Goal: Task Accomplishment & Management: Use online tool/utility

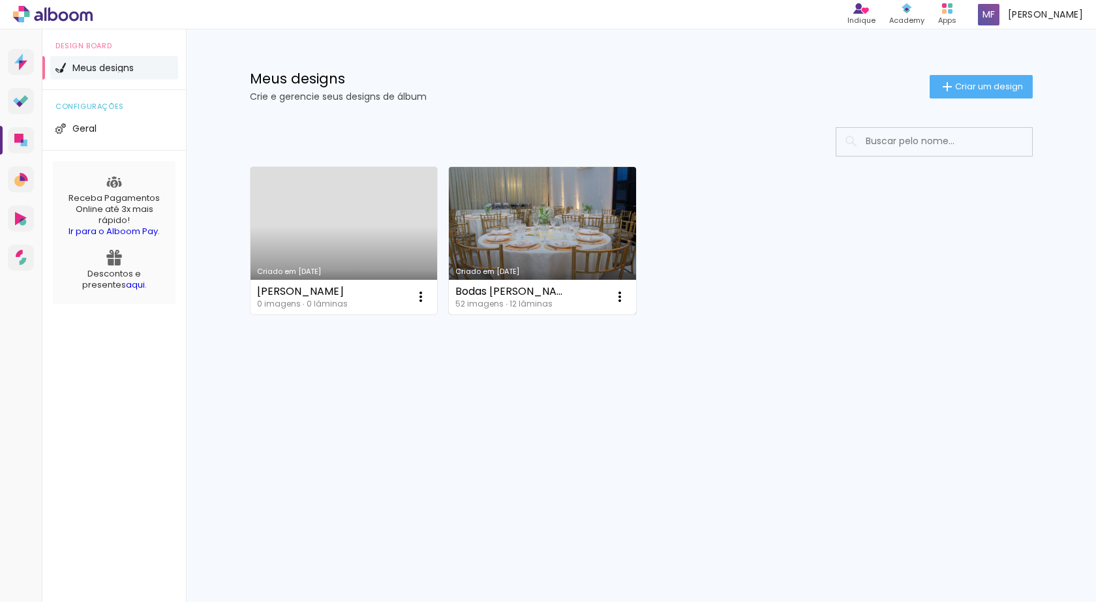
click at [525, 246] on link "Criado em [DATE]" at bounding box center [542, 240] width 187 height 147
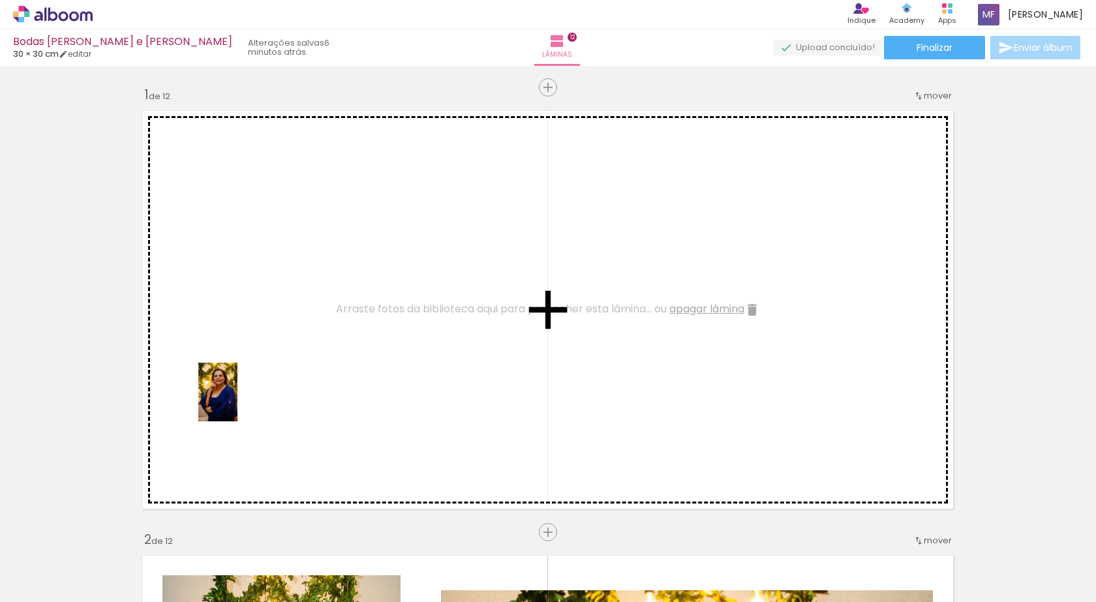
drag, startPoint x: 241, startPoint y: 570, endPoint x: 238, endPoint y: 402, distance: 167.7
click at [238, 402] on quentale-workspace at bounding box center [548, 301] width 1096 height 602
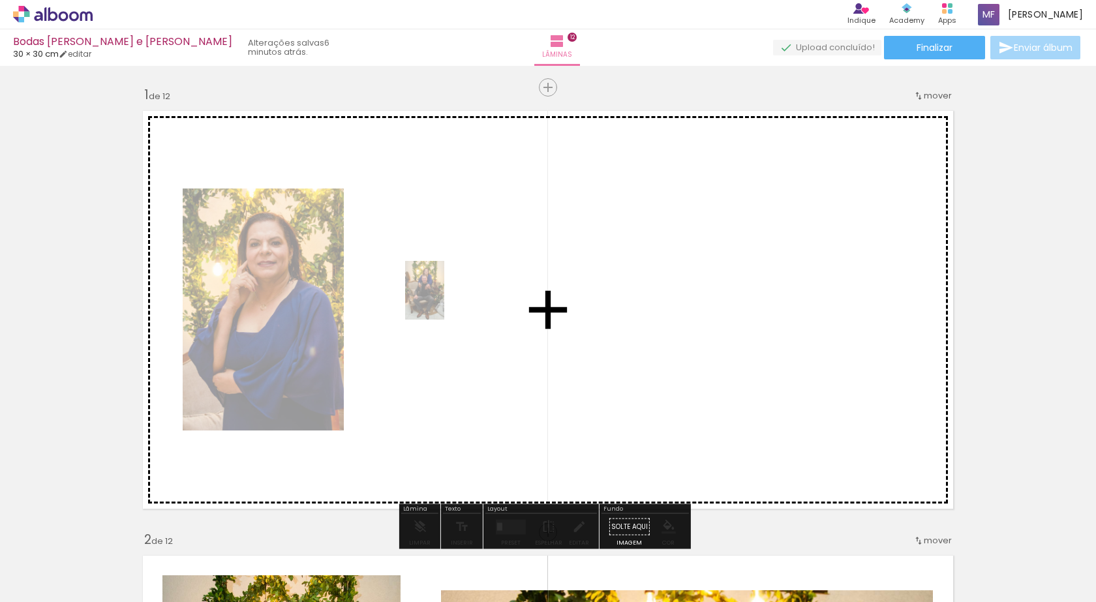
drag, startPoint x: 387, startPoint y: 567, endPoint x: 444, endPoint y: 300, distance: 273.0
click at [444, 300] on quentale-workspace at bounding box center [548, 301] width 1096 height 602
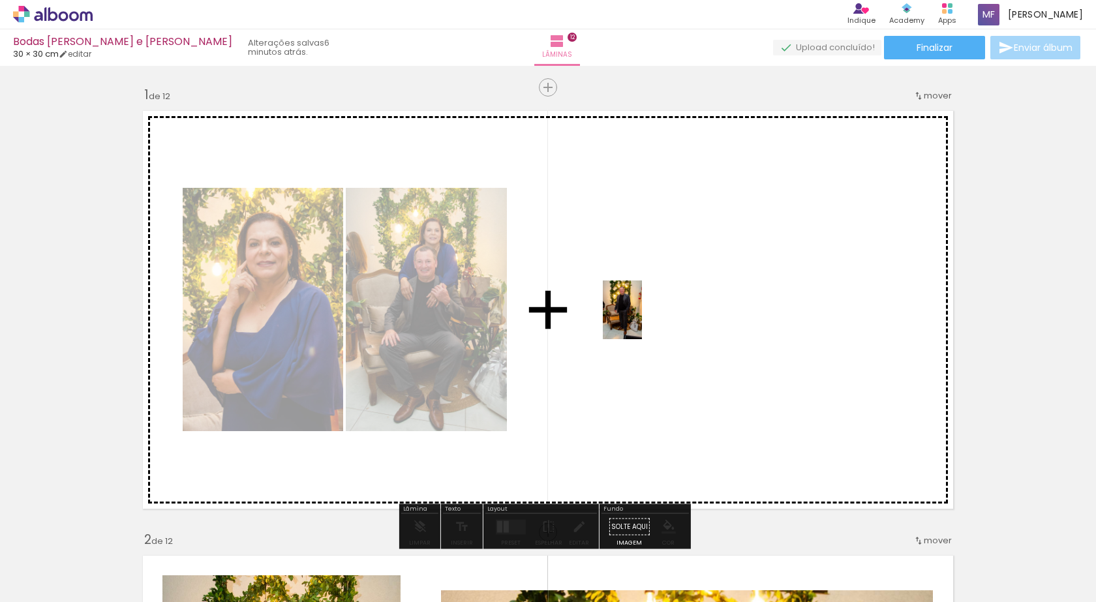
drag, startPoint x: 473, startPoint y: 585, endPoint x: 604, endPoint y: 324, distance: 292.4
click at [604, 324] on quentale-workspace at bounding box center [548, 301] width 1096 height 602
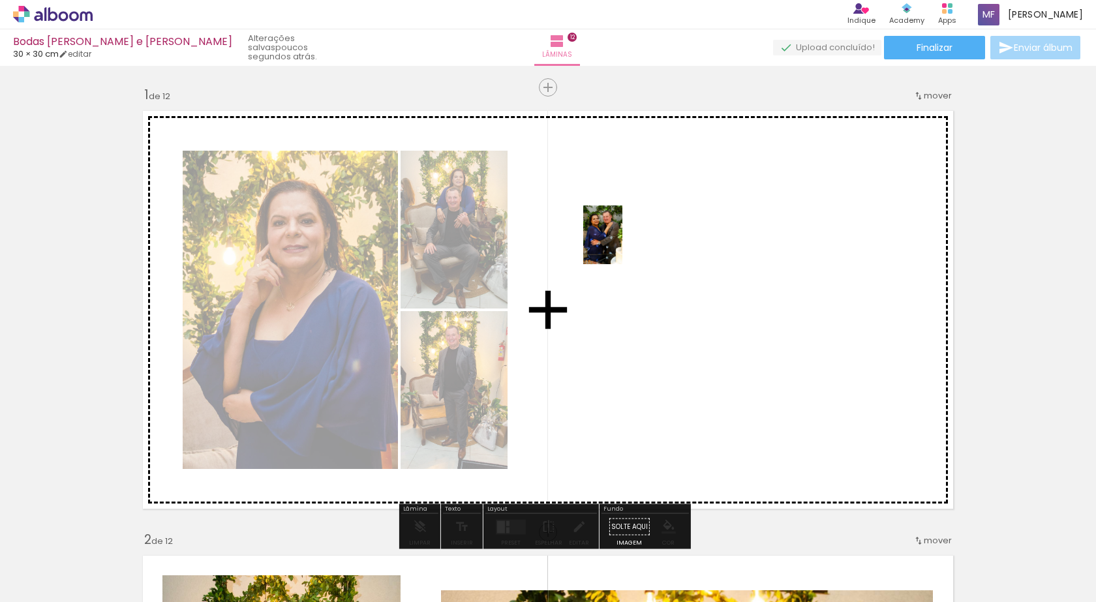
drag, startPoint x: 759, startPoint y: 561, endPoint x: 623, endPoint y: 245, distance: 344.6
click at [623, 245] on quentale-workspace at bounding box center [548, 301] width 1096 height 602
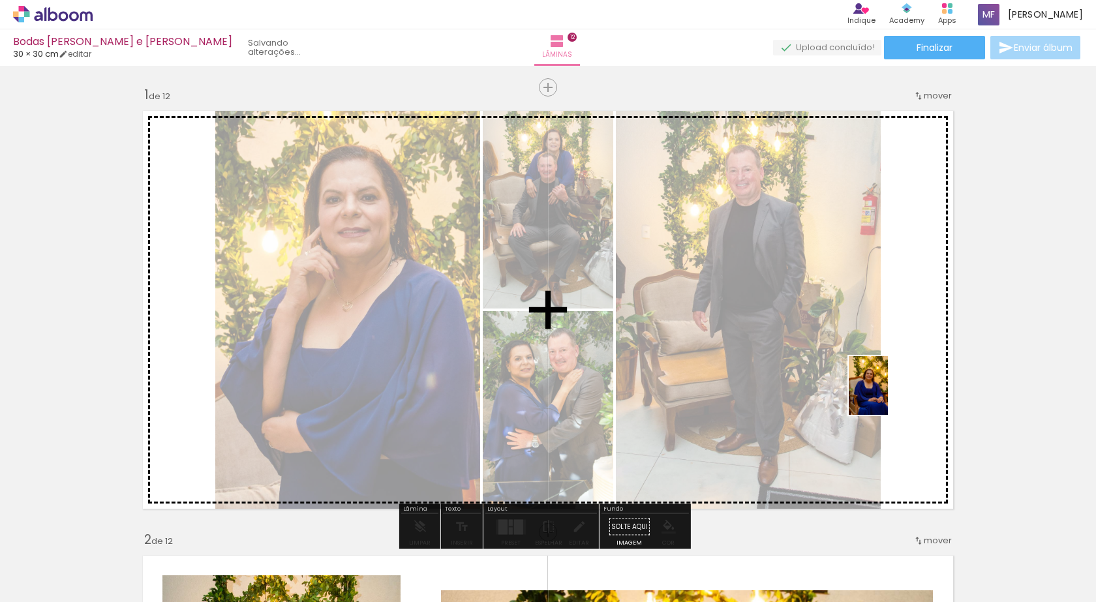
drag, startPoint x: 839, startPoint y: 579, endPoint x: 888, endPoint y: 395, distance: 190.4
click at [888, 395] on quentale-workspace at bounding box center [548, 301] width 1096 height 602
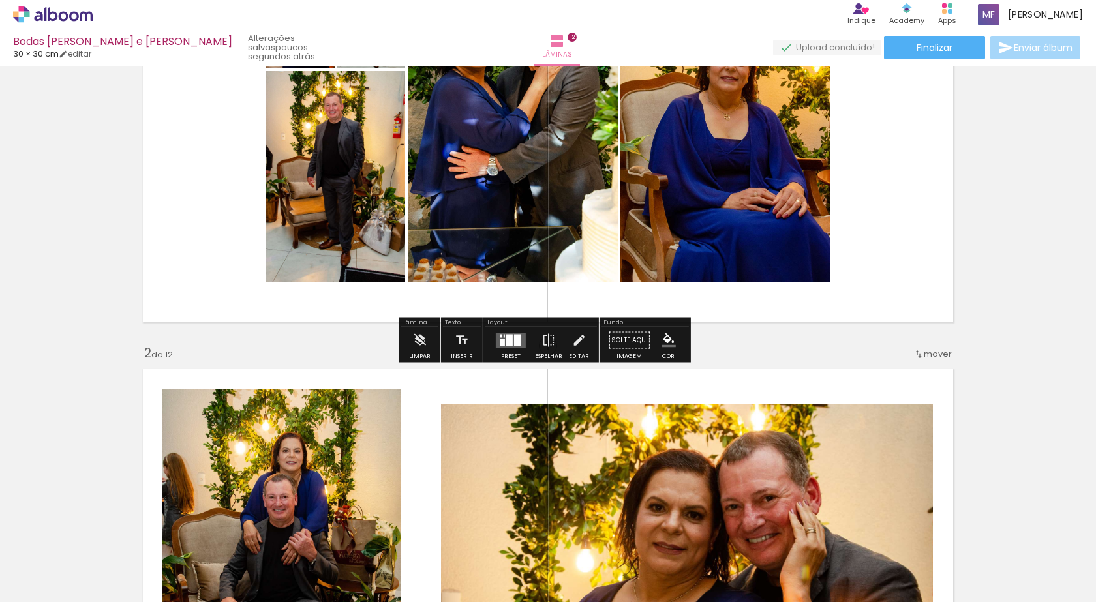
scroll to position [217, 0]
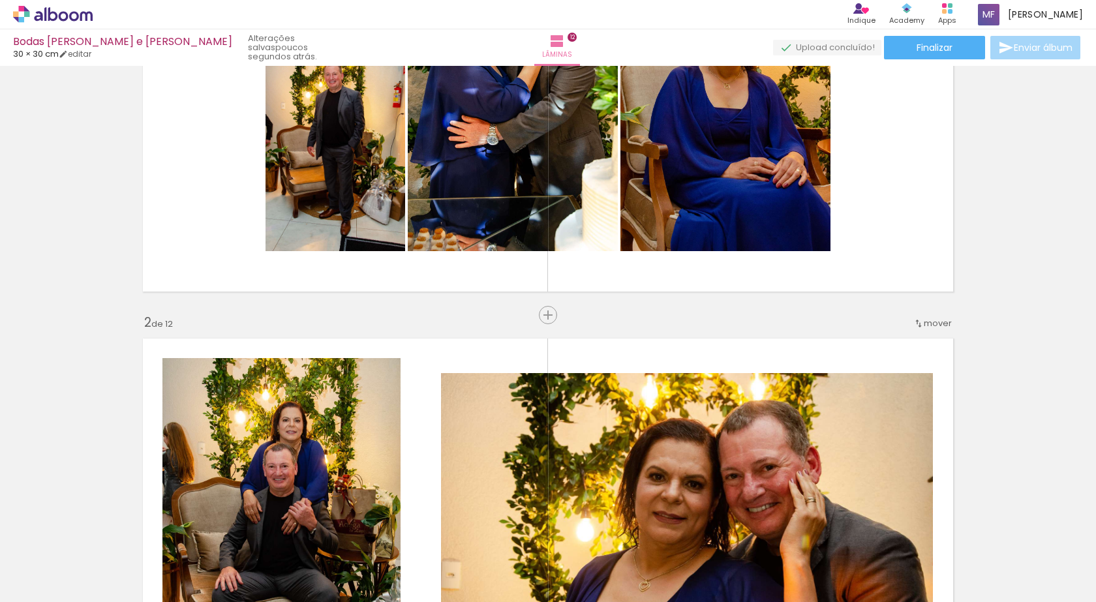
drag, startPoint x: 392, startPoint y: 566, endPoint x: 388, endPoint y: 559, distance: 8.0
click at [388, 559] on div "2 Esta imagem aparece 2 vezes no seu álbum" at bounding box center [385, 558] width 10 height 10
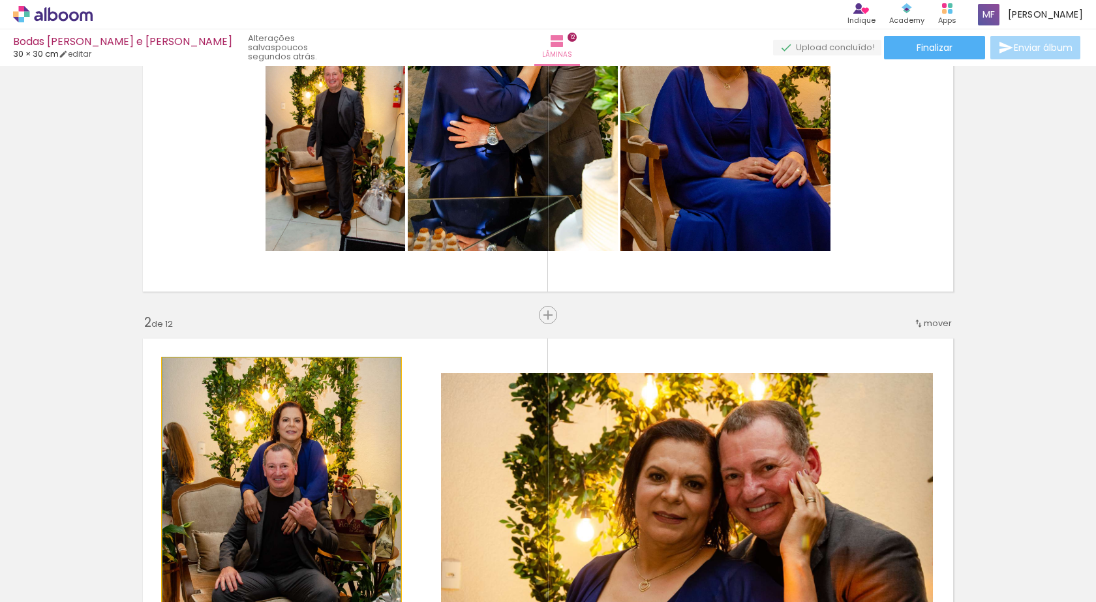
click at [306, 440] on quentale-photo at bounding box center [281, 537] width 238 height 359
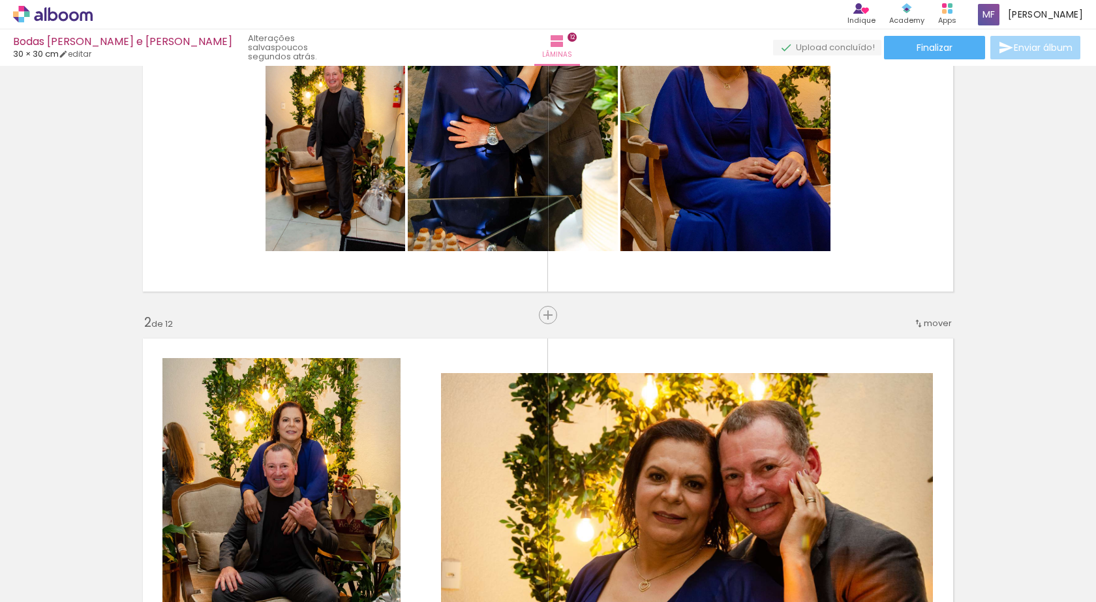
click at [343, 459] on quentale-photo at bounding box center [281, 537] width 238 height 359
click at [390, 557] on div "2 Esta imagem aparece 2 vezes no seu álbum" at bounding box center [385, 558] width 10 height 10
click at [393, 567] on div at bounding box center [384, 558] width 43 height 65
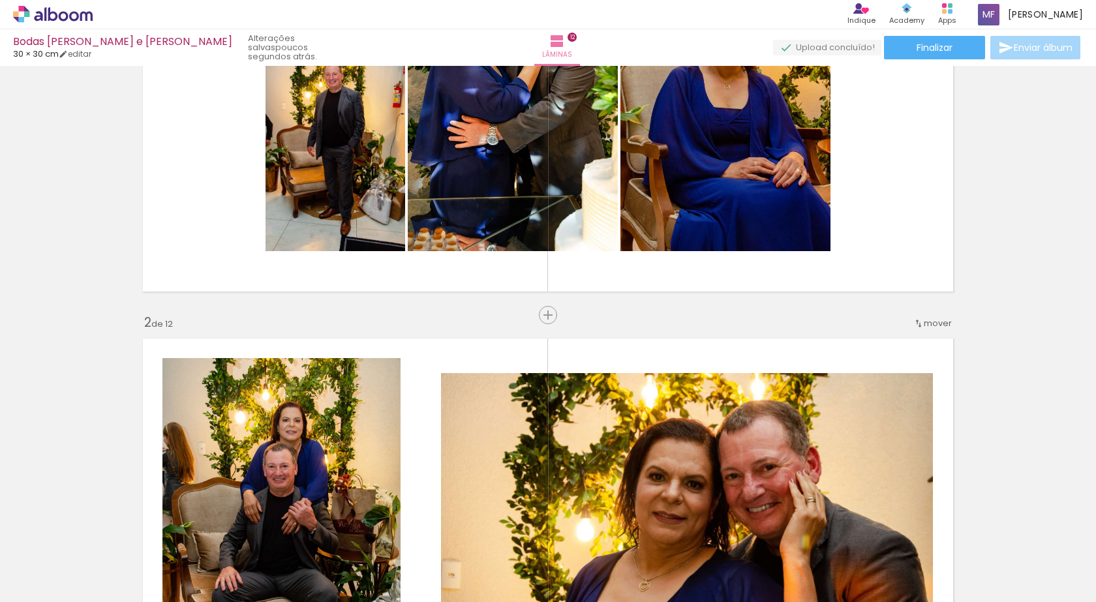
drag, startPoint x: 393, startPoint y: 567, endPoint x: 1051, endPoint y: 322, distance: 701.8
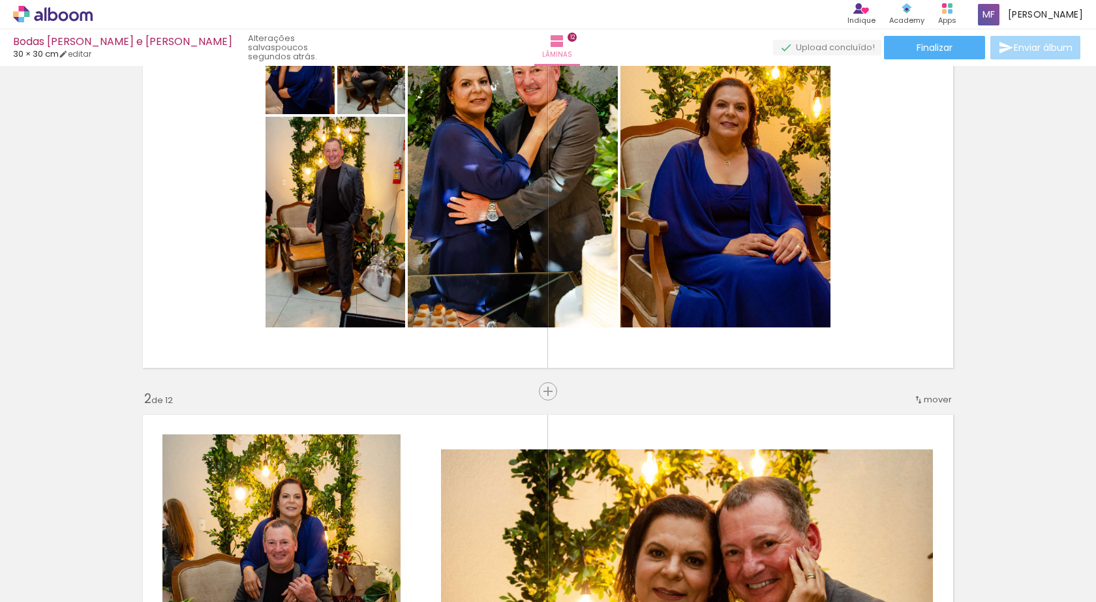
scroll to position [0, 0]
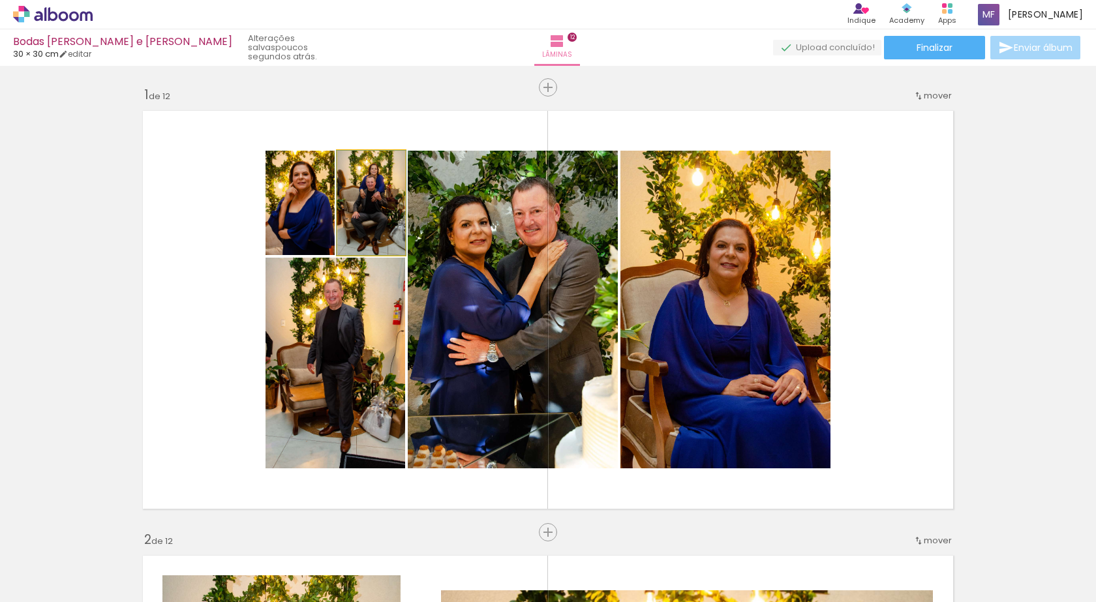
click at [371, 236] on quentale-photo at bounding box center [371, 203] width 68 height 104
click at [376, 232] on quentale-photo at bounding box center [371, 203] width 68 height 104
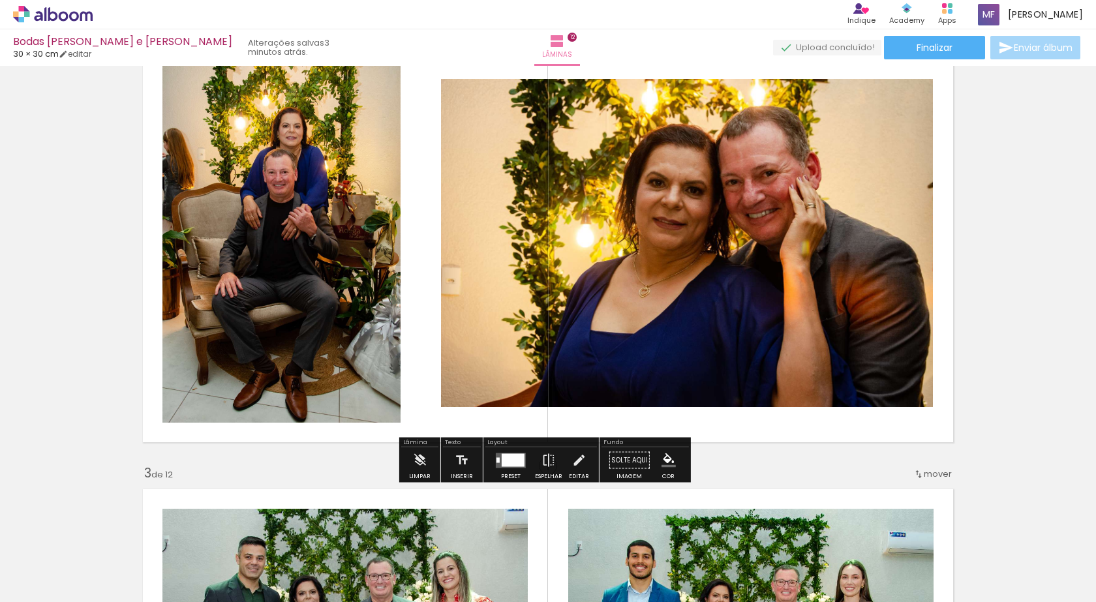
scroll to position [544, 0]
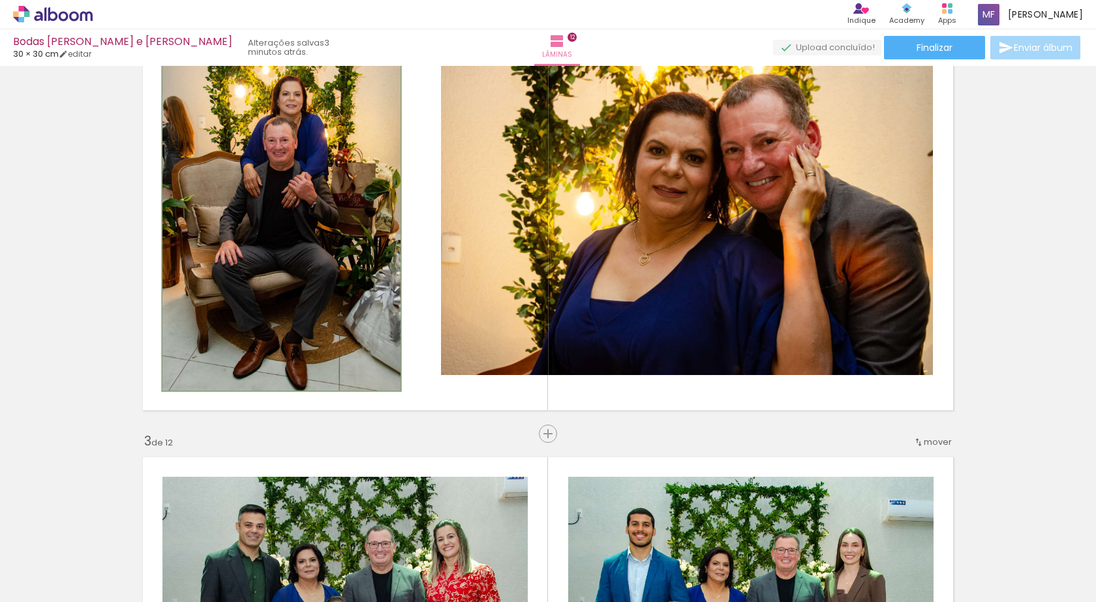
click at [295, 281] on quentale-photo at bounding box center [281, 211] width 238 height 359
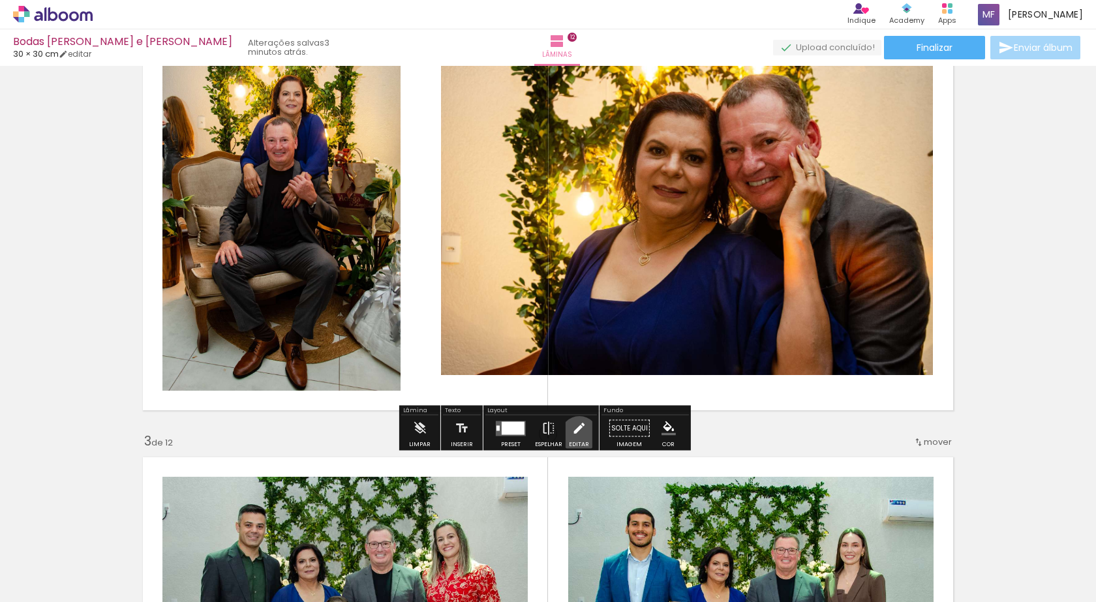
click at [576, 435] on iron-icon at bounding box center [579, 429] width 14 height 26
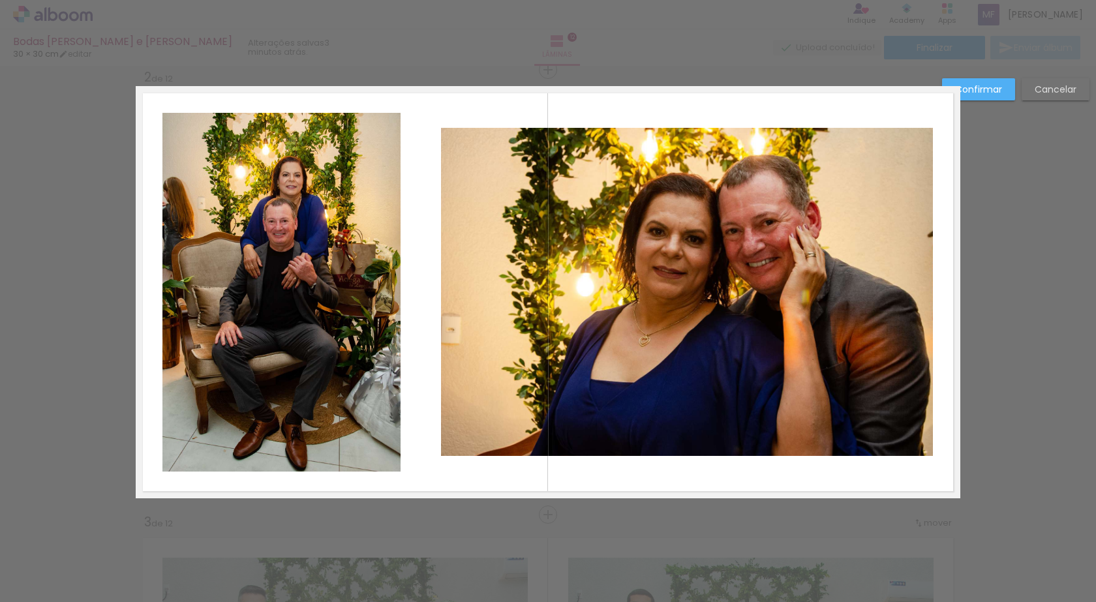
scroll to position [462, 0]
click at [318, 317] on quentale-photo at bounding box center [281, 293] width 238 height 359
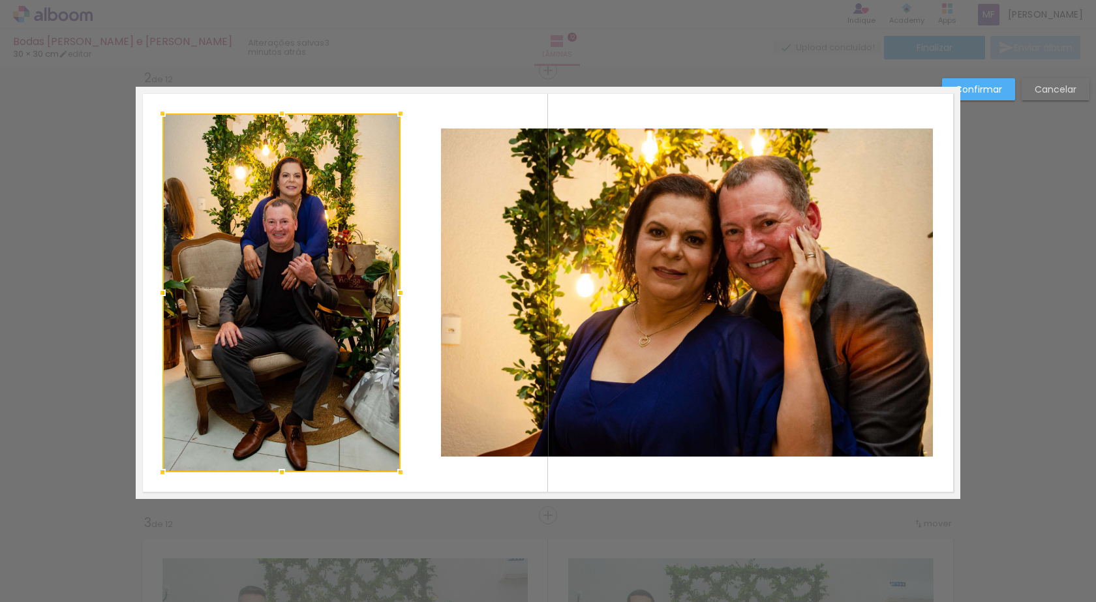
click at [318, 317] on div at bounding box center [281, 293] width 238 height 359
click at [313, 315] on div at bounding box center [281, 293] width 238 height 359
click at [311, 314] on div at bounding box center [281, 293] width 238 height 359
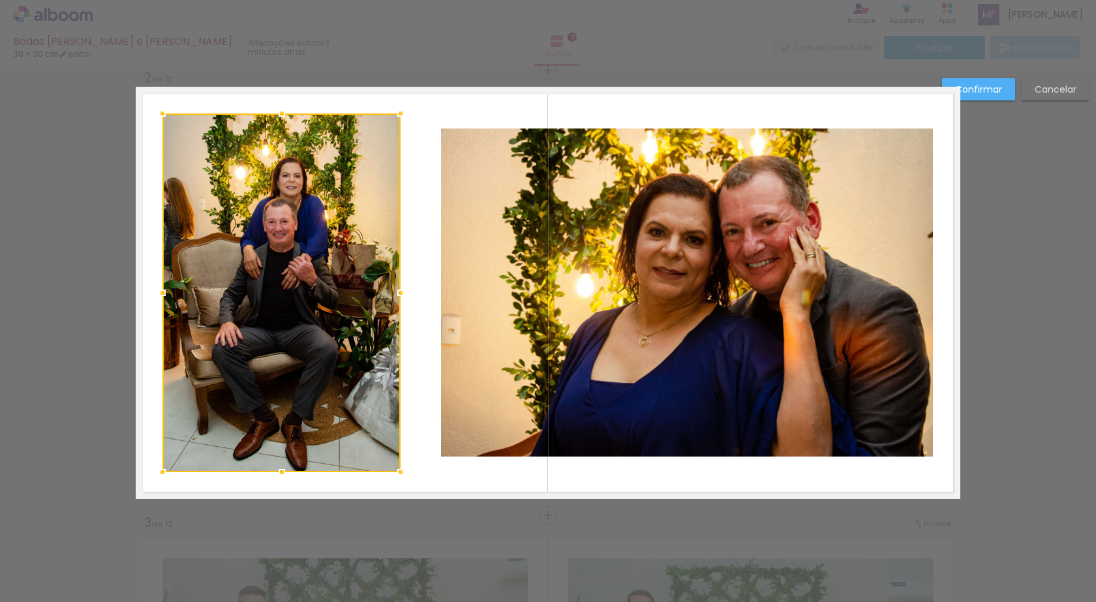
click at [323, 337] on div at bounding box center [281, 293] width 238 height 359
drag, startPoint x: 322, startPoint y: 129, endPoint x: 397, endPoint y: 115, distance: 76.3
click at [397, 115] on div at bounding box center [401, 113] width 26 height 26
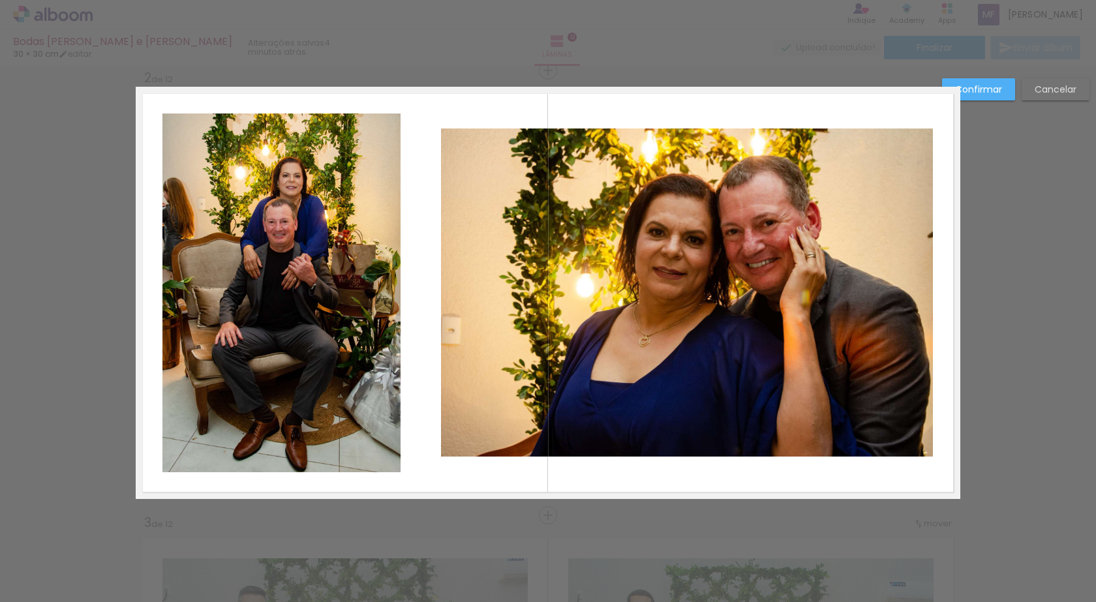
click at [397, 115] on quentale-layouter at bounding box center [548, 293] width 825 height 412
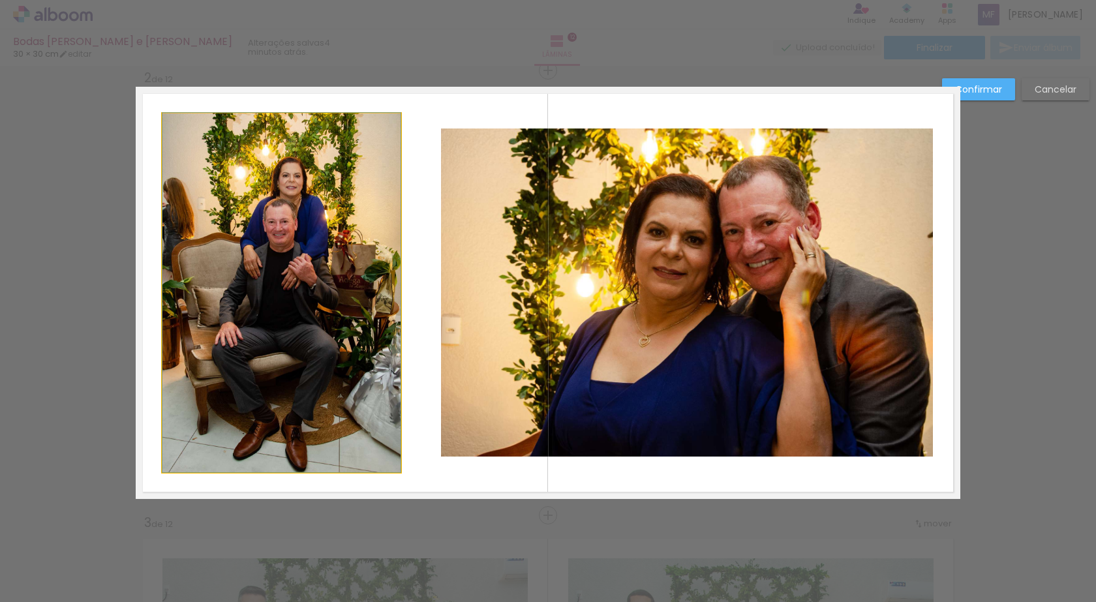
click at [395, 115] on quentale-photo at bounding box center [281, 293] width 238 height 359
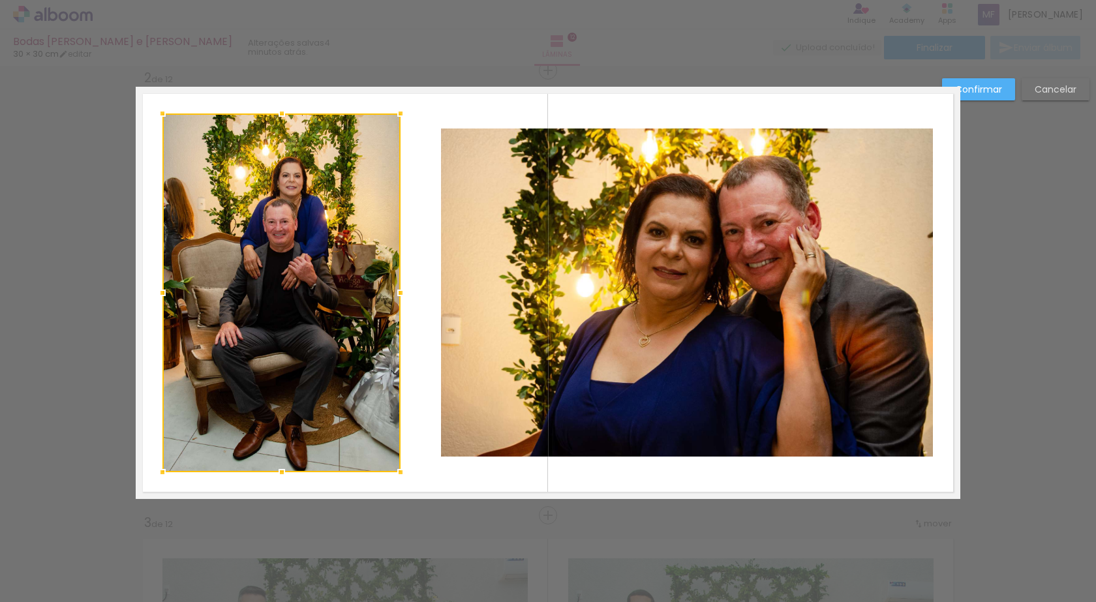
click at [395, 115] on div at bounding box center [401, 113] width 26 height 26
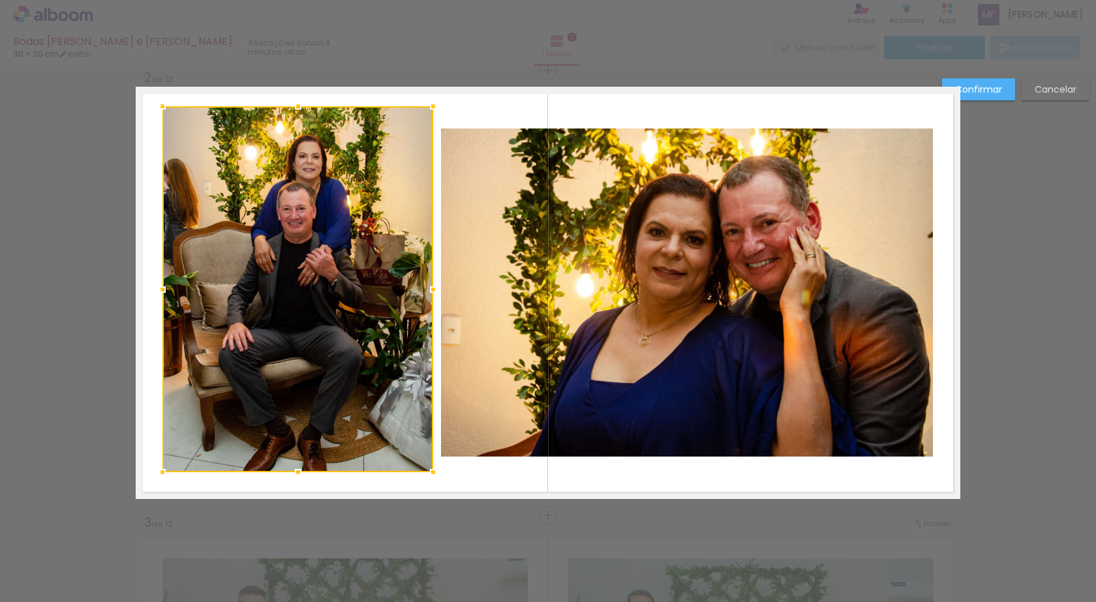
drag, startPoint x: 395, startPoint y: 115, endPoint x: 428, endPoint y: 108, distance: 33.4
click at [428, 108] on div at bounding box center [433, 106] width 26 height 26
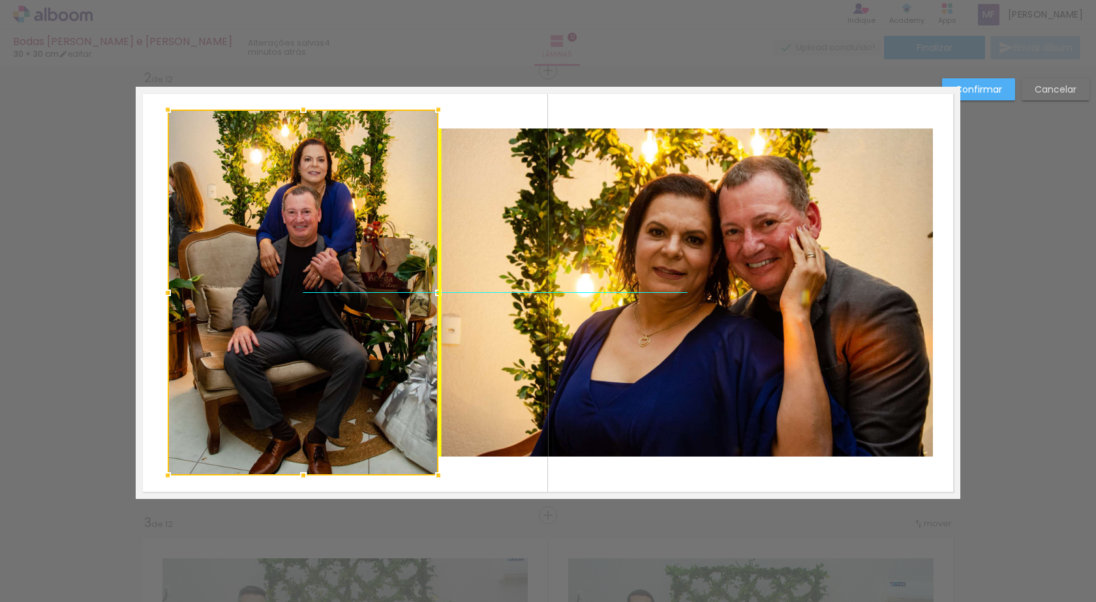
click at [356, 234] on div at bounding box center [303, 293] width 271 height 366
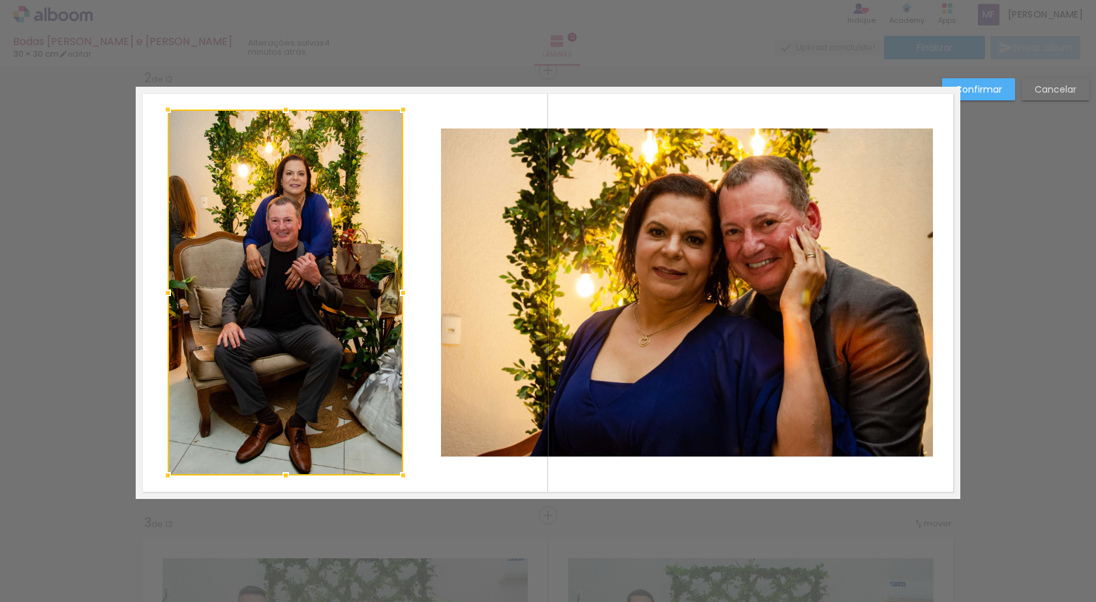
drag, startPoint x: 435, startPoint y: 296, endPoint x: 403, endPoint y: 299, distance: 32.1
click at [403, 299] on div at bounding box center [403, 293] width 26 height 26
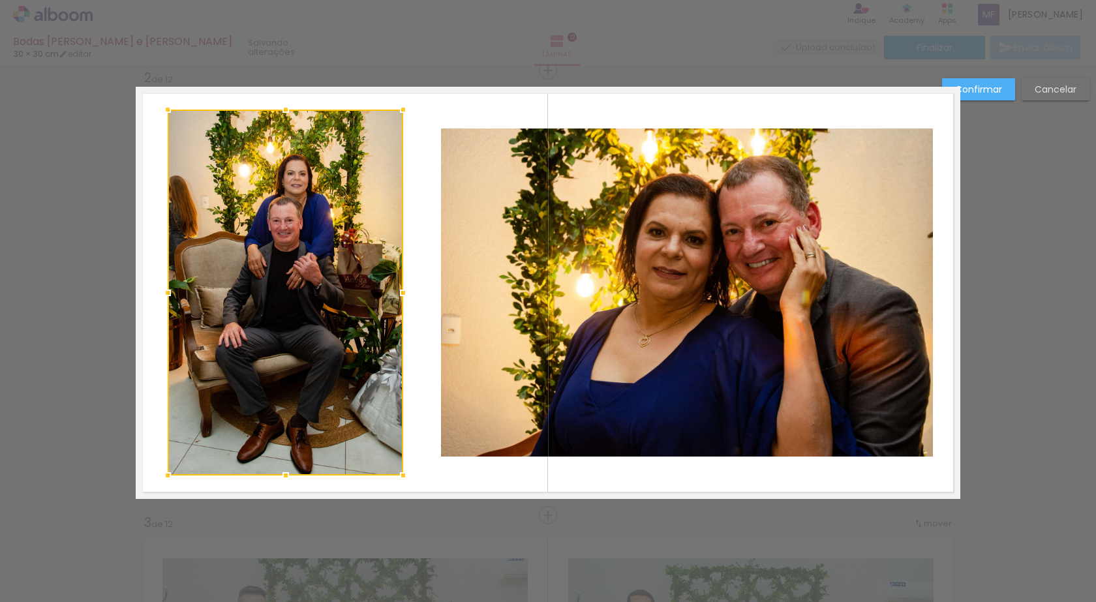
click at [332, 289] on div at bounding box center [286, 293] width 236 height 366
click at [332, 290] on div at bounding box center [286, 293] width 236 height 366
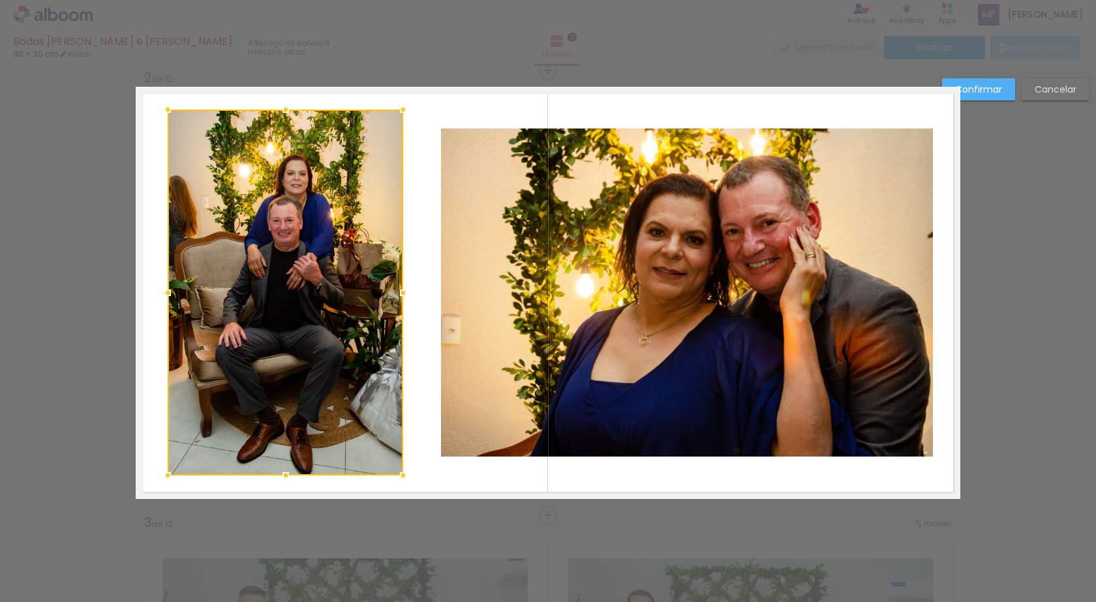
click at [332, 290] on div at bounding box center [286, 293] width 236 height 366
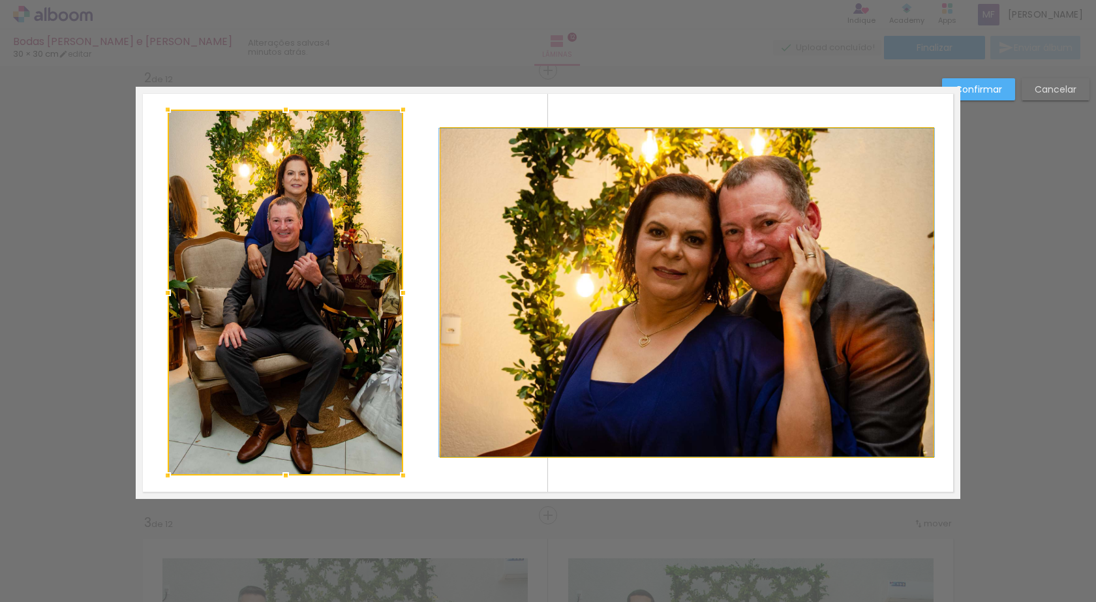
click at [677, 324] on quentale-photo at bounding box center [687, 293] width 492 height 328
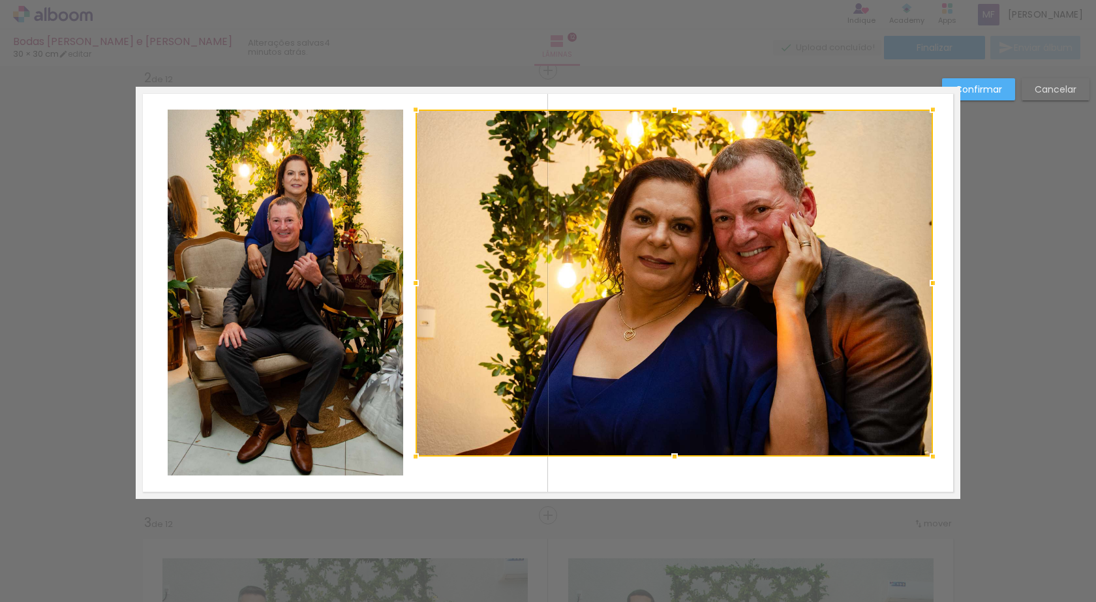
drag, startPoint x: 442, startPoint y: 132, endPoint x: 417, endPoint y: 114, distance: 31.7
click at [417, 114] on div at bounding box center [416, 110] width 26 height 26
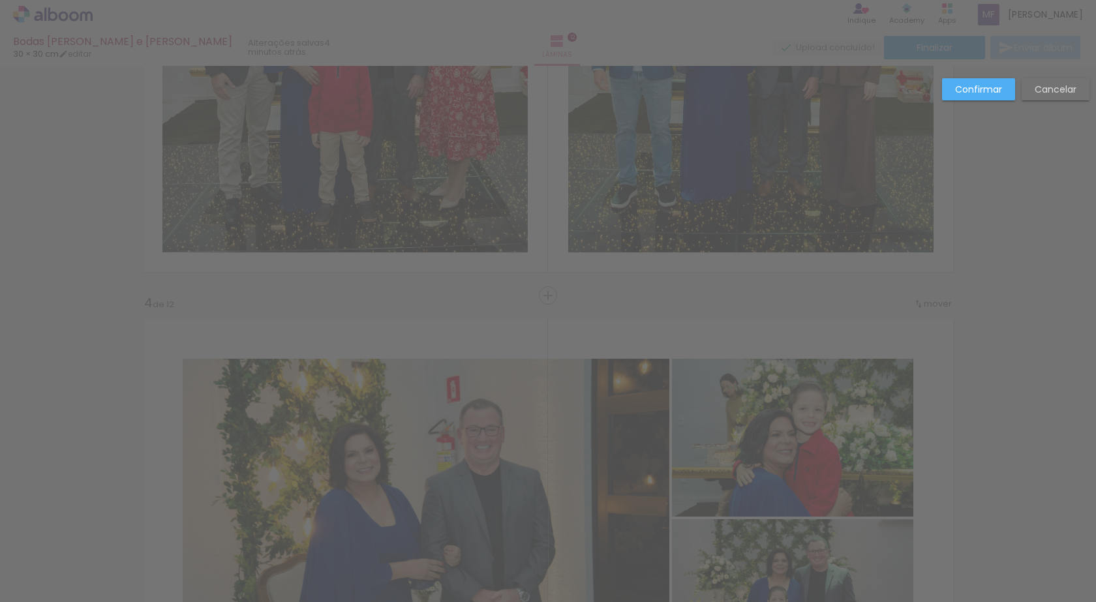
scroll to position [1333, 0]
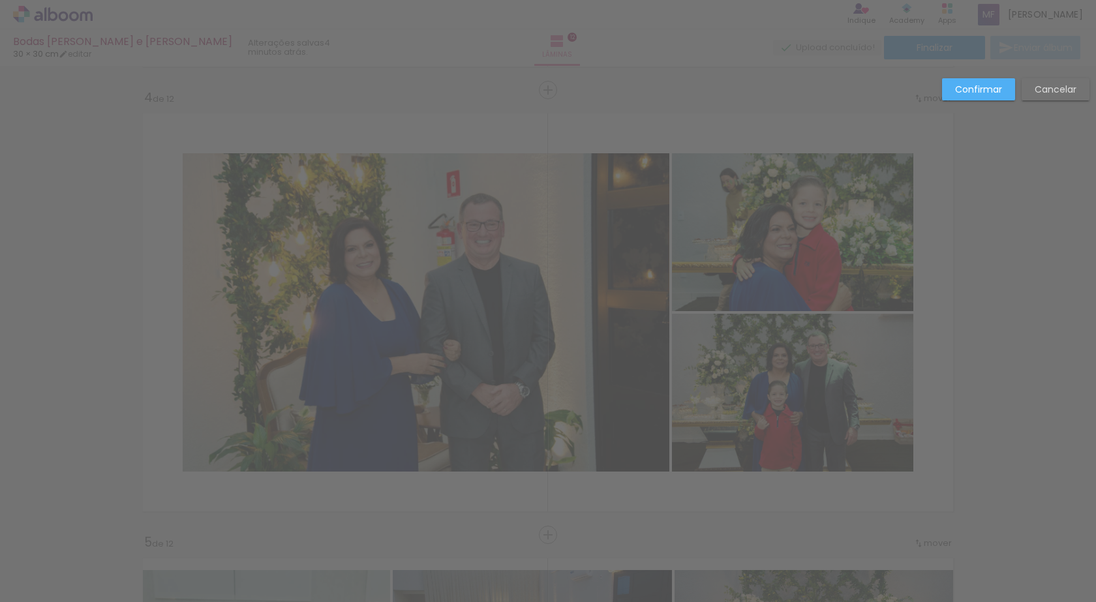
click at [978, 97] on paper-button "Confirmar" at bounding box center [978, 89] width 73 height 22
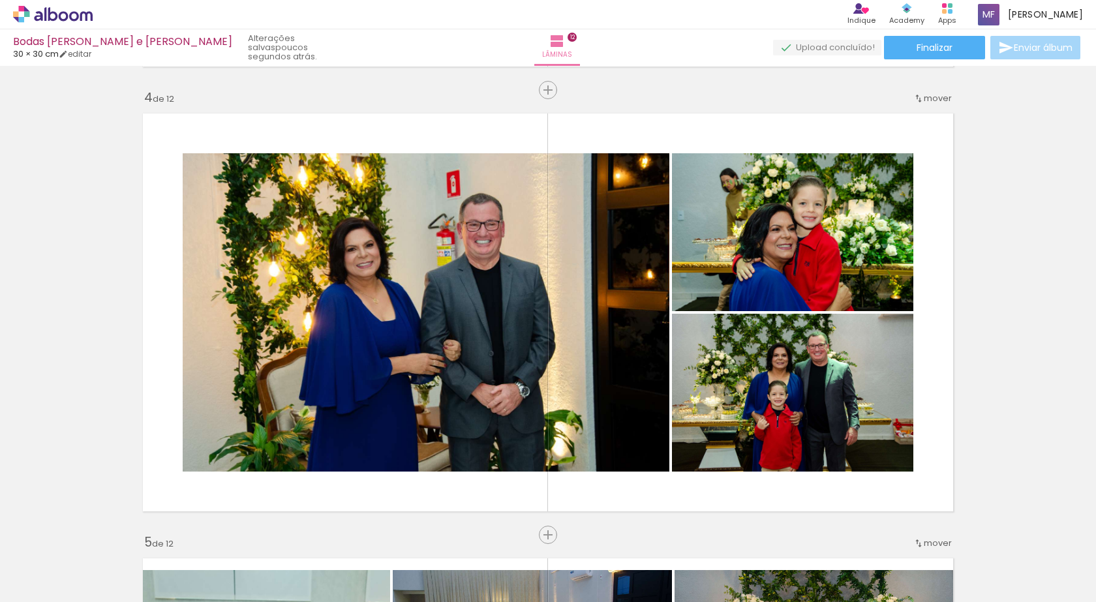
scroll to position [0, 3400]
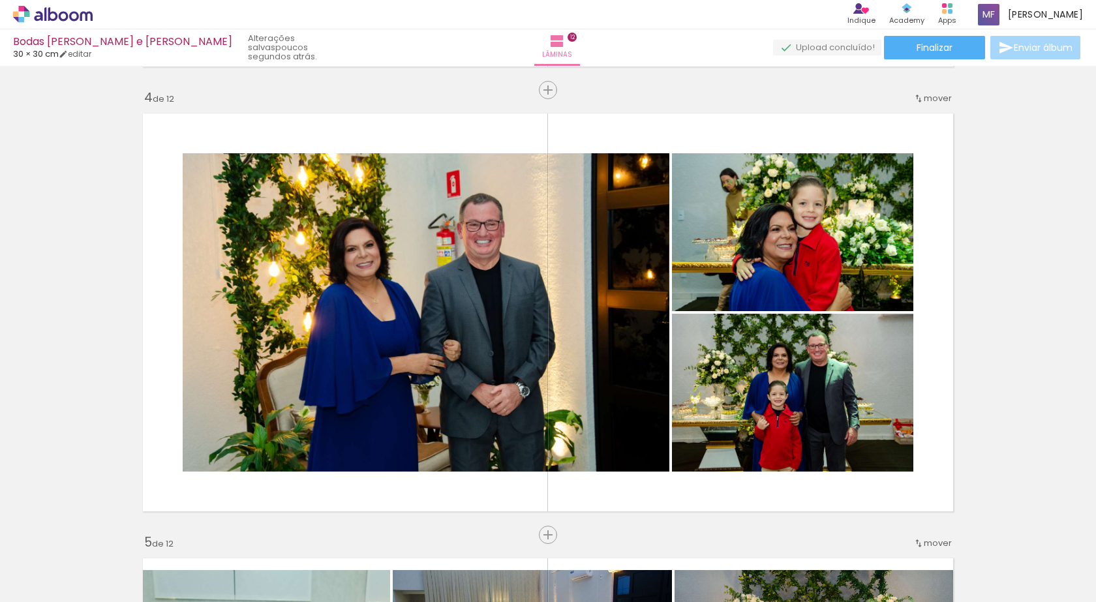
drag, startPoint x: 392, startPoint y: 571, endPoint x: 378, endPoint y: 557, distance: 19.8
click at [378, 557] on div at bounding box center [384, 558] width 43 height 65
drag, startPoint x: 392, startPoint y: 560, endPoint x: 363, endPoint y: 544, distance: 32.7
click at [363, 544] on div "Esta imagem aparece 2 vezes no seu álbum" at bounding box center [385, 540] width 65 height 37
click at [360, 535] on iron-icon at bounding box center [357, 532] width 14 height 14
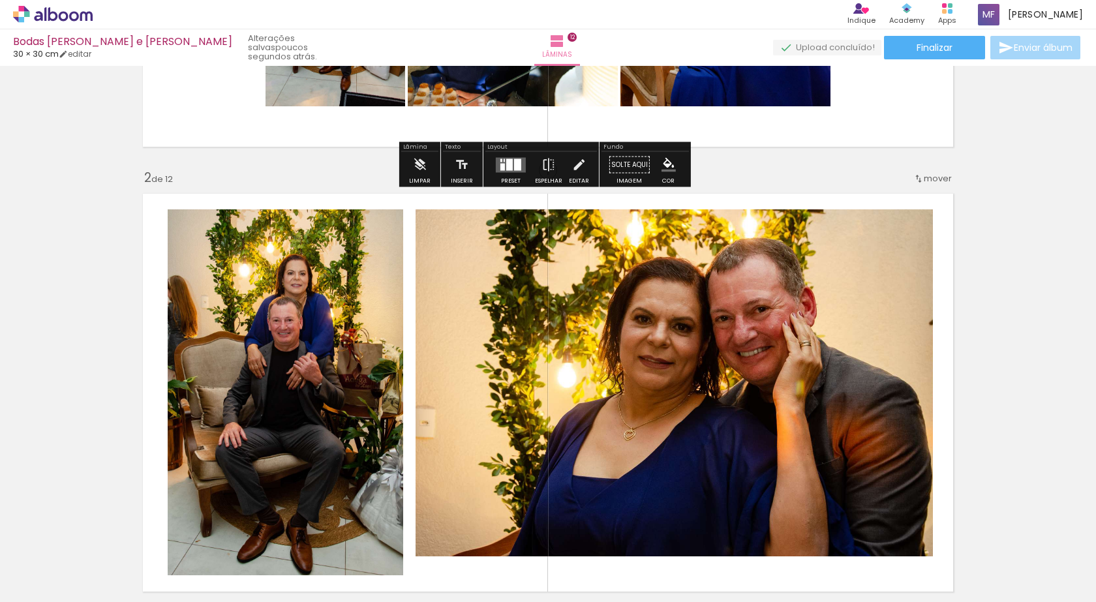
scroll to position [17, 0]
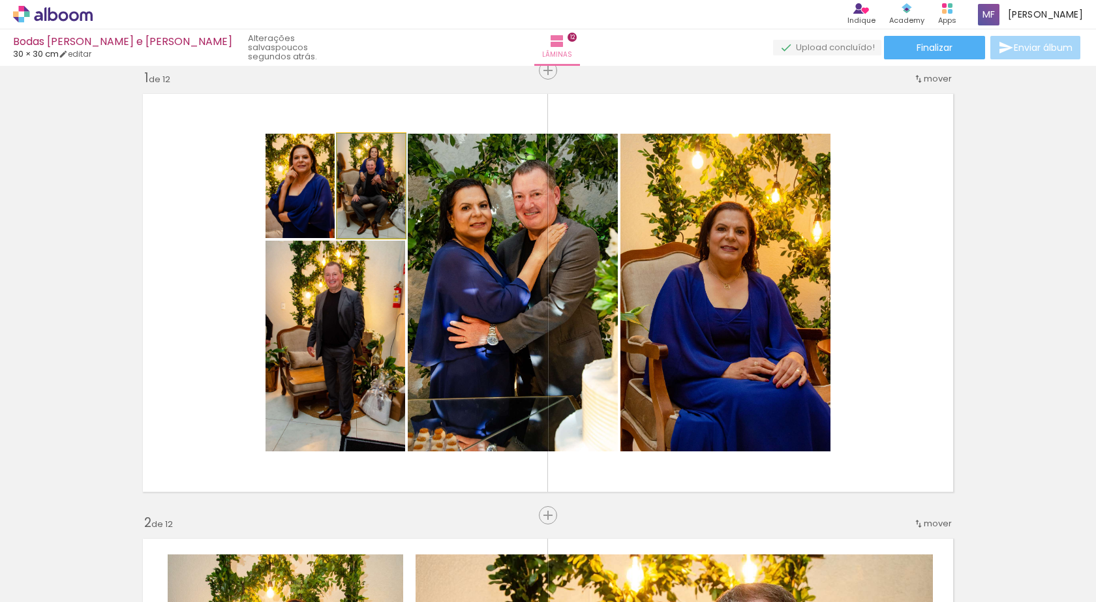
click at [358, 210] on quentale-photo at bounding box center [371, 186] width 68 height 104
click at [347, 148] on iron-icon at bounding box center [349, 147] width 8 height 13
type paper-slider "100"
click at [360, 149] on div at bounding box center [363, 147] width 21 height 21
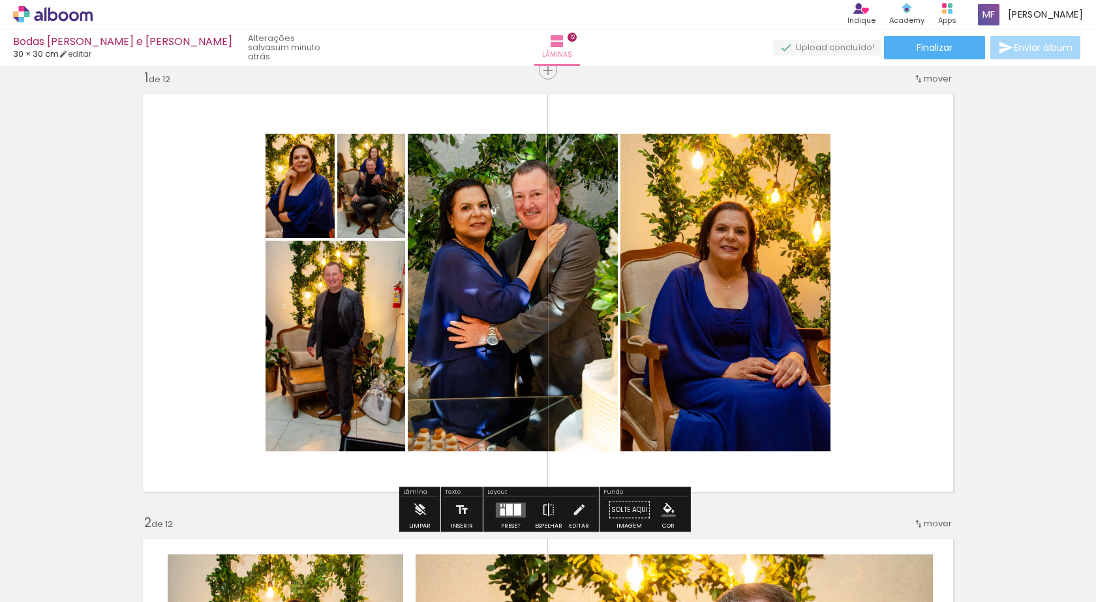
click at [901, 175] on quentale-layouter at bounding box center [548, 293] width 825 height 412
click at [362, 208] on quentale-photo at bounding box center [371, 186] width 68 height 104
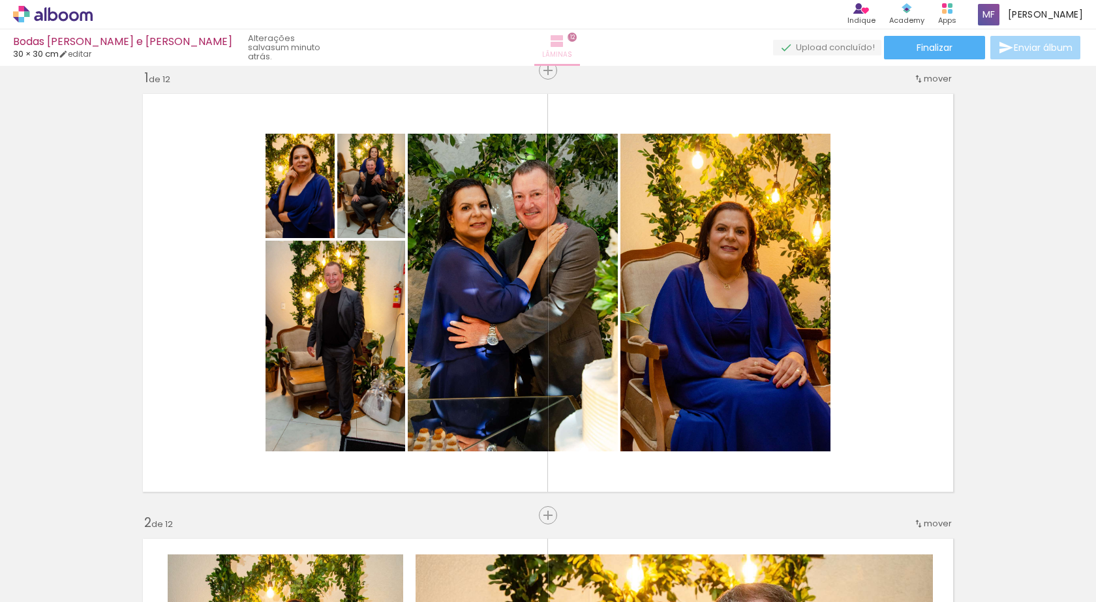
click at [539, 46] on paper-button "Lâminas 12" at bounding box center [557, 47] width 46 height 37
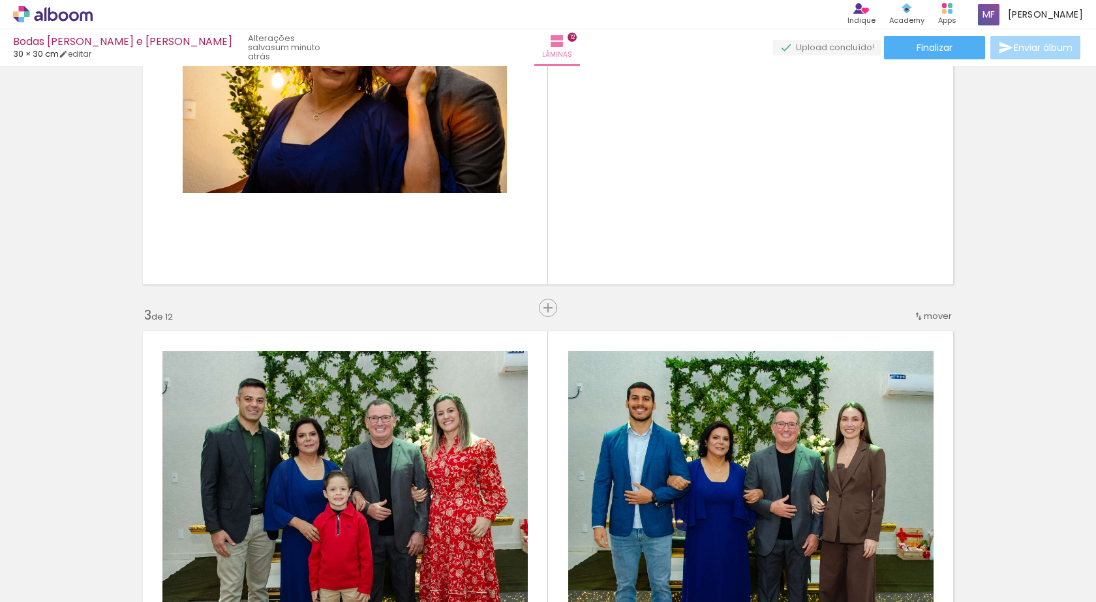
scroll to position [0, 3400]
click at [69, 561] on iron-icon at bounding box center [66, 563] width 10 height 10
click at [0, 0] on slot "Não utilizadas" at bounding box center [0, 0] width 0 height 0
type input "Não utilizadas"
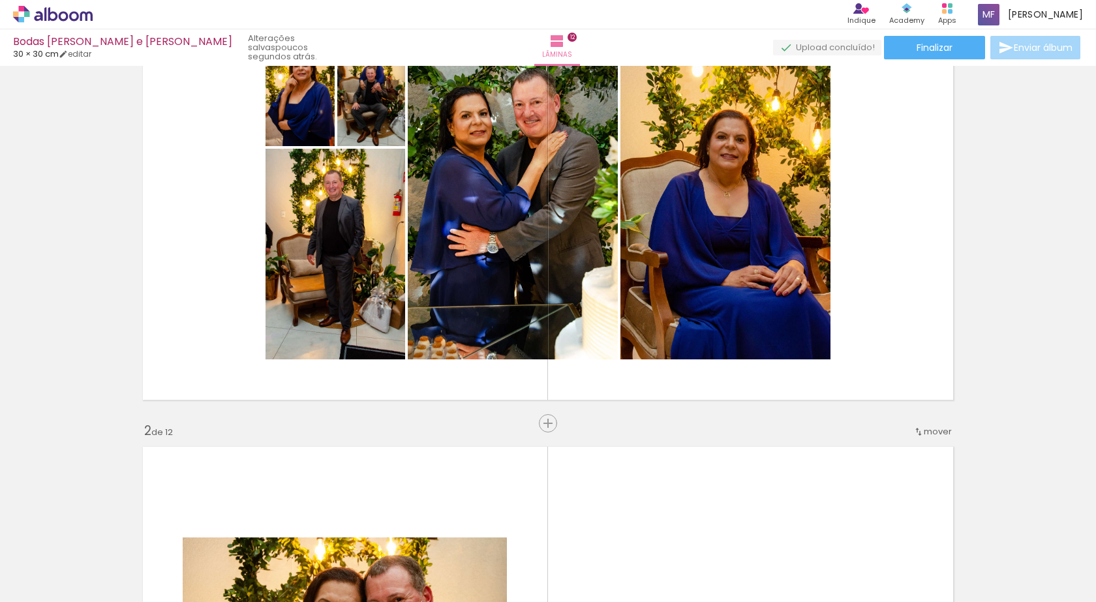
scroll to position [0, 0]
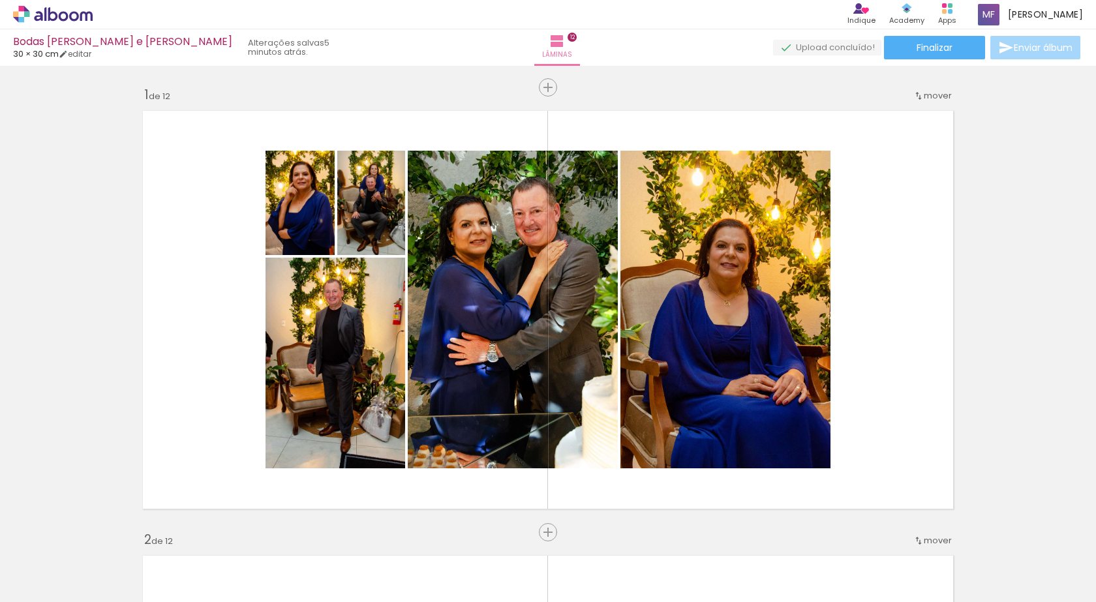
scroll to position [10219, 0]
click at [49, 592] on span "Adicionar Fotos" at bounding box center [46, 595] width 39 height 14
click at [0, 0] on input "file" at bounding box center [0, 0] width 0 height 0
click at [329, 540] on paper-icon-button at bounding box center [321, 532] width 16 height 16
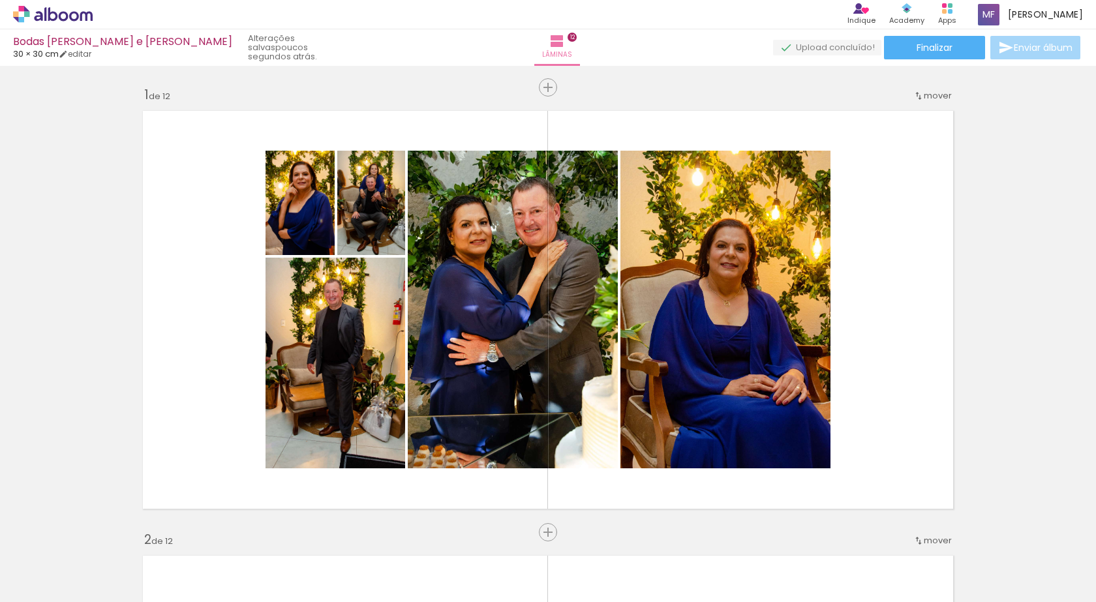
click at [37, 593] on span "Adicionar Fotos" at bounding box center [46, 595] width 39 height 14
click at [0, 0] on input "file" at bounding box center [0, 0] width 0 height 0
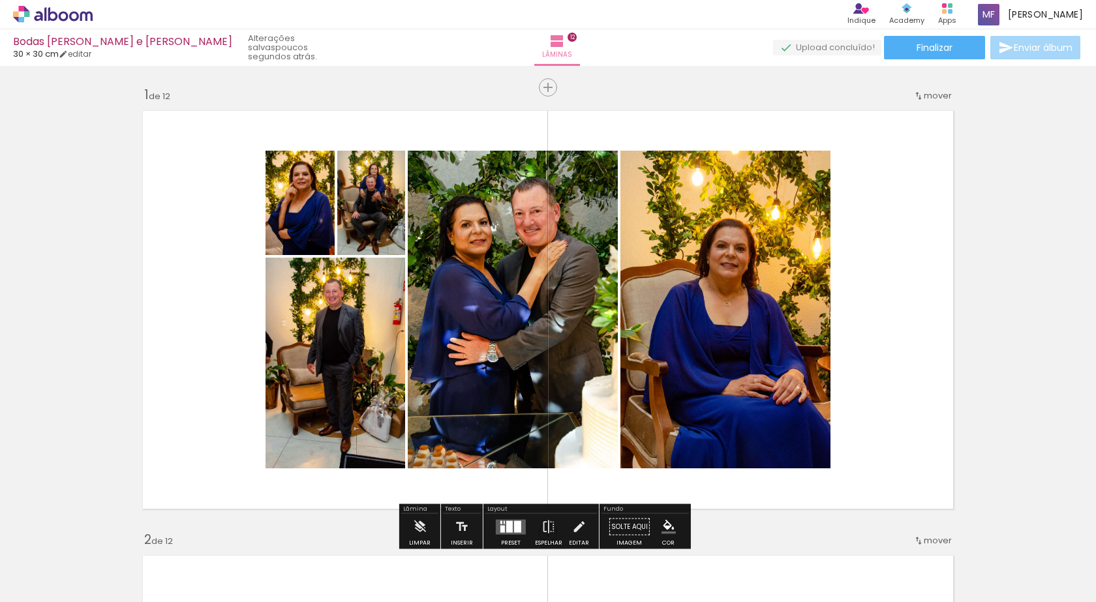
click at [31, 594] on span "Adicionar Fotos" at bounding box center [46, 595] width 39 height 14
click at [0, 0] on input "file" at bounding box center [0, 0] width 0 height 0
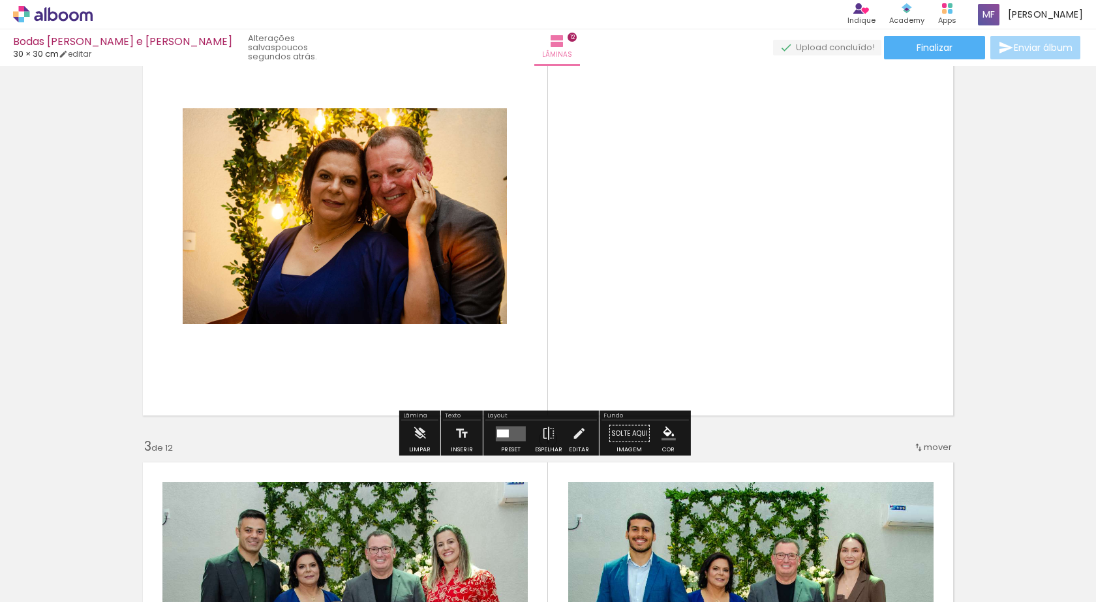
scroll to position [544, 0]
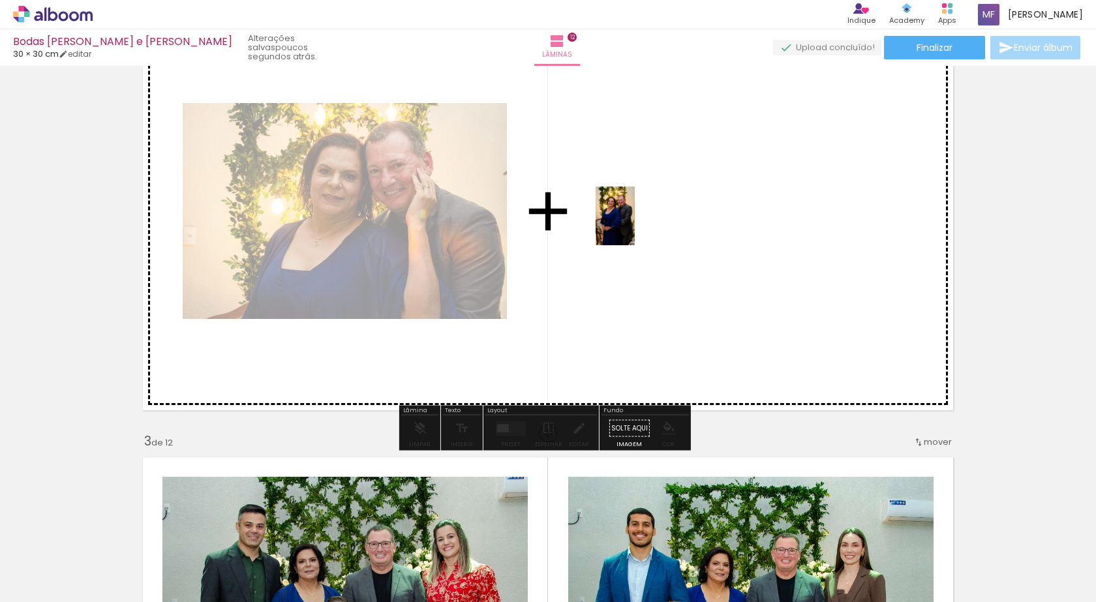
drag, startPoint x: 223, startPoint y: 572, endPoint x: 629, endPoint y: 292, distance: 494.0
click at [633, 228] on quentale-workspace at bounding box center [548, 301] width 1096 height 602
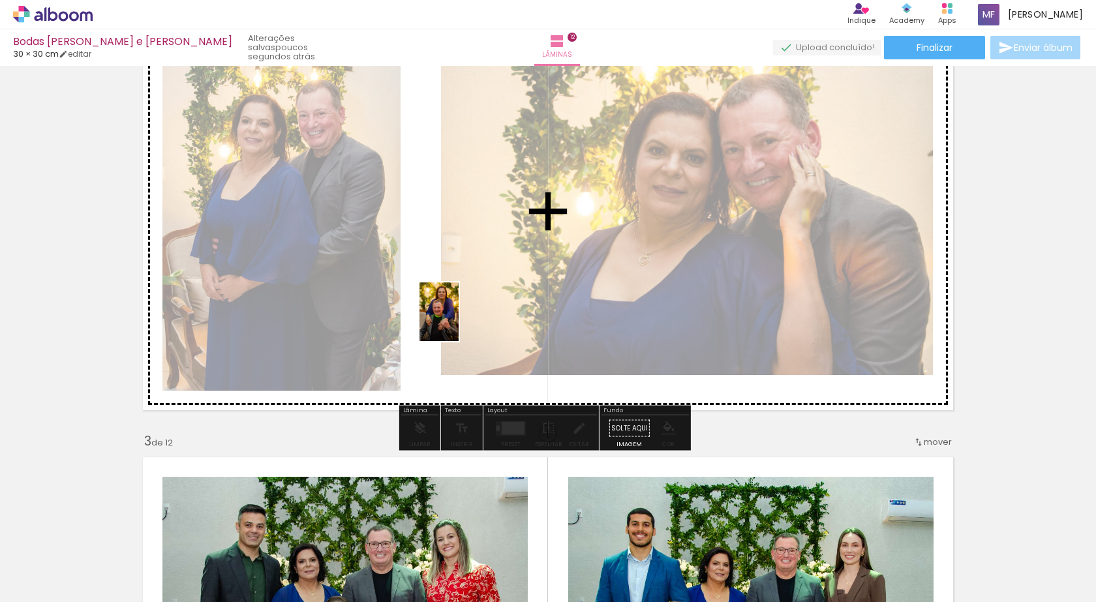
drag, startPoint x: 204, startPoint y: 572, endPoint x: 459, endPoint y: 322, distance: 357.2
click at [459, 322] on quentale-workspace at bounding box center [548, 301] width 1096 height 602
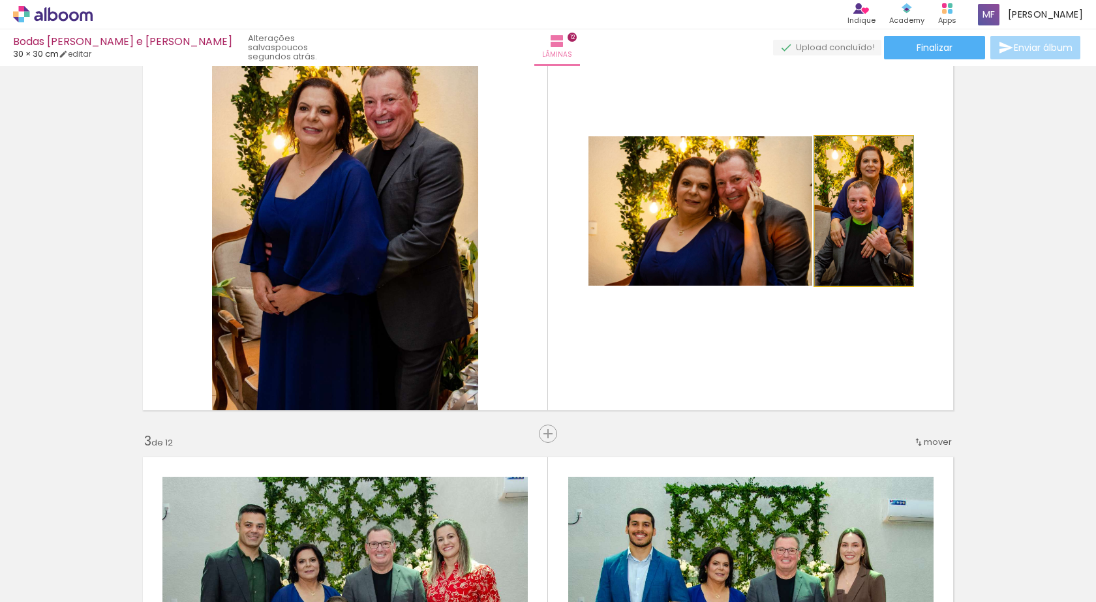
click at [875, 211] on quentale-photo at bounding box center [864, 210] width 98 height 149
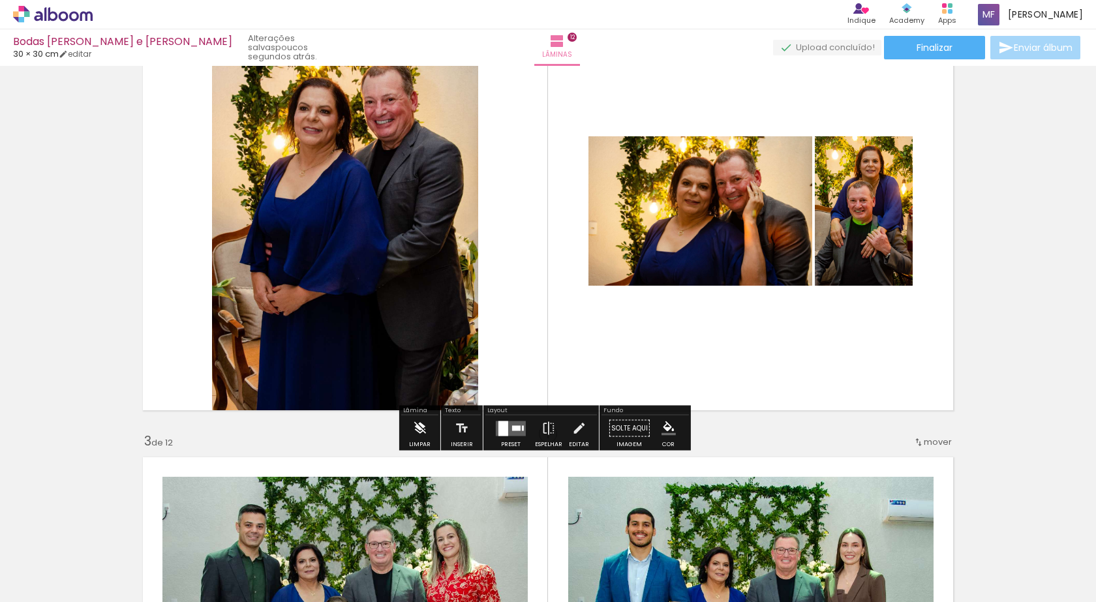
click at [422, 437] on iron-icon at bounding box center [419, 429] width 14 height 26
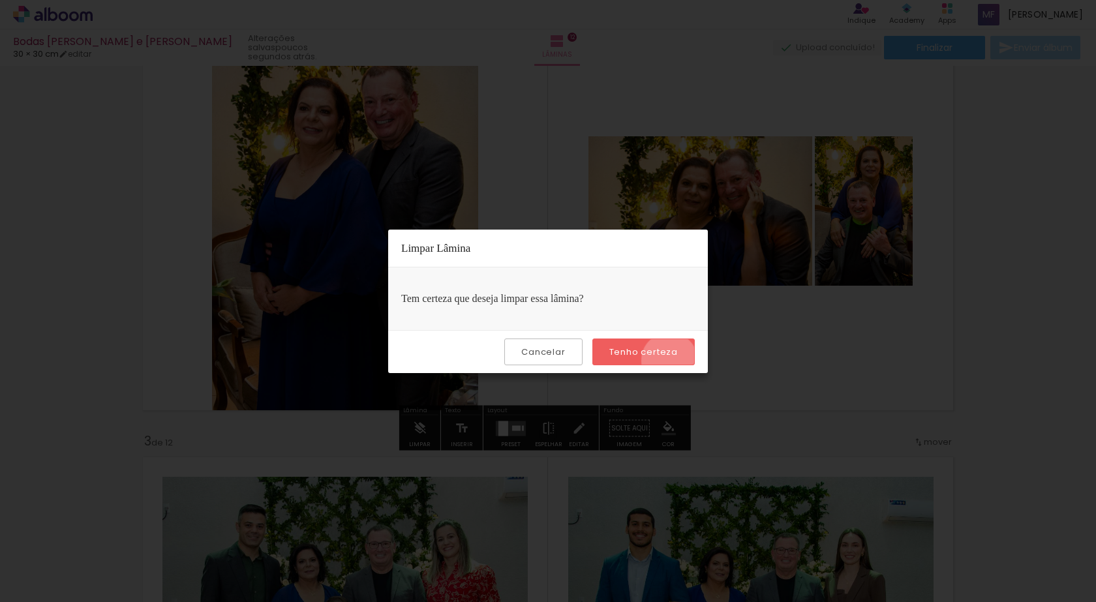
click at [671, 361] on paper-button "Tenho certeza" at bounding box center [644, 352] width 102 height 27
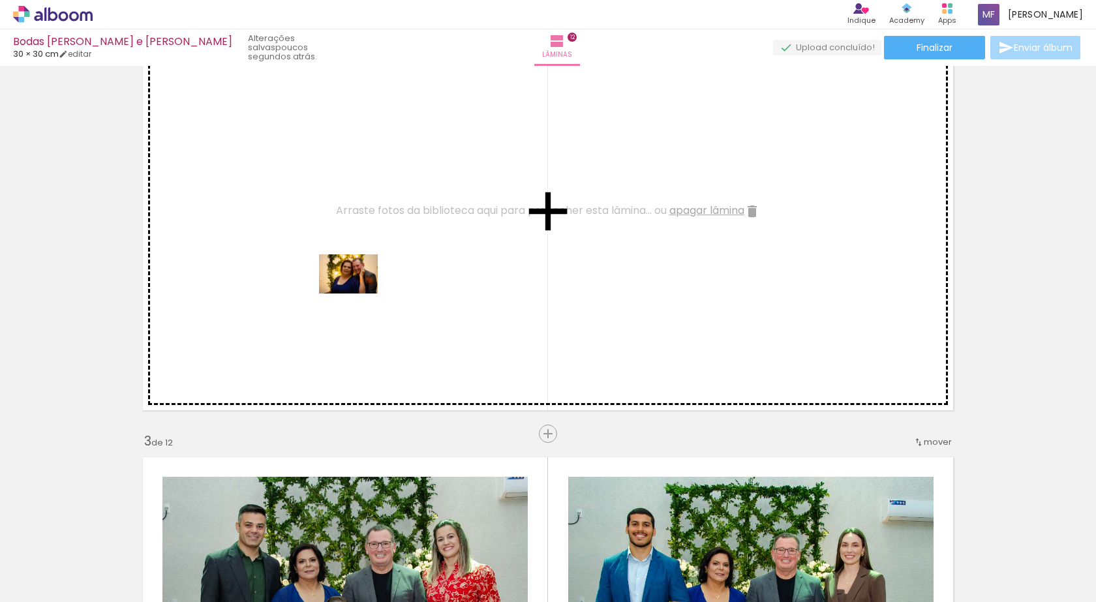
drag, startPoint x: 203, startPoint y: 572, endPoint x: 358, endPoint y: 294, distance: 319.0
click at [358, 294] on quentale-workspace at bounding box center [548, 301] width 1096 height 602
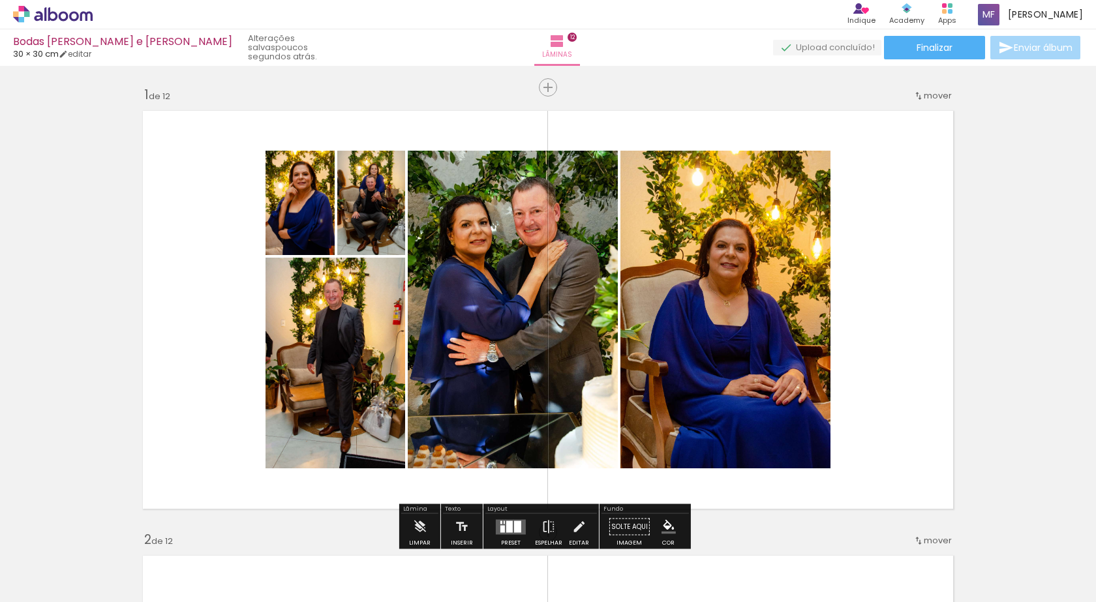
scroll to position [435, 0]
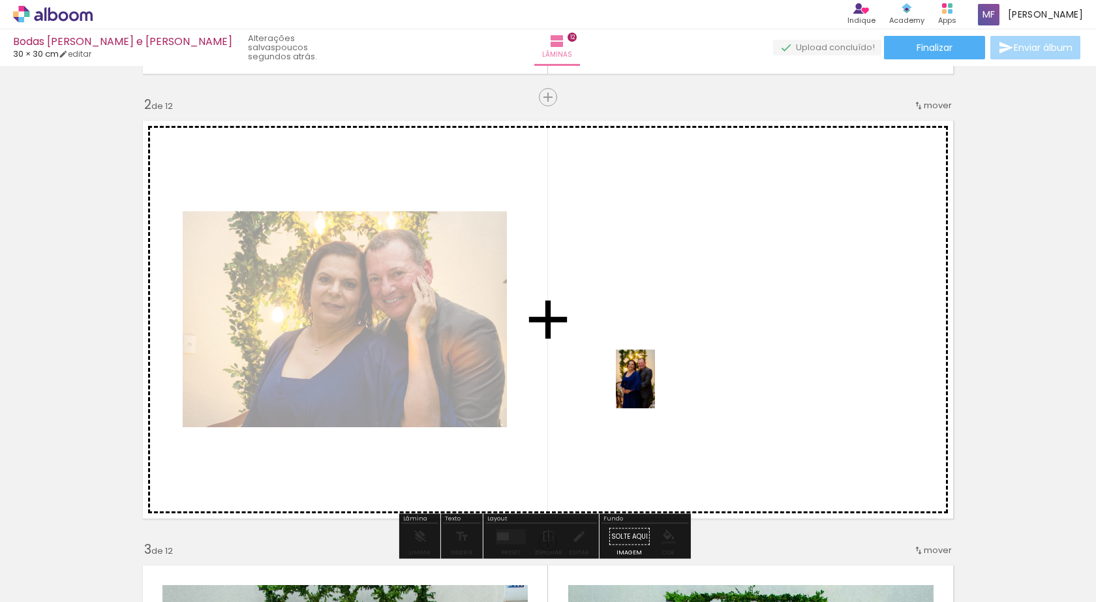
drag, startPoint x: 208, startPoint y: 578, endPoint x: 655, endPoint y: 389, distance: 486.0
click at [655, 389] on quentale-workspace at bounding box center [548, 301] width 1096 height 602
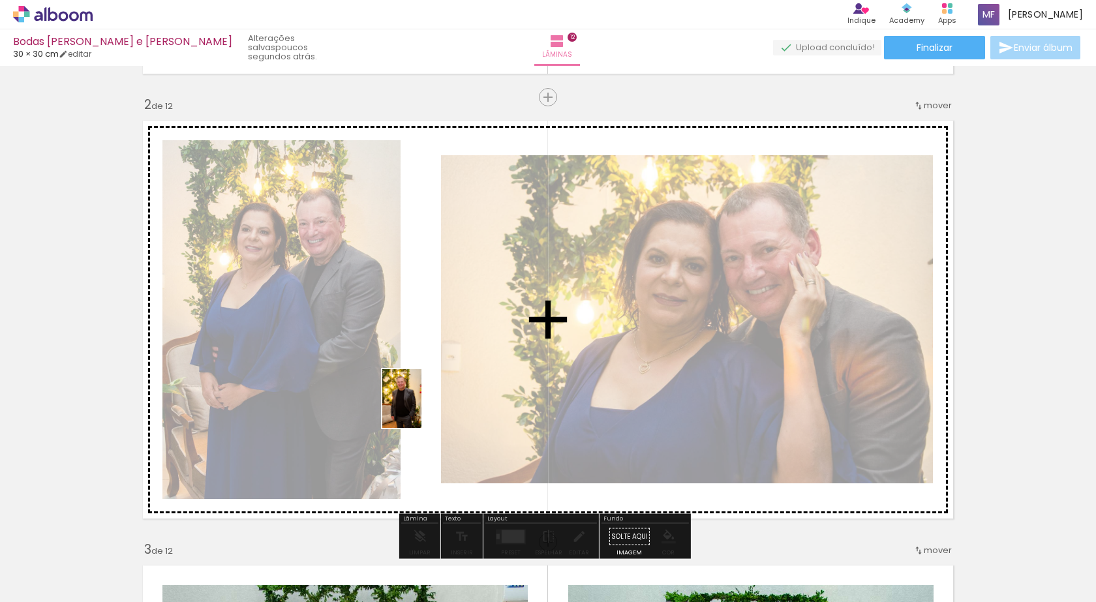
drag, startPoint x: 293, startPoint y: 566, endPoint x: 422, endPoint y: 409, distance: 203.6
click at [422, 409] on quentale-workspace at bounding box center [548, 301] width 1096 height 602
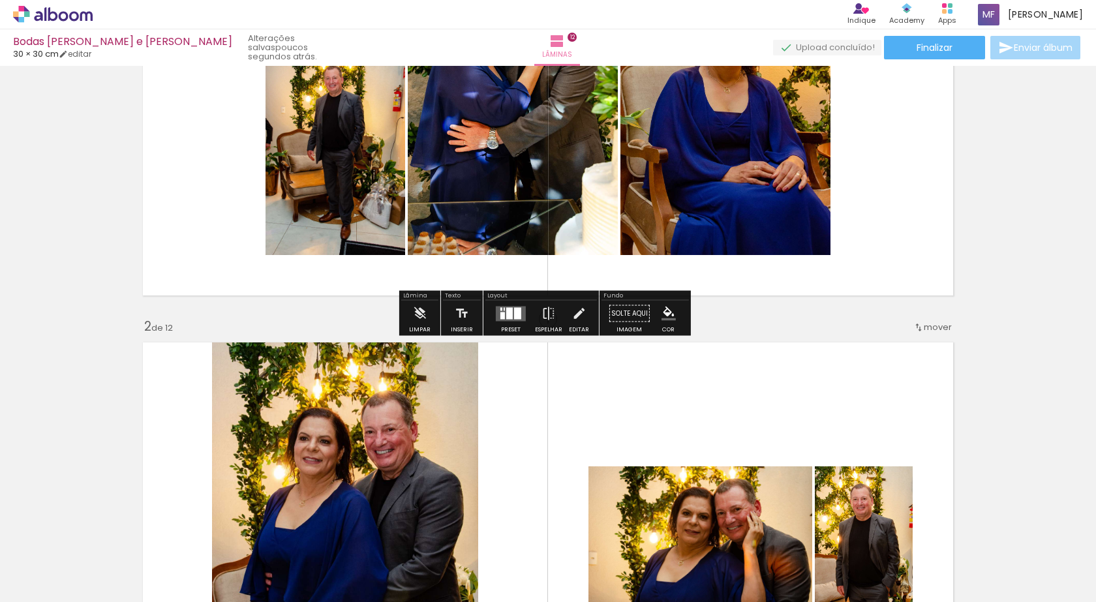
scroll to position [217, 0]
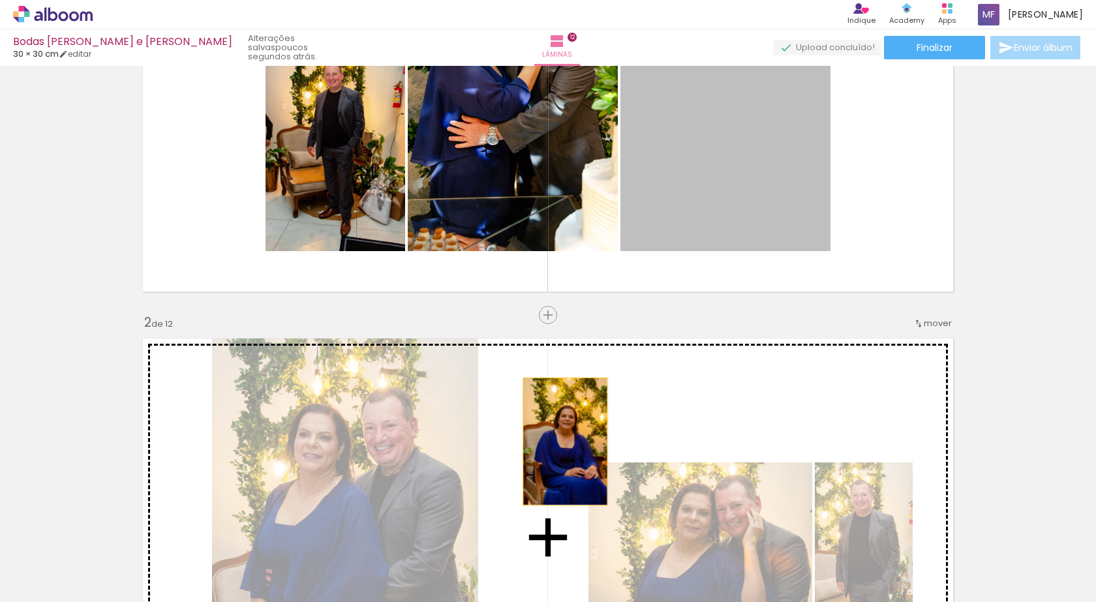
drag, startPoint x: 729, startPoint y: 173, endPoint x: 561, endPoint y: 442, distance: 317.2
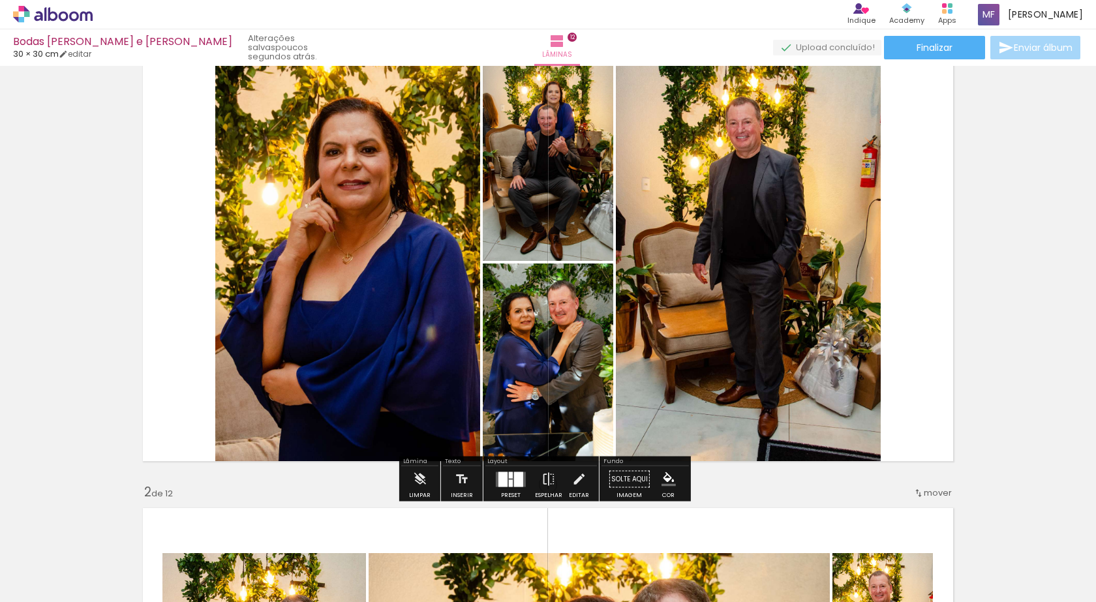
scroll to position [0, 0]
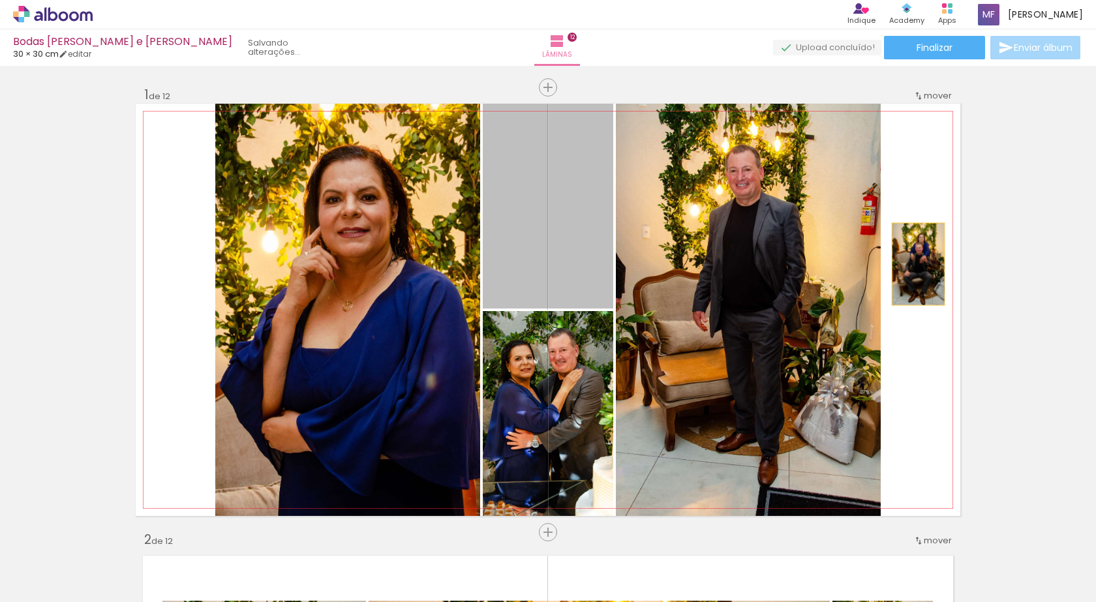
drag, startPoint x: 528, startPoint y: 267, endPoint x: 913, endPoint y: 264, distance: 385.0
click at [913, 264] on quentale-layouter at bounding box center [548, 310] width 825 height 412
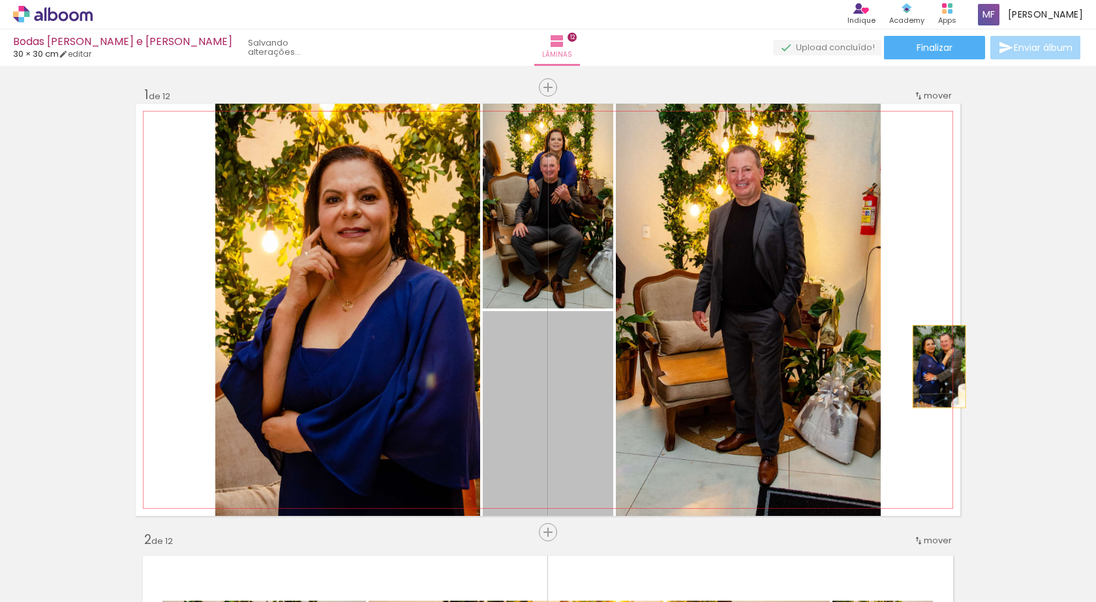
drag, startPoint x: 558, startPoint y: 359, endPoint x: 928, endPoint y: 367, distance: 370.1
click at [928, 367] on quentale-layouter at bounding box center [548, 310] width 825 height 412
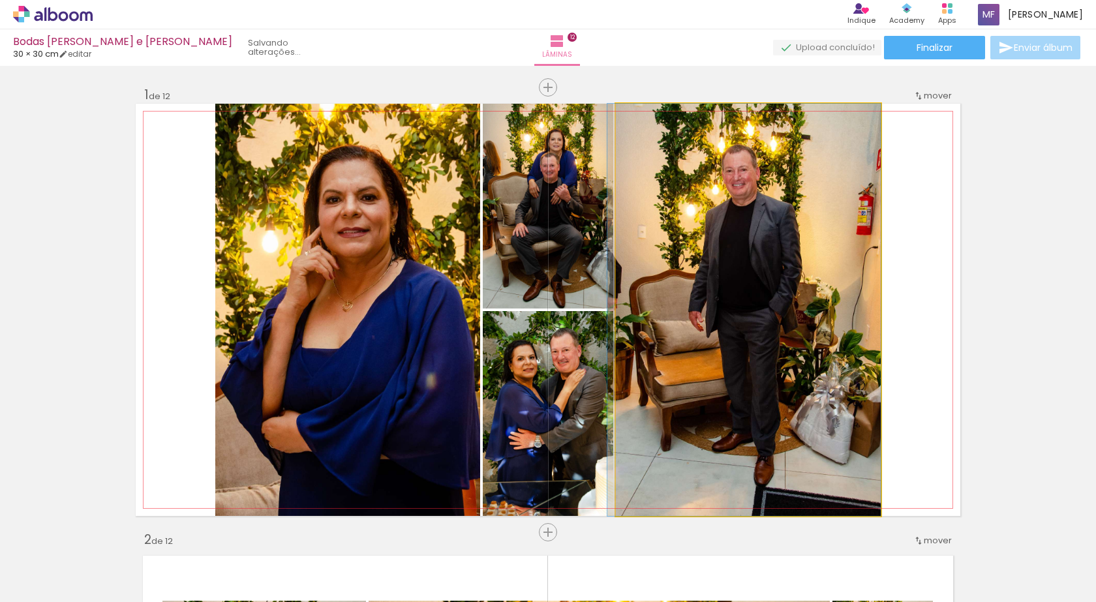
drag, startPoint x: 824, startPoint y: 325, endPoint x: 609, endPoint y: 332, distance: 214.8
click at [609, 332] on quentale-layouter at bounding box center [548, 310] width 825 height 412
click at [771, 324] on quentale-photo at bounding box center [748, 310] width 265 height 412
click at [797, 336] on quentale-photo at bounding box center [748, 310] width 265 height 412
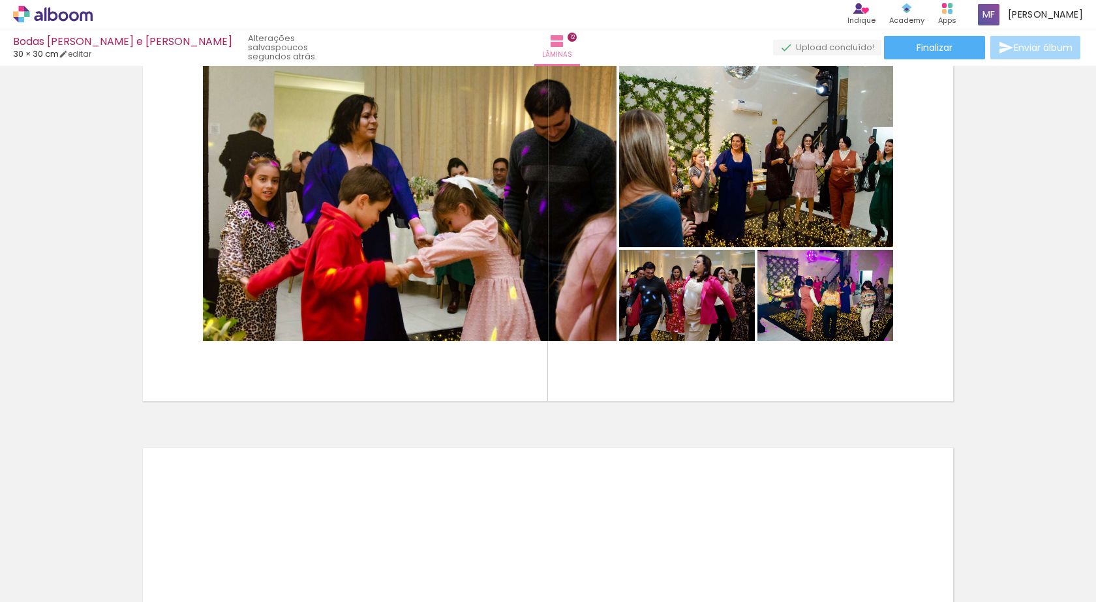
scroll to position [5392, 0]
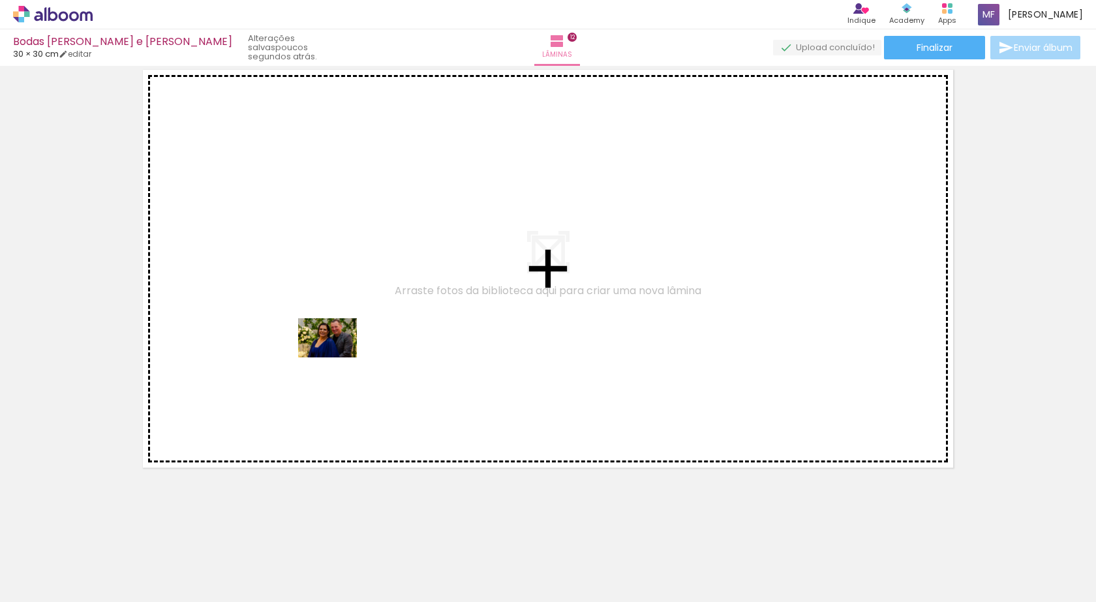
drag, startPoint x: 139, startPoint y: 559, endPoint x: 337, endPoint y: 358, distance: 282.9
click at [337, 358] on quentale-workspace at bounding box center [548, 301] width 1096 height 602
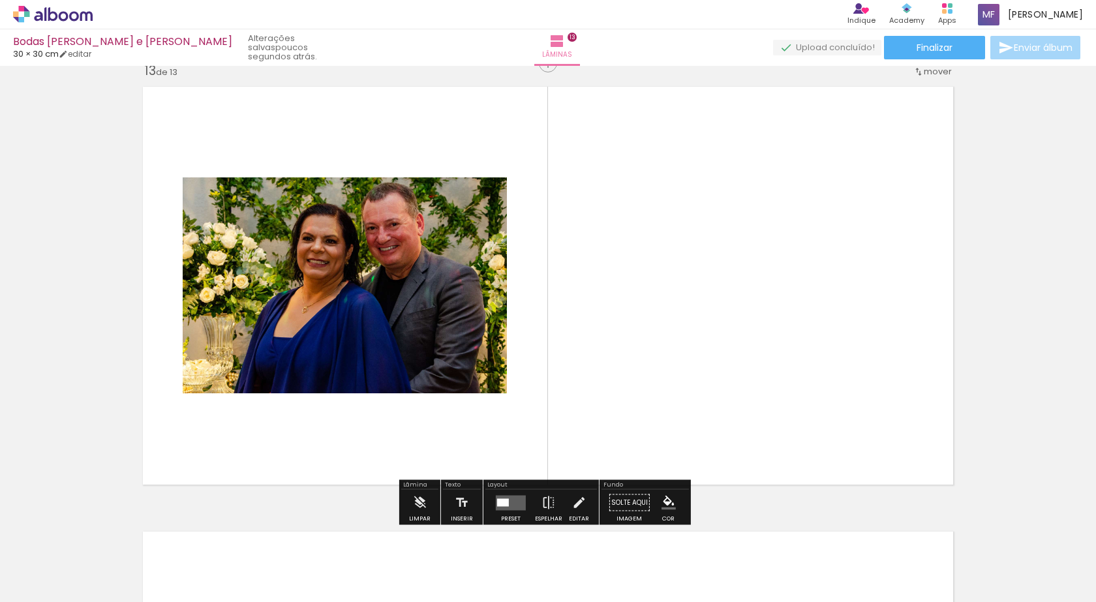
scroll to position [5358, 0]
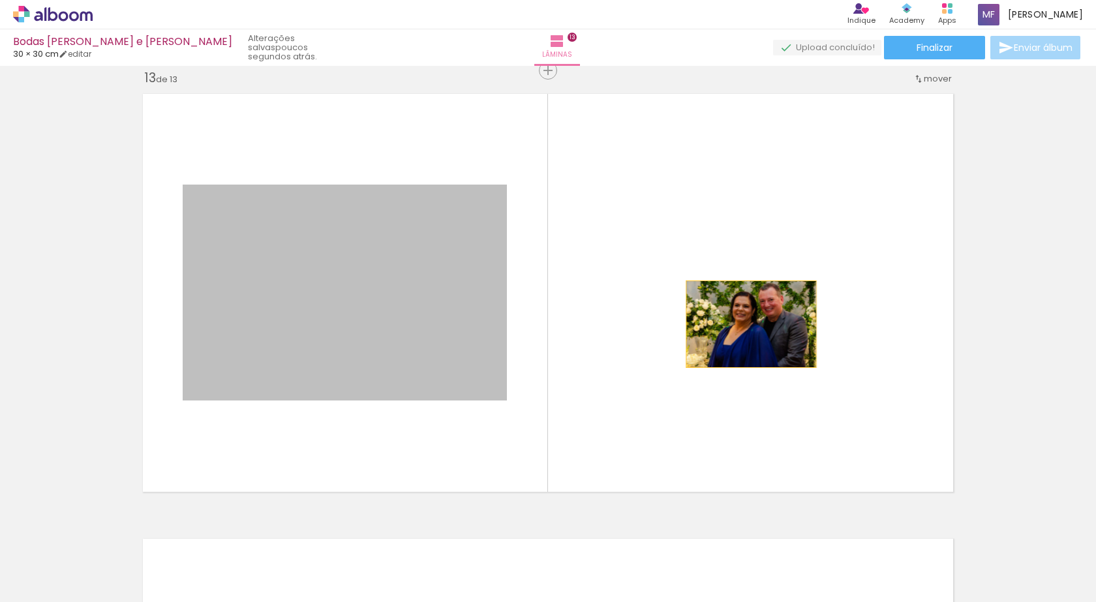
drag, startPoint x: 361, startPoint y: 328, endPoint x: 743, endPoint y: 323, distance: 381.8
click at [743, 323] on quentale-layouter at bounding box center [548, 293] width 825 height 412
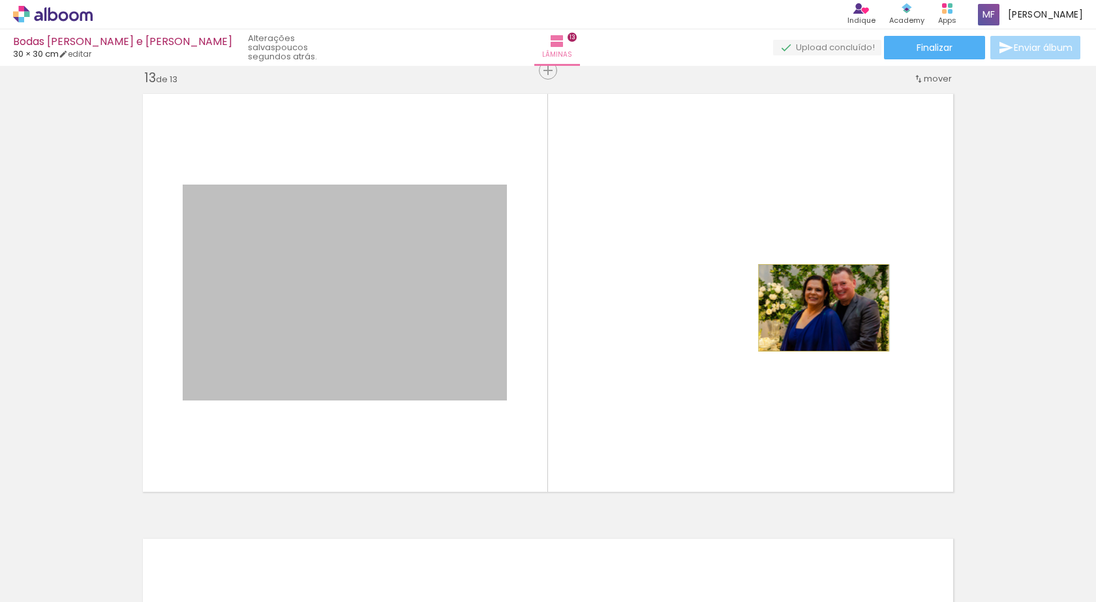
drag, startPoint x: 418, startPoint y: 303, endPoint x: 784, endPoint y: 309, distance: 366.1
click at [817, 308] on quentale-layouter at bounding box center [548, 293] width 825 height 412
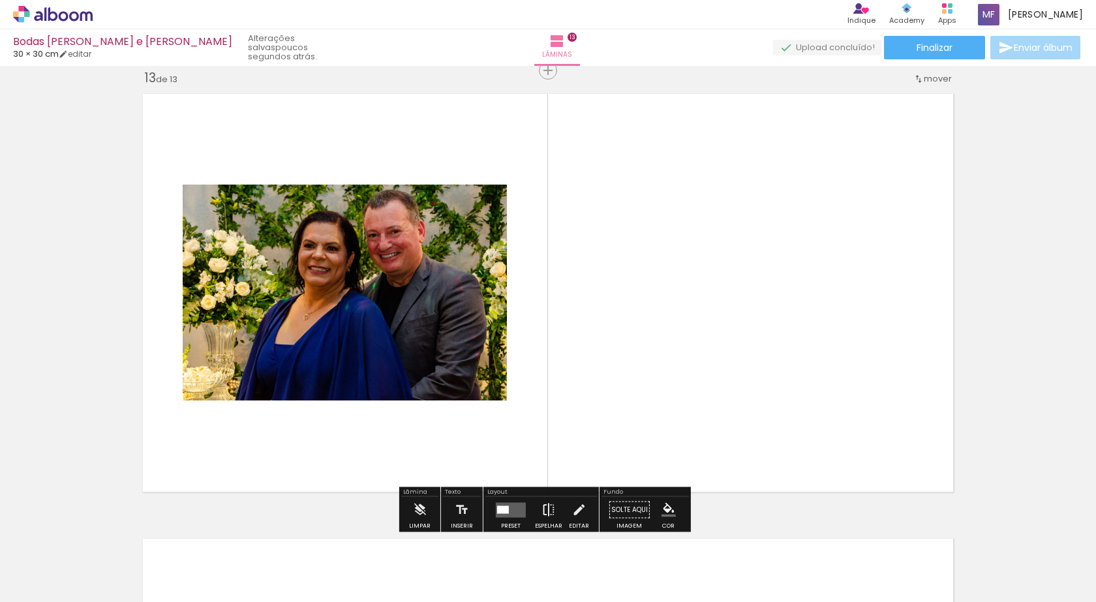
click at [542, 512] on iron-icon at bounding box center [549, 510] width 14 height 26
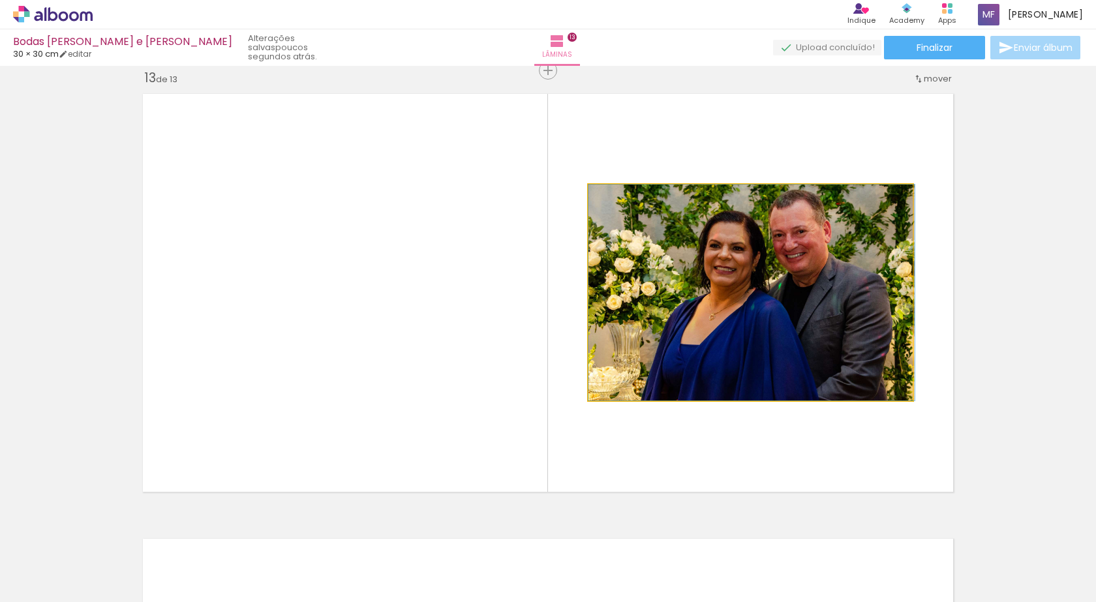
drag, startPoint x: 613, startPoint y: 198, endPoint x: 598, endPoint y: 198, distance: 15.0
type paper-slider "100"
click at [598, 198] on div at bounding box center [638, 199] width 91 height 20
click at [591, 185] on quentale-photo at bounding box center [751, 293] width 324 height 216
drag, startPoint x: 590, startPoint y: 185, endPoint x: 641, endPoint y: 241, distance: 76.7
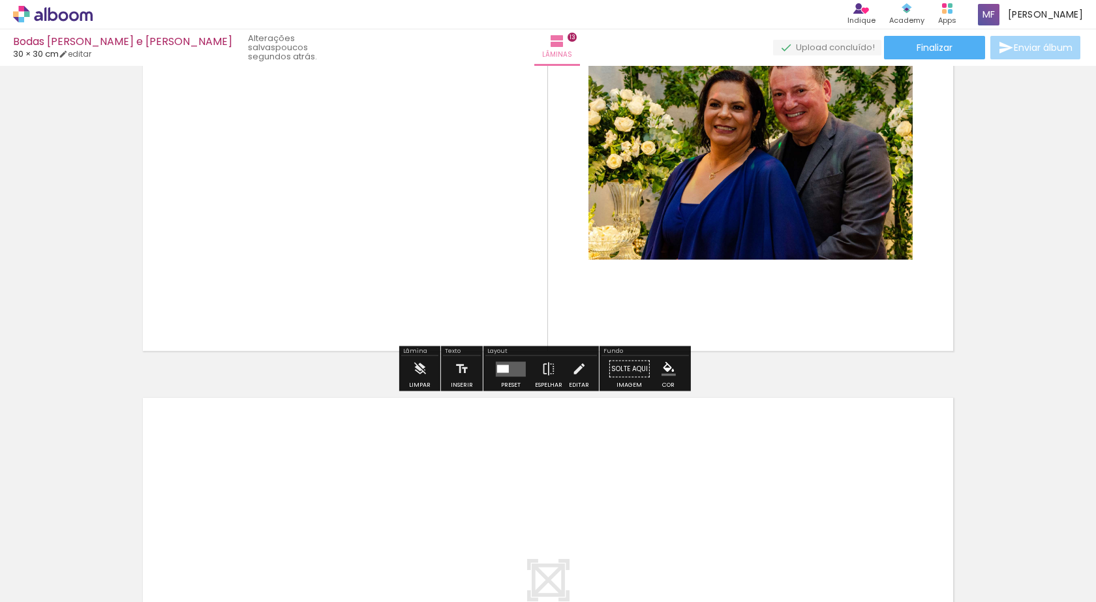
scroll to position [5467, 0]
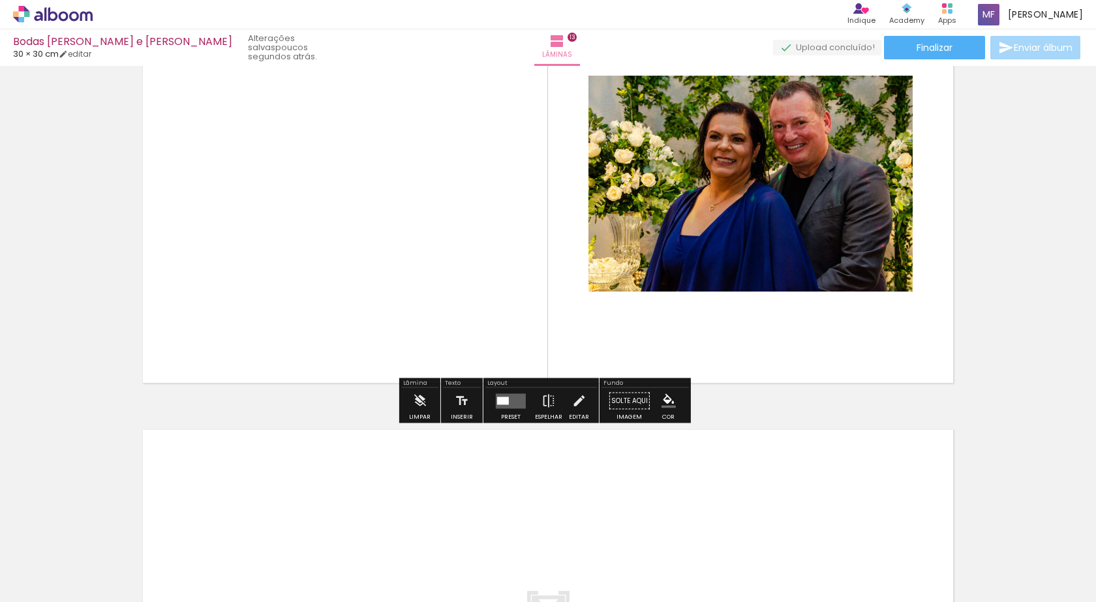
click at [720, 337] on quentale-layouter at bounding box center [548, 184] width 825 height 412
click at [504, 384] on div "Layout" at bounding box center [542, 384] width 112 height 8
click at [504, 406] on quentale-layouter at bounding box center [511, 400] width 30 height 15
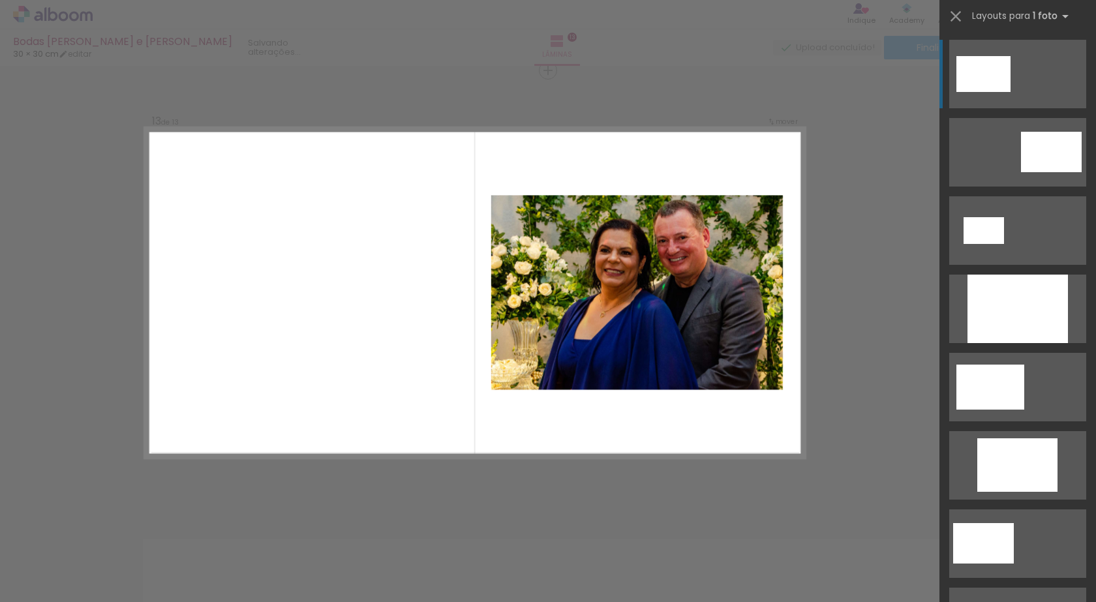
scroll to position [435, 0]
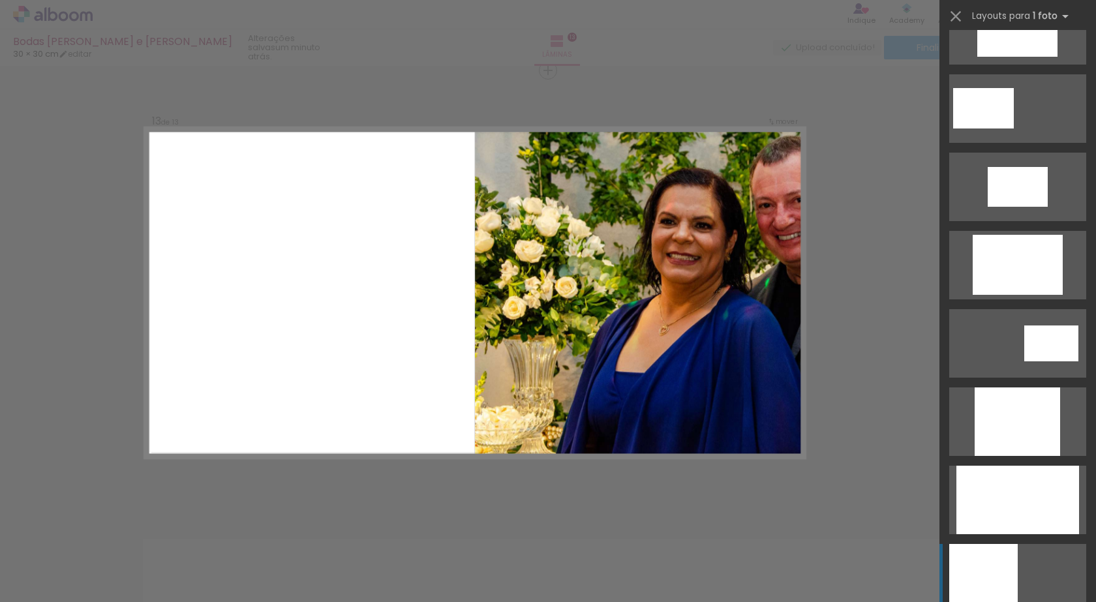
click at [985, 570] on div at bounding box center [983, 578] width 69 height 69
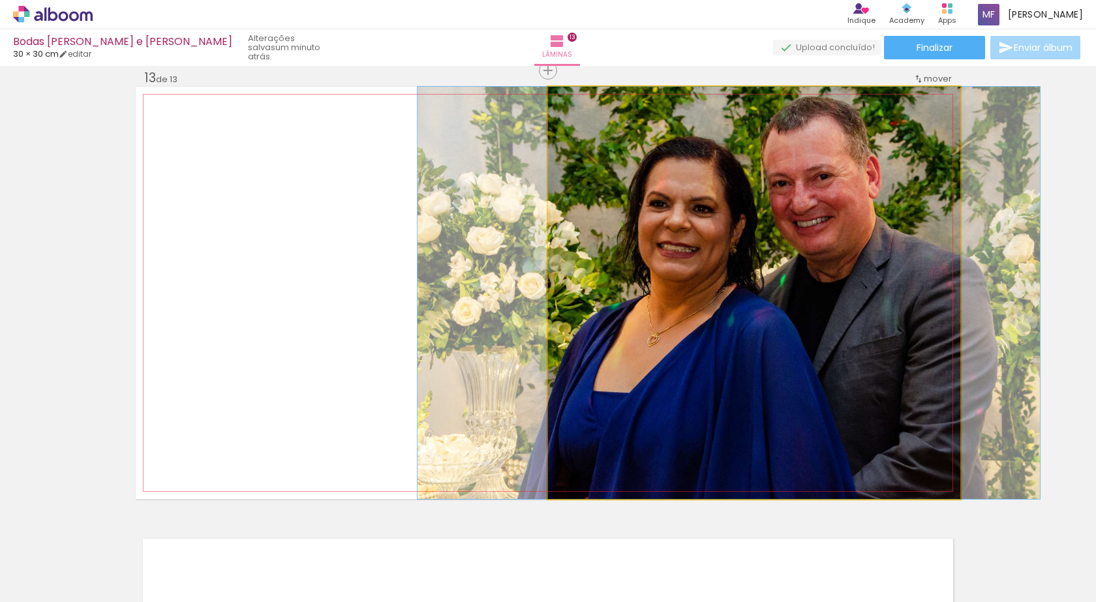
drag, startPoint x: 807, startPoint y: 373, endPoint x: 682, endPoint y: 368, distance: 125.4
click at [880, 352] on quentale-photo at bounding box center [754, 293] width 412 height 412
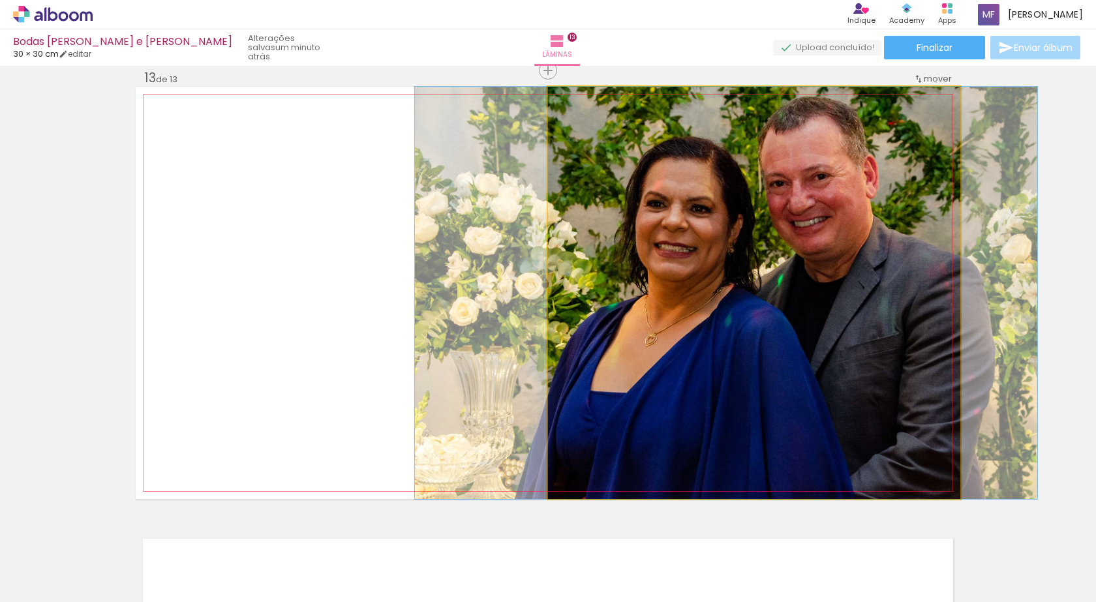
drag, startPoint x: 846, startPoint y: 335, endPoint x: 844, endPoint y: 350, distance: 15.9
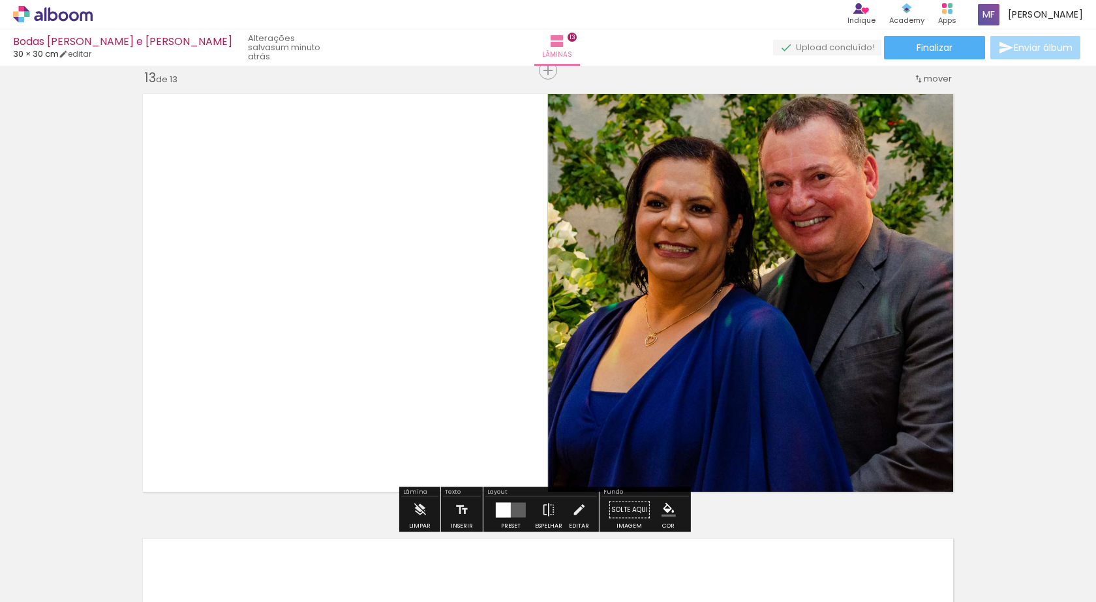
click at [509, 516] on quentale-layouter at bounding box center [511, 509] width 30 height 15
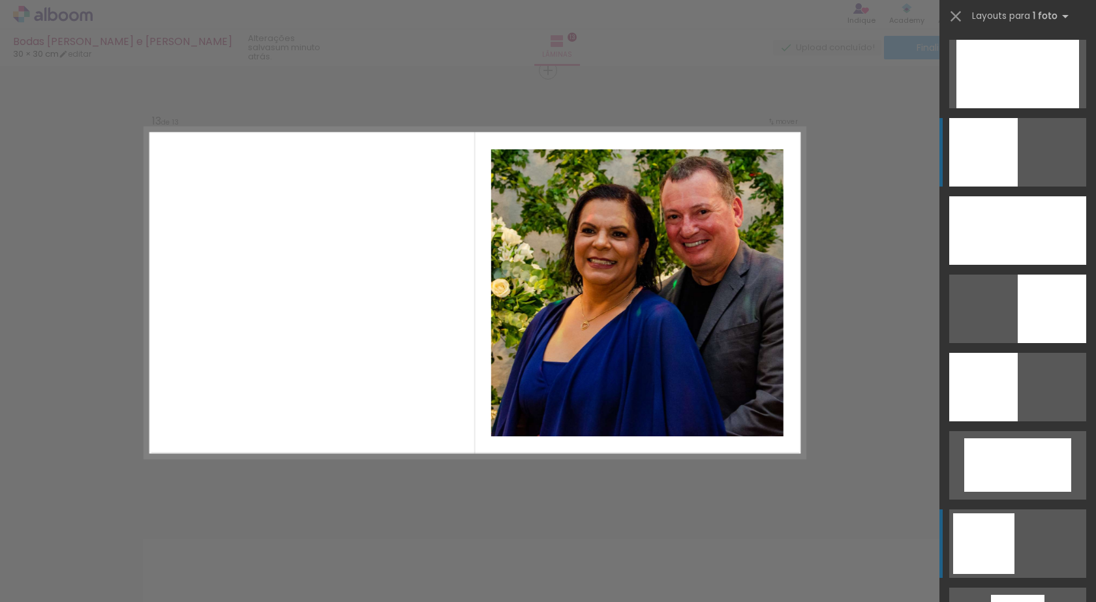
scroll to position [970, 0]
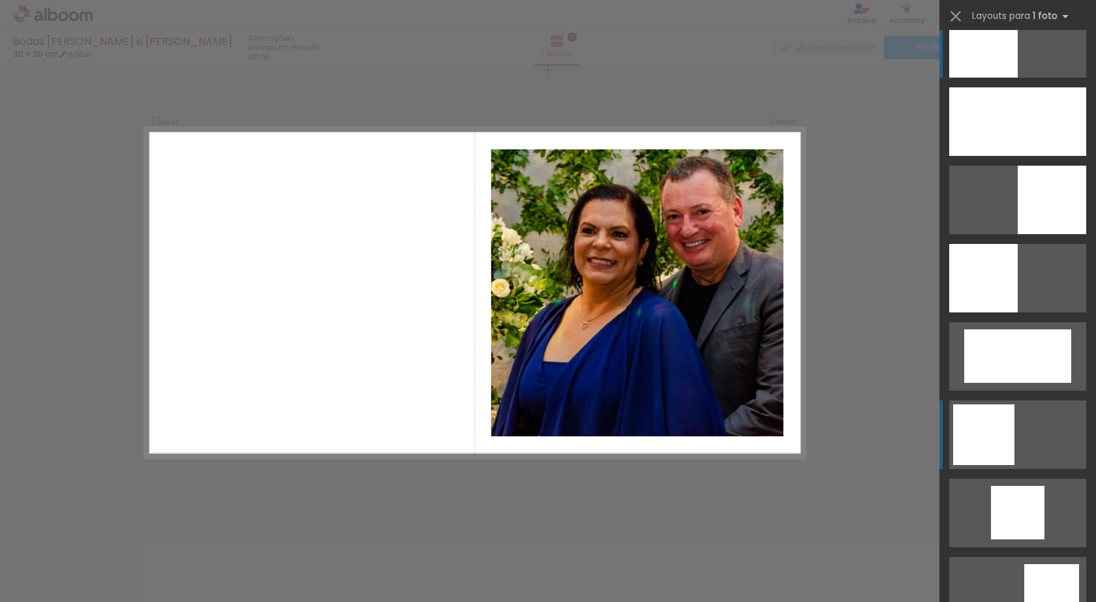
click at [961, 454] on div at bounding box center [983, 435] width 61 height 61
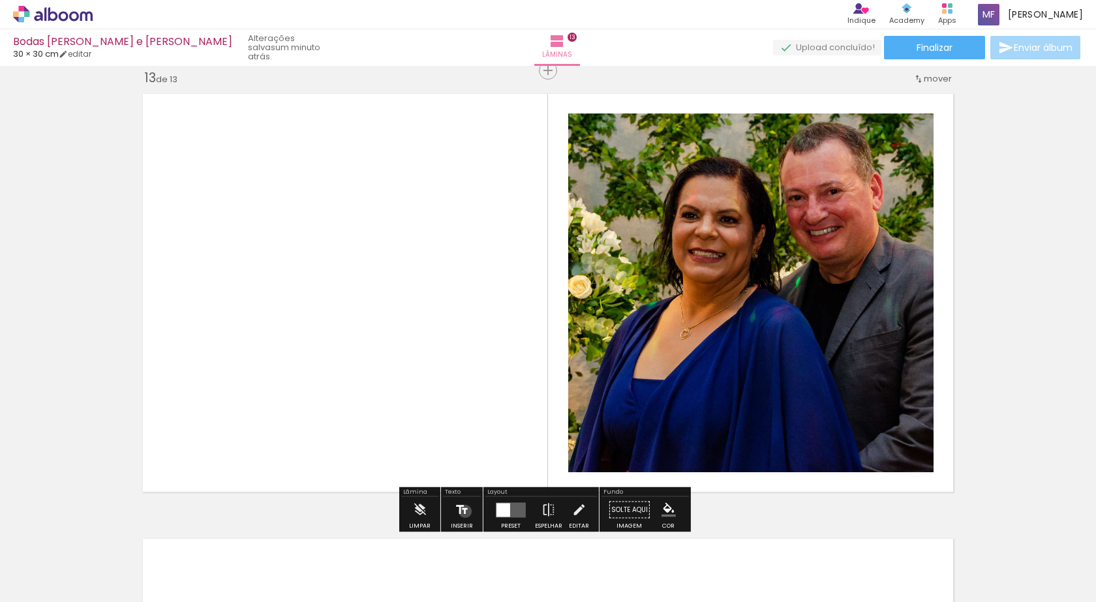
click at [464, 512] on iron-icon at bounding box center [462, 510] width 14 height 26
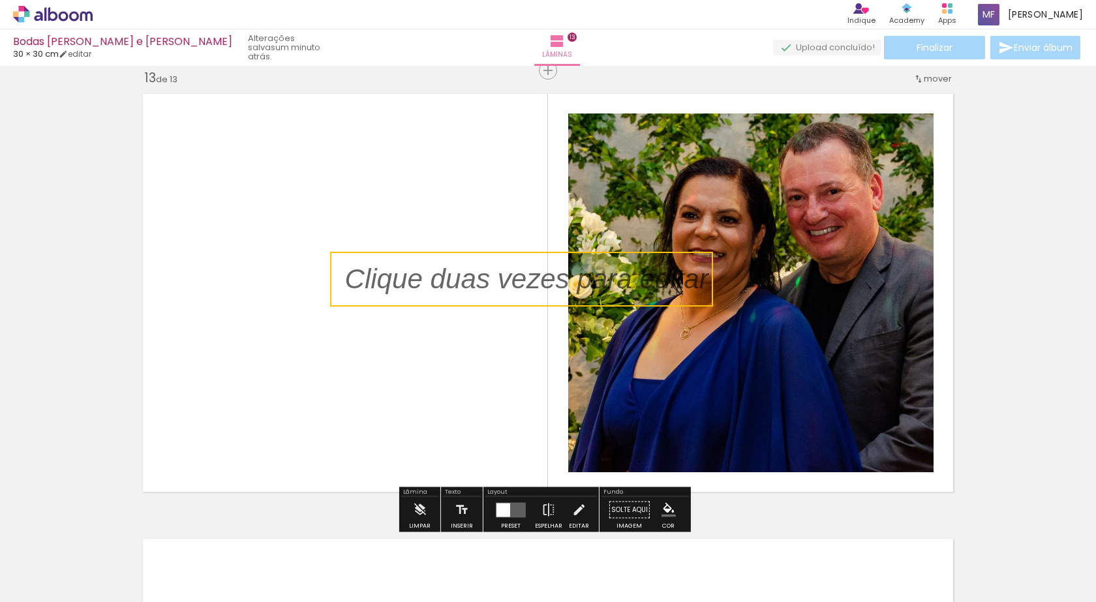
click at [455, 288] on quentale-selection at bounding box center [521, 279] width 383 height 55
type input "Sans Serif"
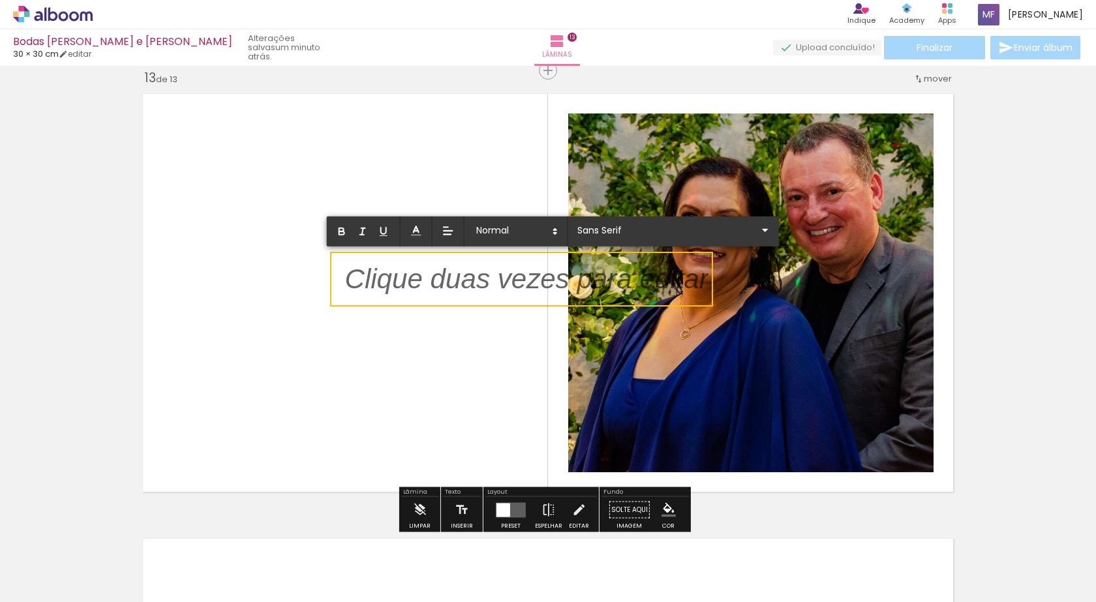
click at [455, 288] on p at bounding box center [526, 287] width 363 height 39
drag, startPoint x: 348, startPoint y: 277, endPoint x: 373, endPoint y: 277, distance: 25.5
click at [373, 277] on p at bounding box center [526, 287] width 363 height 39
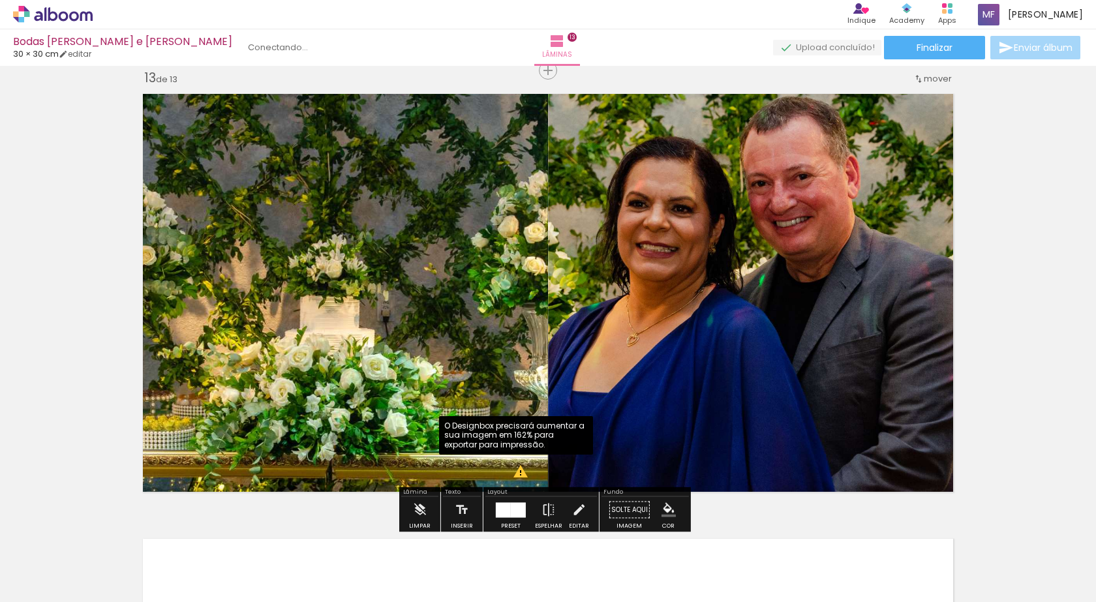
scroll to position [3263, 0]
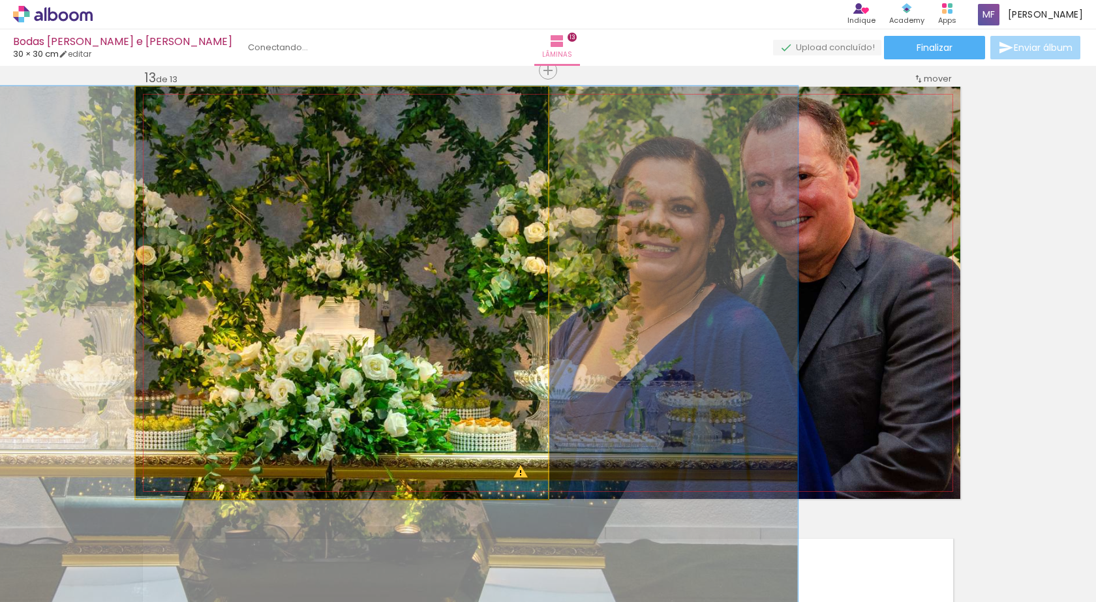
click at [442, 359] on quentale-photo at bounding box center [342, 293] width 412 height 412
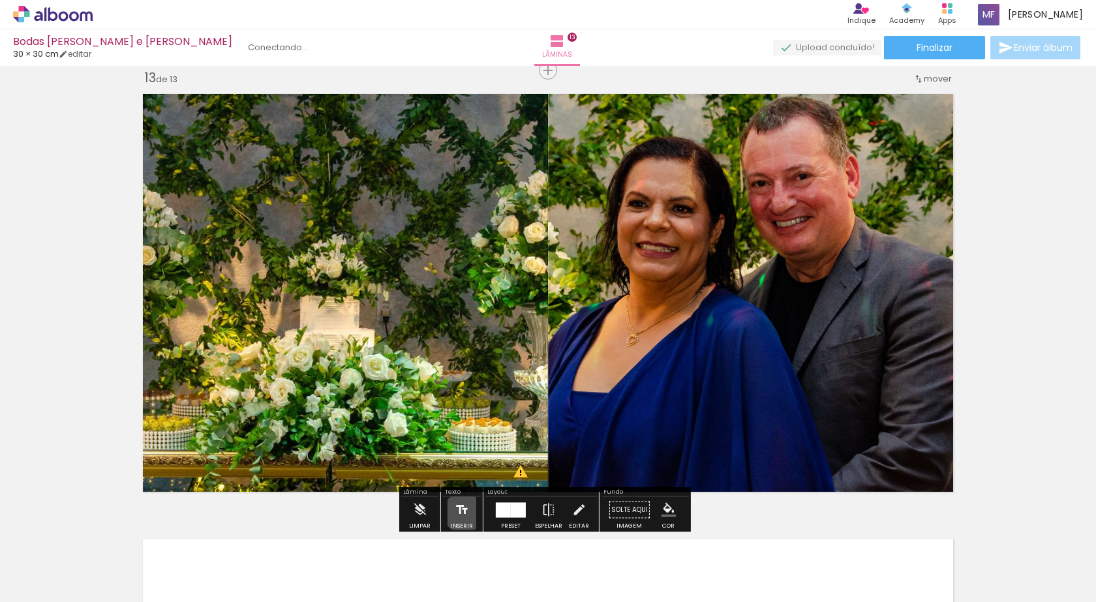
click at [462, 513] on iron-icon at bounding box center [462, 510] width 14 height 26
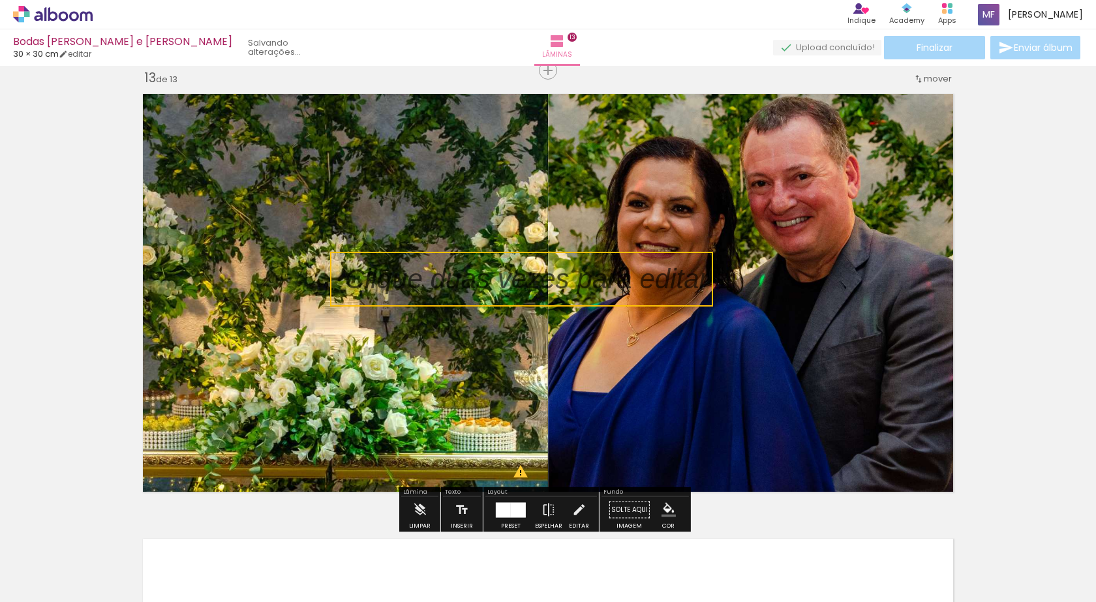
click at [557, 283] on quentale-selection at bounding box center [521, 279] width 383 height 55
click at [557, 283] on p at bounding box center [536, 279] width 383 height 39
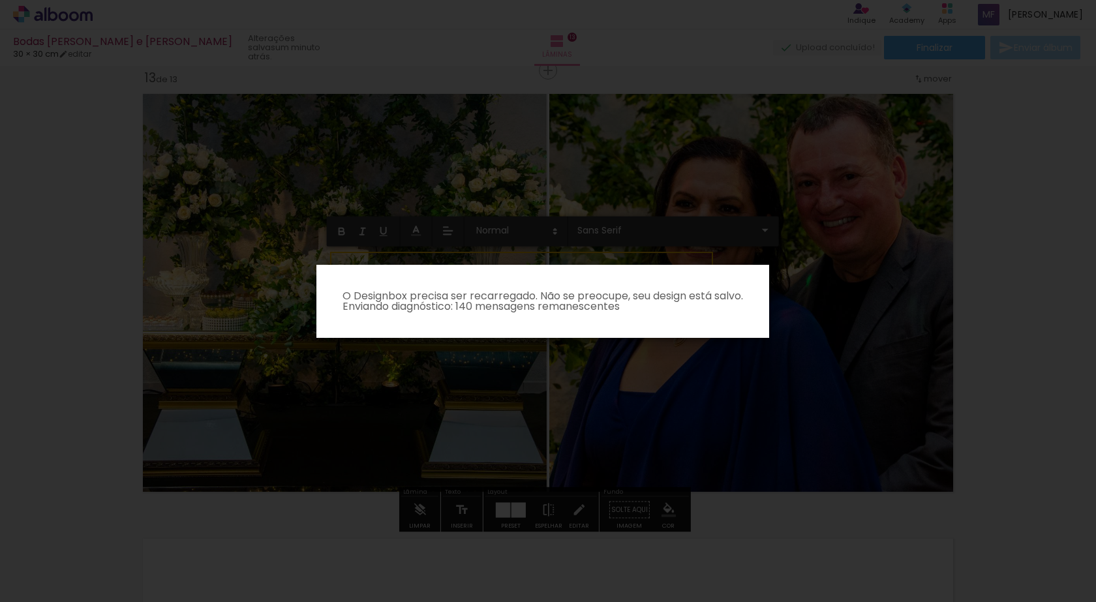
click at [1004, 339] on iron-overlay-backdrop at bounding box center [548, 301] width 1096 height 602
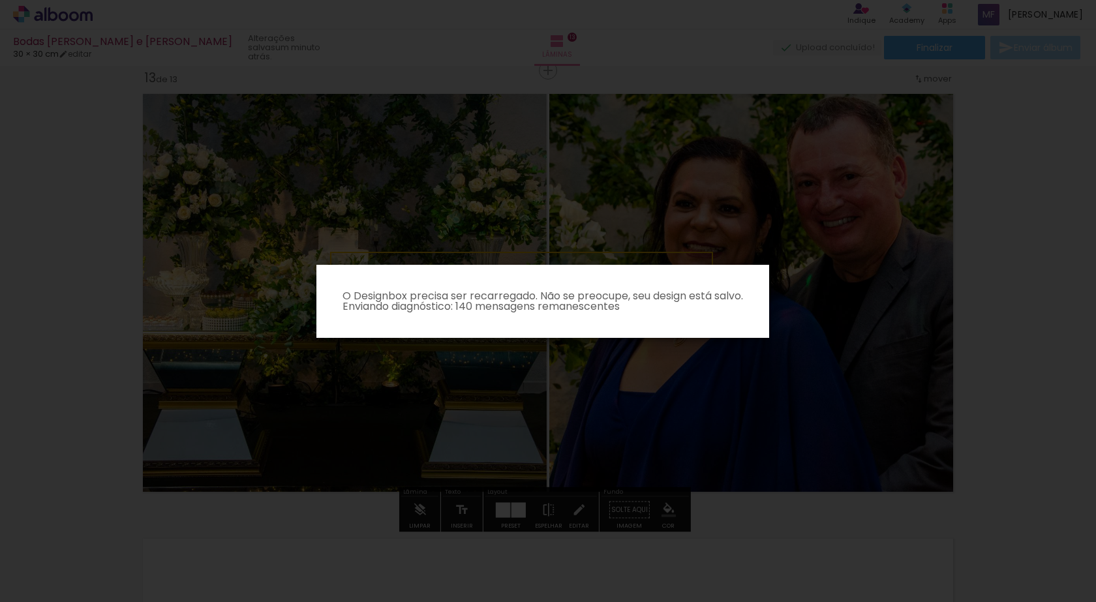
click at [992, 313] on iron-overlay-backdrop at bounding box center [548, 301] width 1096 height 602
click at [625, 305] on p "O Designbox precisa ser recarregado. Não se preocupe, seu design está salvo. En…" at bounding box center [543, 301] width 432 height 21
click at [563, 291] on p "O Designbox precisa ser recarregado. Não se preocupe, seu design está salvo. En…" at bounding box center [543, 301] width 432 height 21
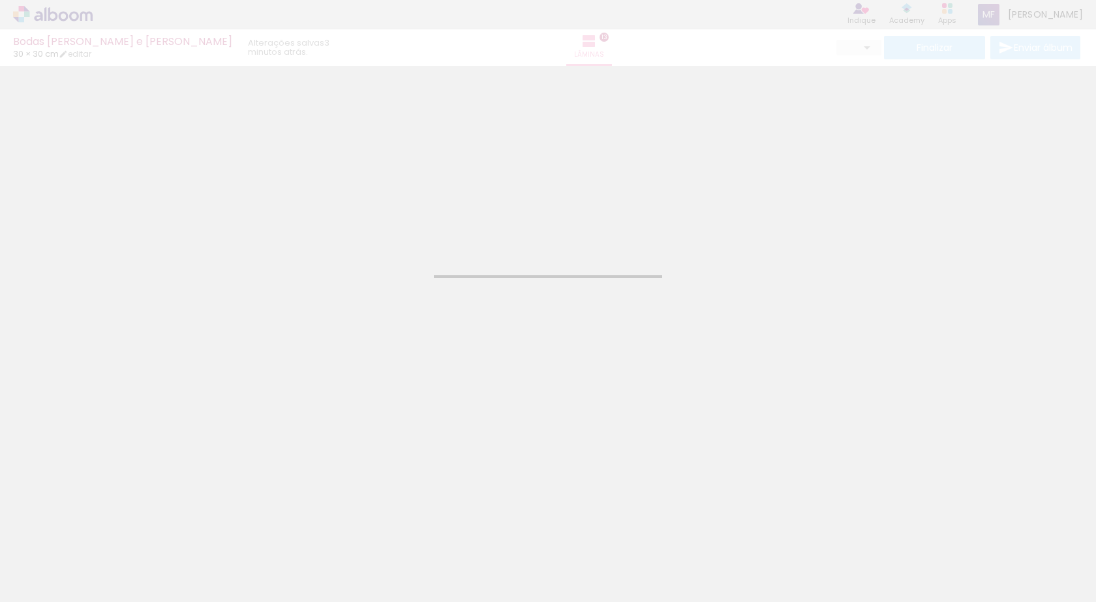
click at [701, 333] on div "Confirmar Cancelar" at bounding box center [548, 304] width 1096 height 476
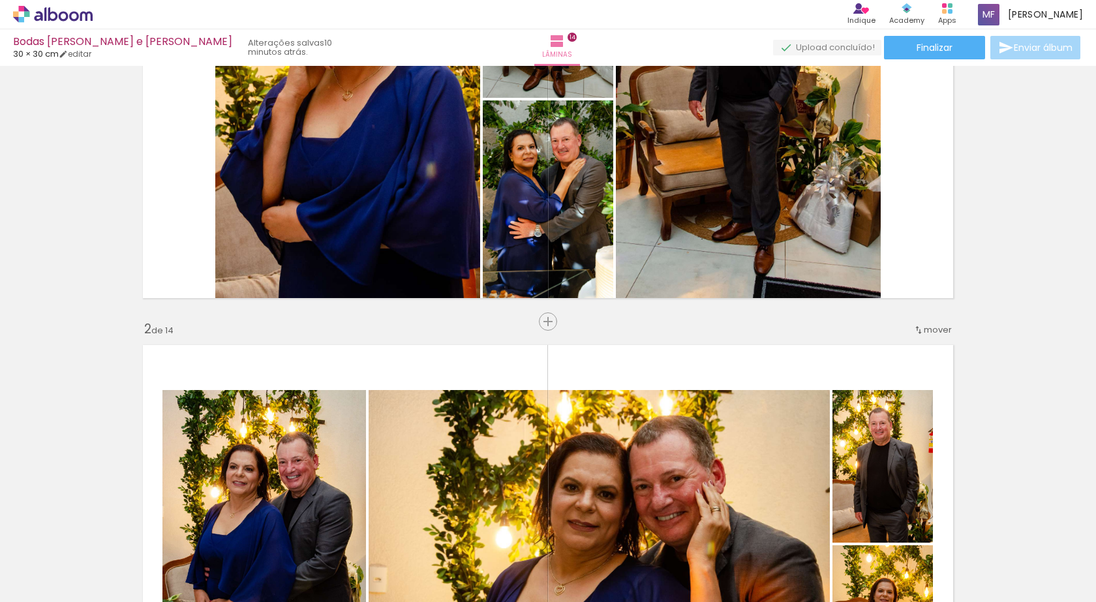
scroll to position [109, 0]
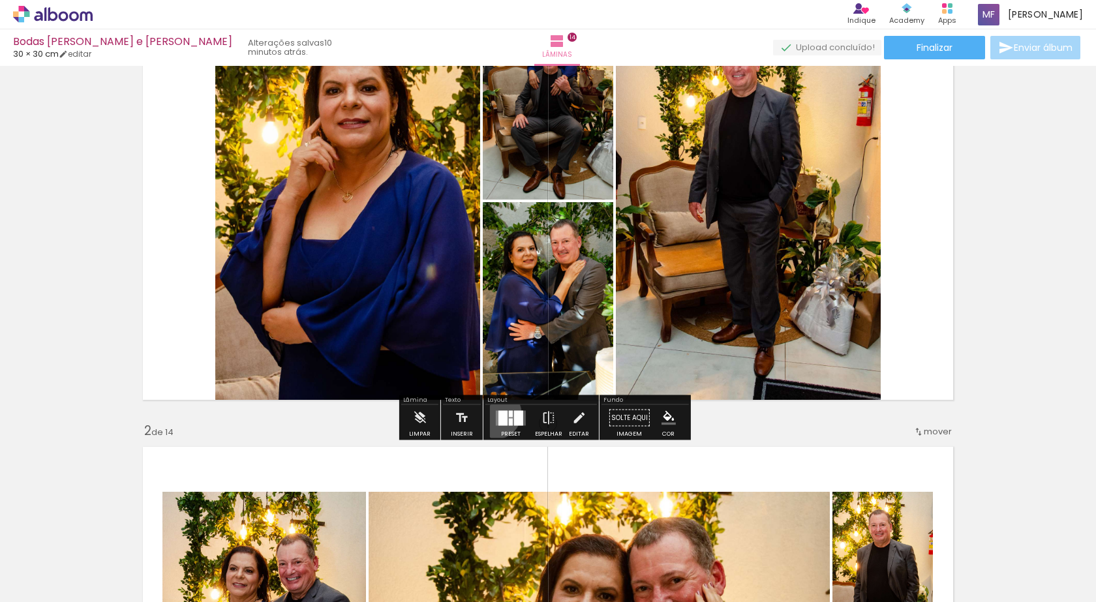
click at [493, 413] on div at bounding box center [510, 418] width 35 height 26
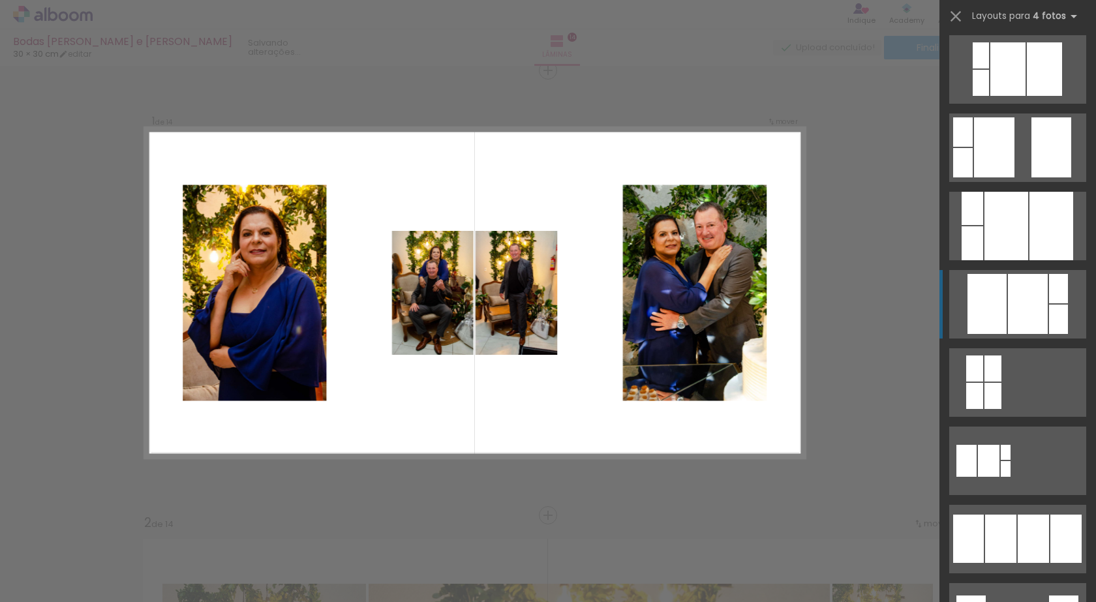
scroll to position [653, 0]
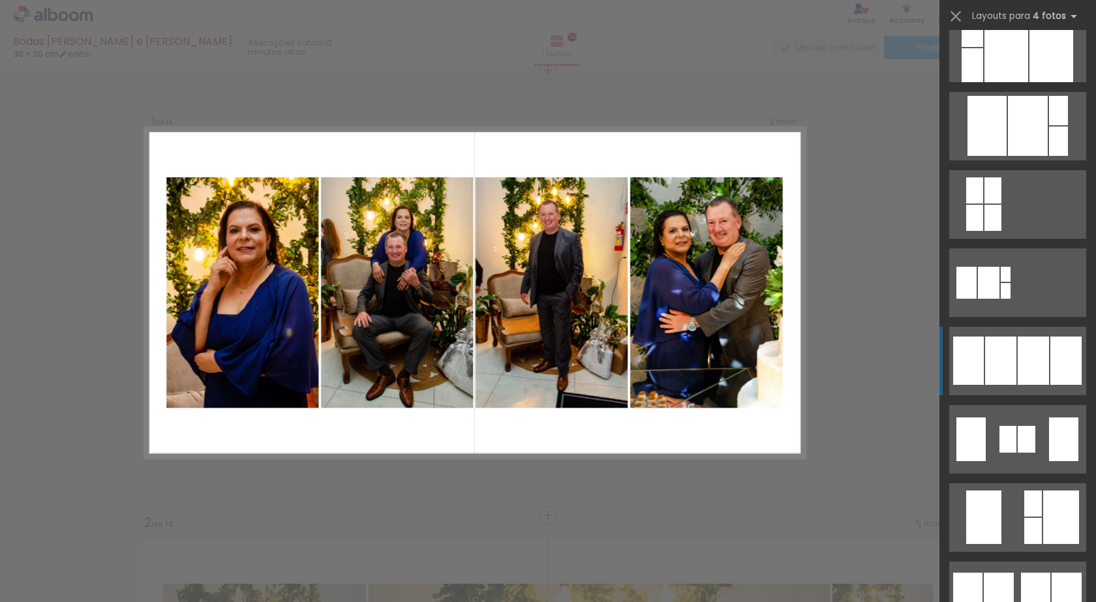
click at [1018, 375] on div at bounding box center [1033, 361] width 31 height 48
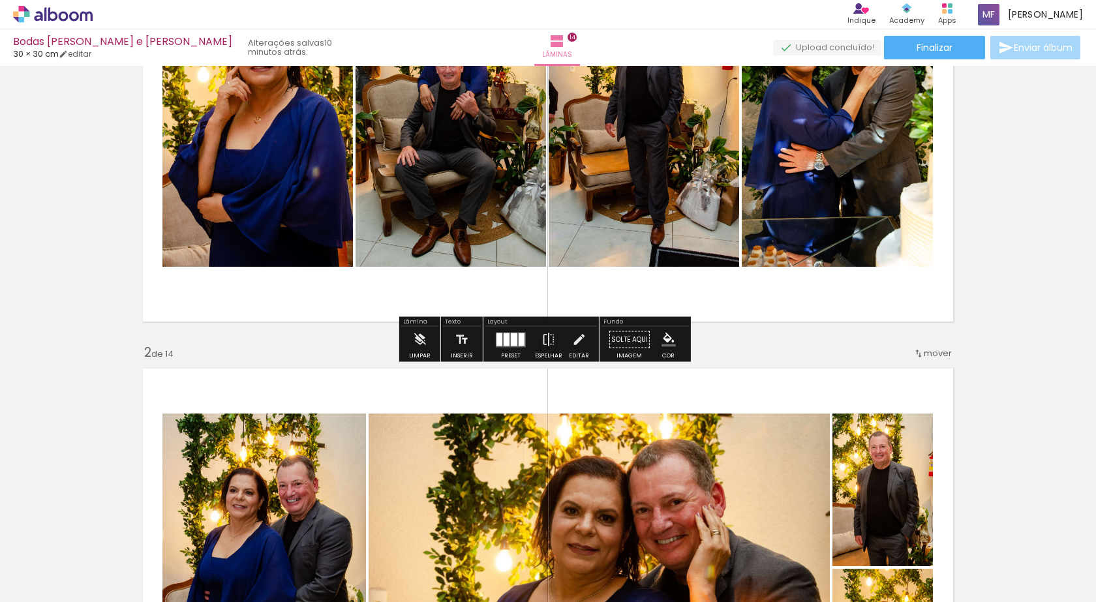
scroll to position [234, 0]
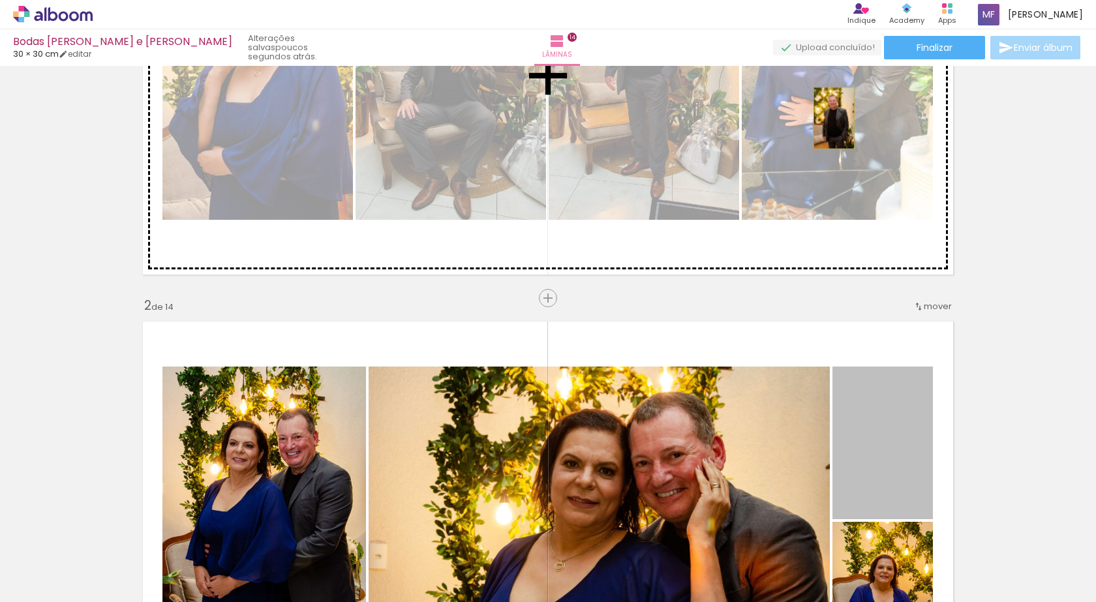
drag, startPoint x: 874, startPoint y: 444, endPoint x: 829, endPoint y: 118, distance: 329.3
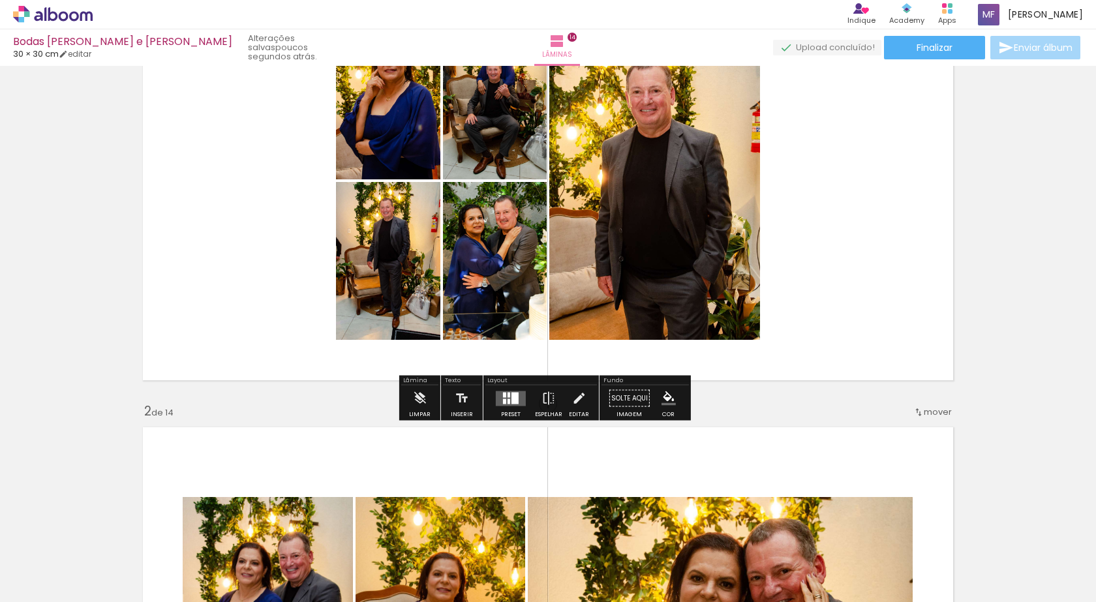
scroll to position [17, 0]
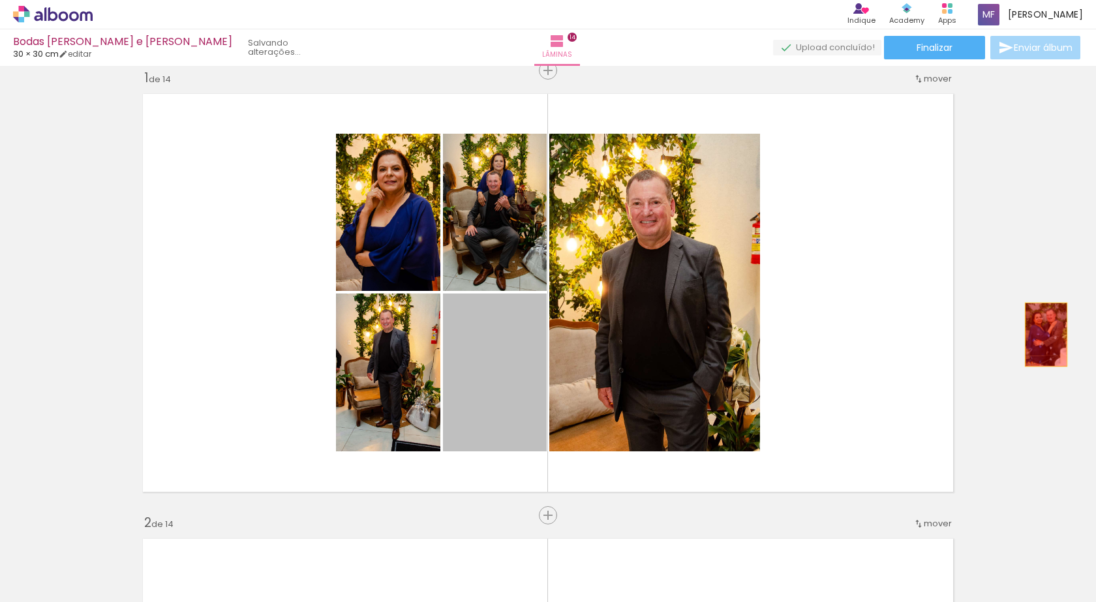
drag, startPoint x: 489, startPoint y: 371, endPoint x: 1041, endPoint y: 335, distance: 553.9
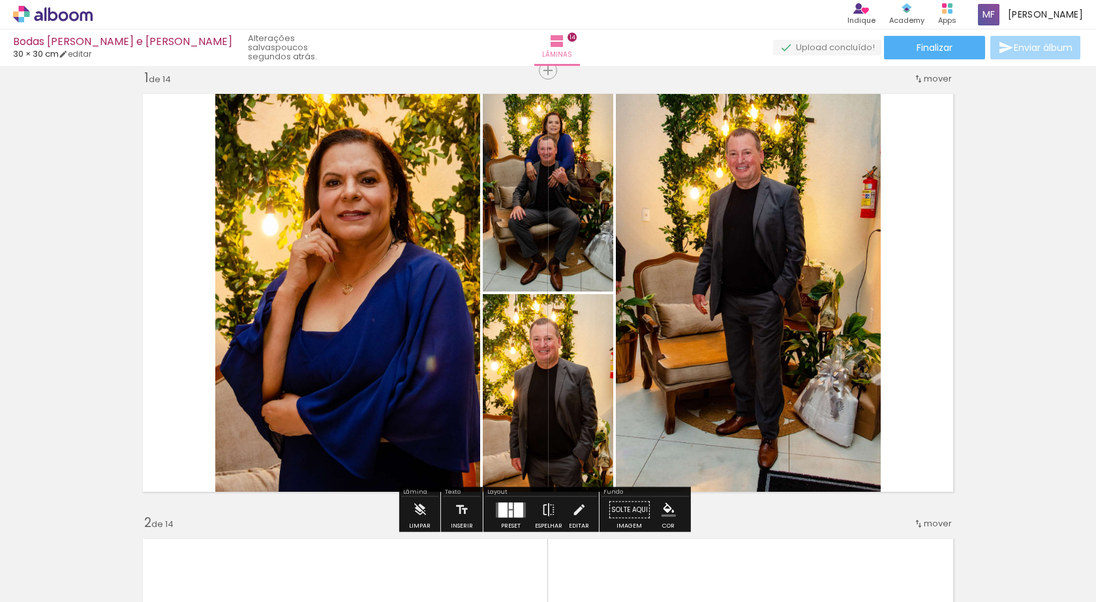
click at [512, 521] on quentale-thumb at bounding box center [495, 558] width 73 height 75
click at [515, 512] on div at bounding box center [518, 509] width 9 height 15
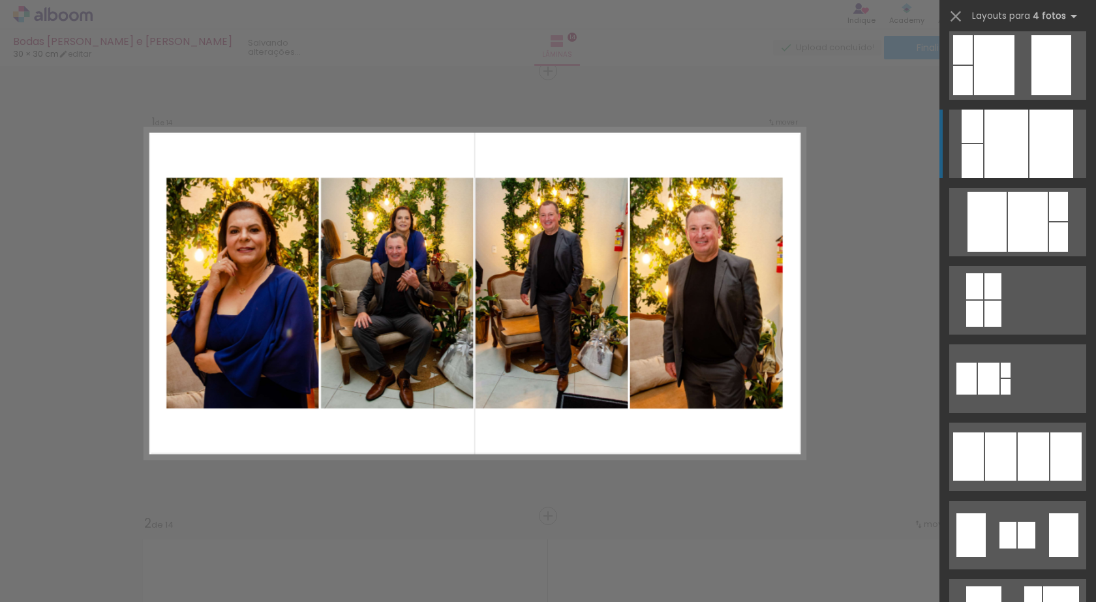
scroll to position [653, 0]
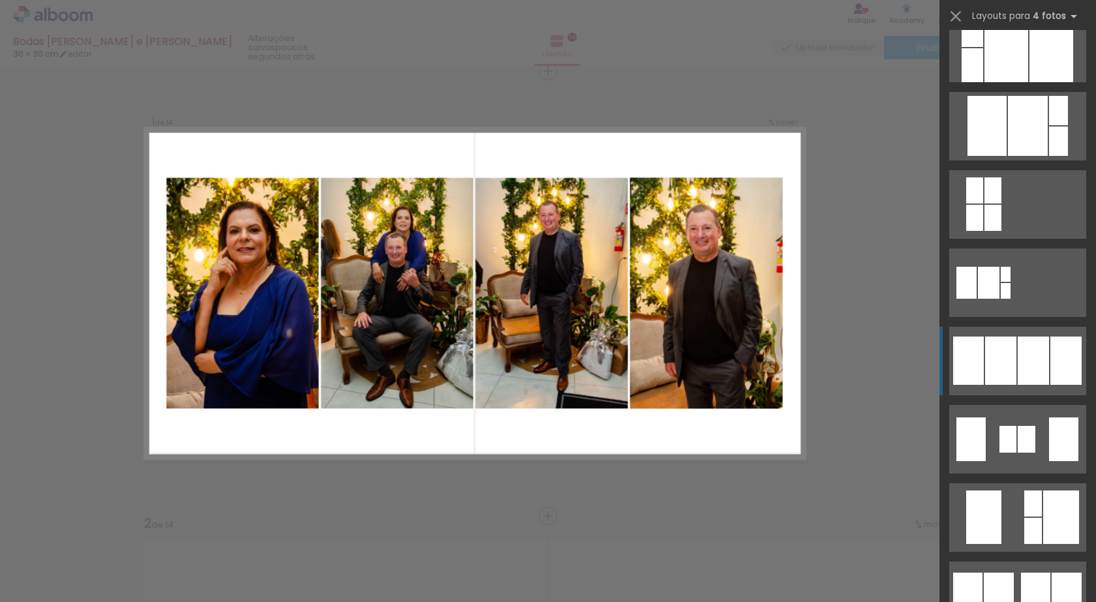
click at [1041, 371] on div at bounding box center [1033, 361] width 31 height 48
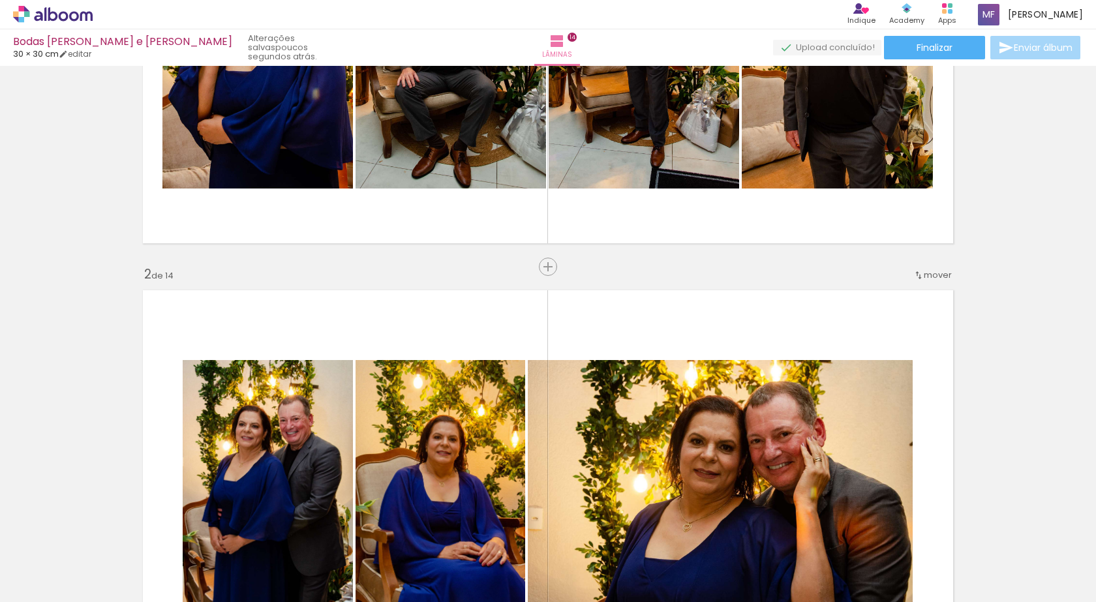
scroll to position [234, 0]
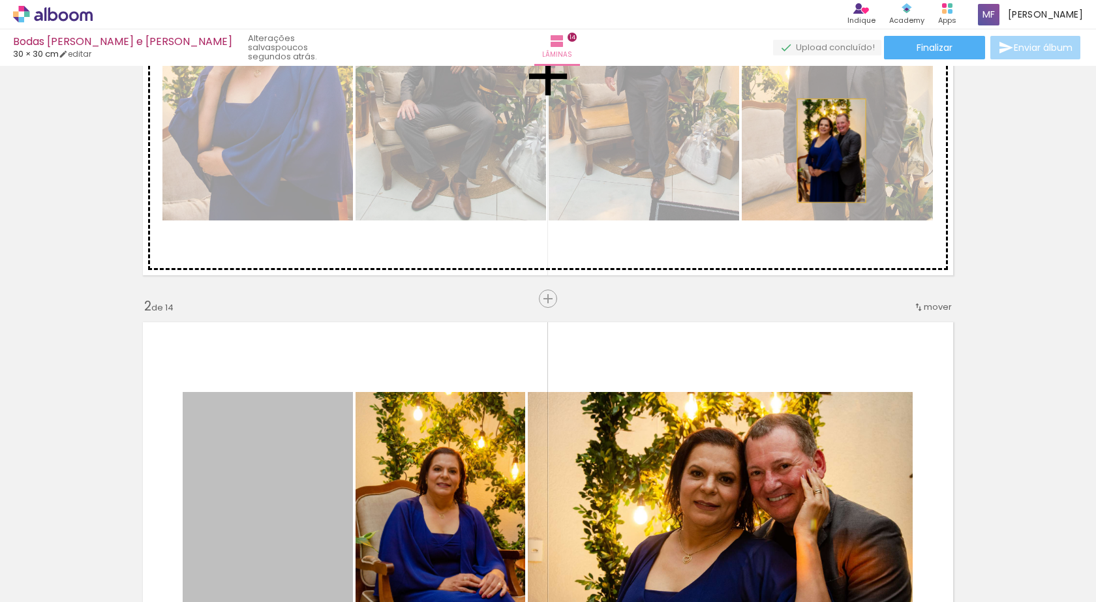
drag, startPoint x: 285, startPoint y: 476, endPoint x: 827, endPoint y: 151, distance: 632.2
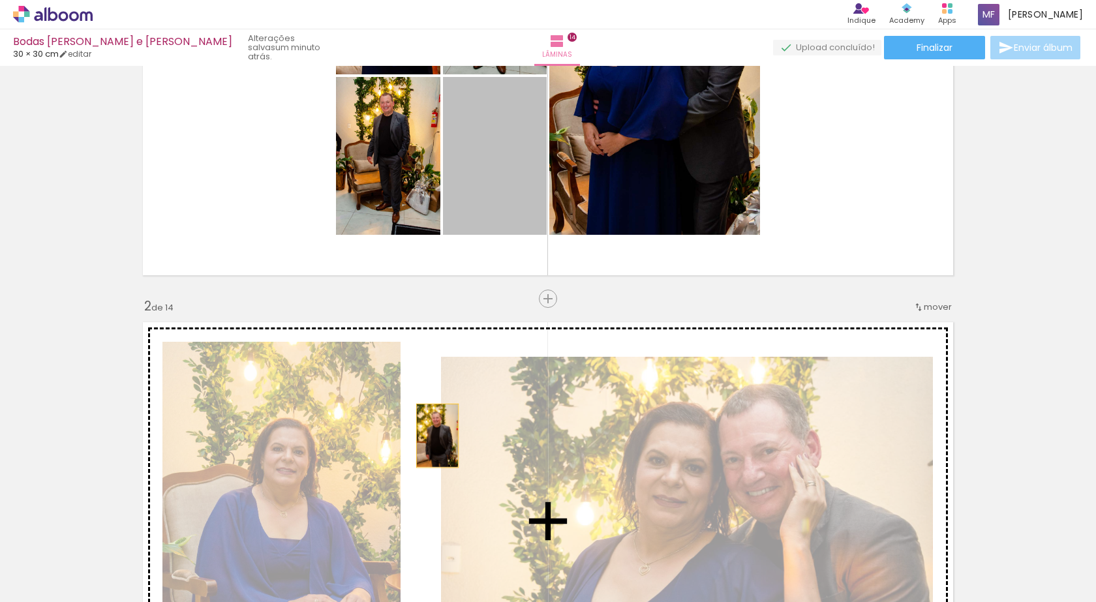
drag, startPoint x: 505, startPoint y: 198, endPoint x: 433, endPoint y: 436, distance: 249.0
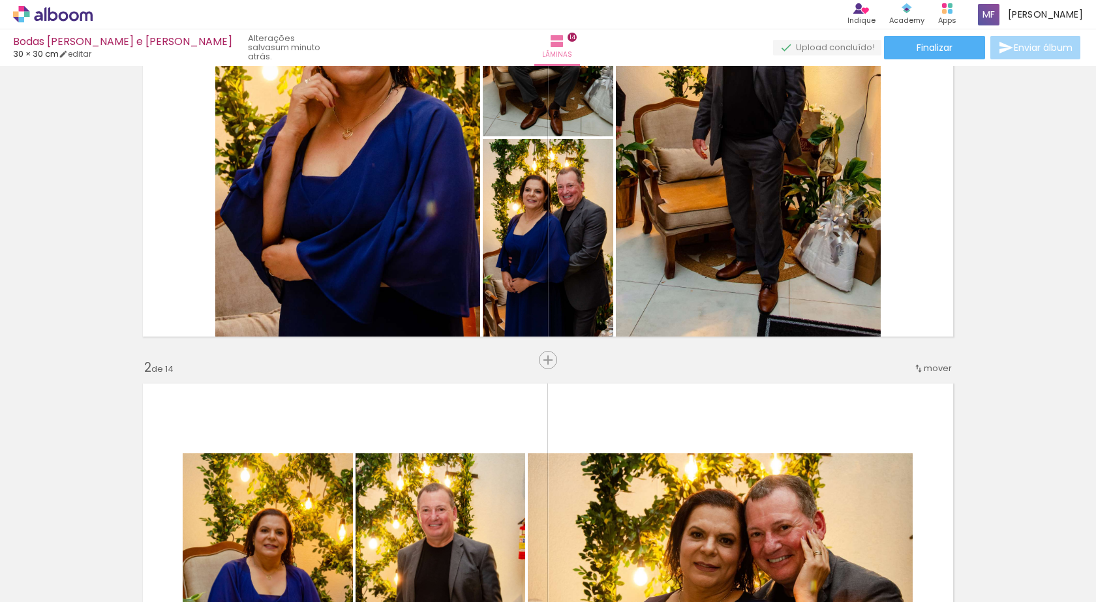
scroll to position [125, 0]
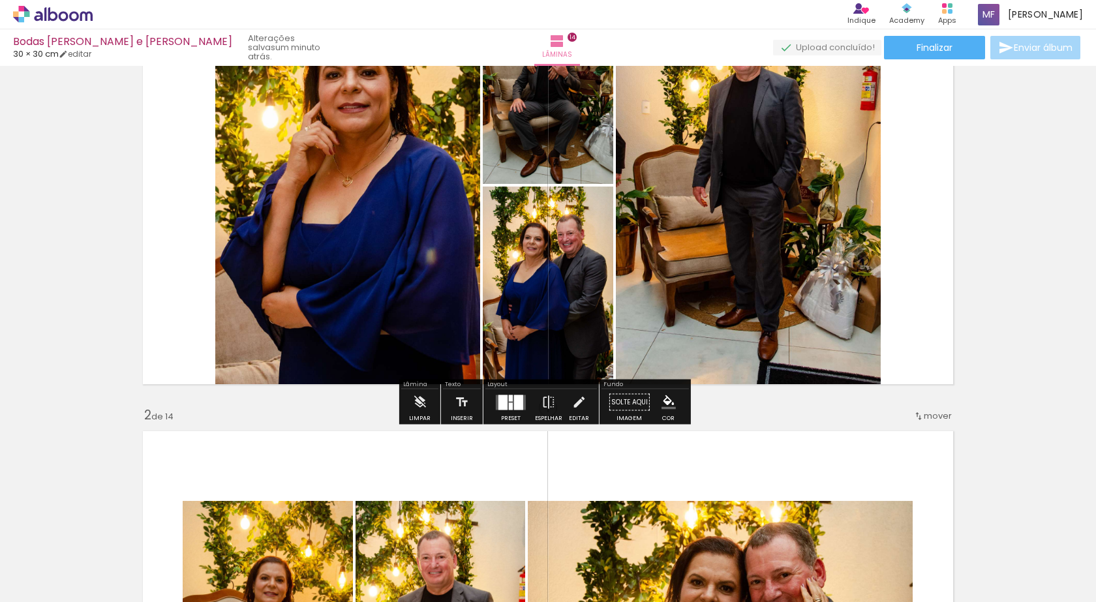
click at [523, 398] on quentale-layouter at bounding box center [511, 402] width 30 height 15
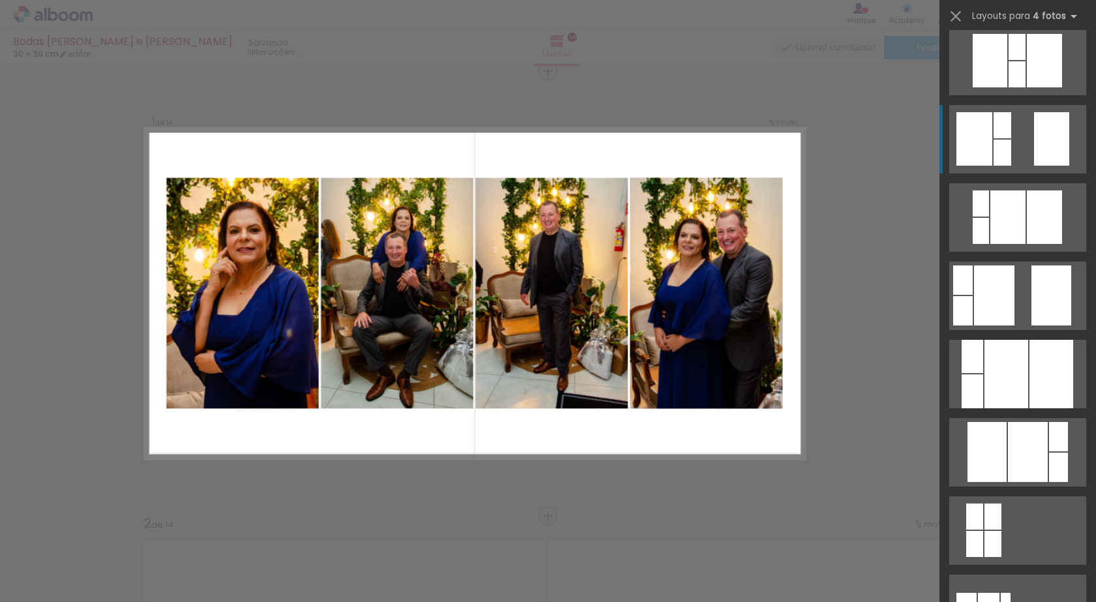
scroll to position [544, 0]
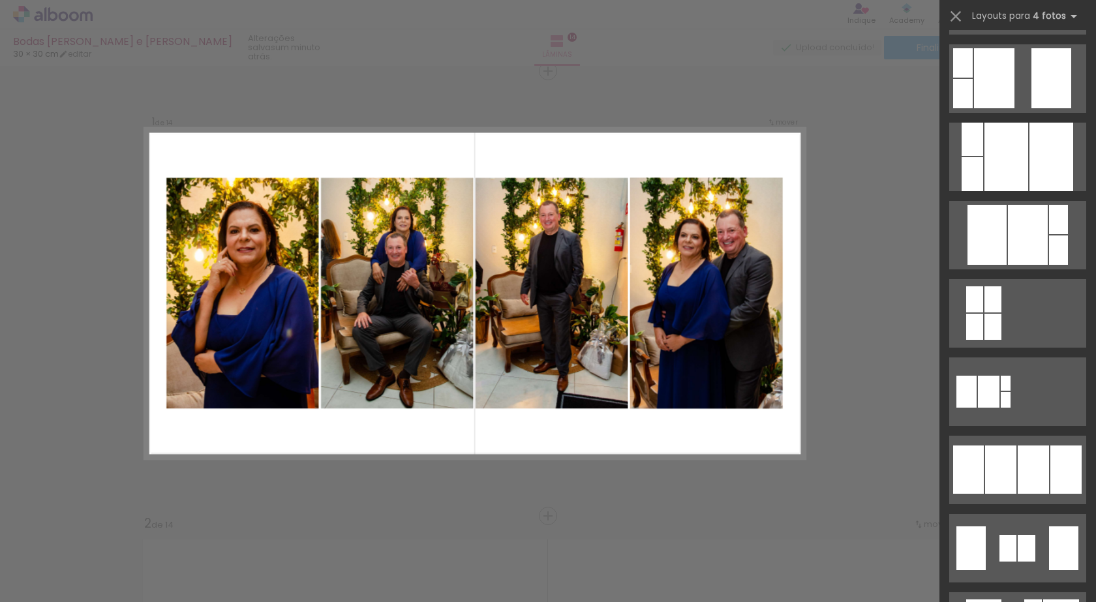
click at [993, 478] on div at bounding box center [1000, 470] width 31 height 48
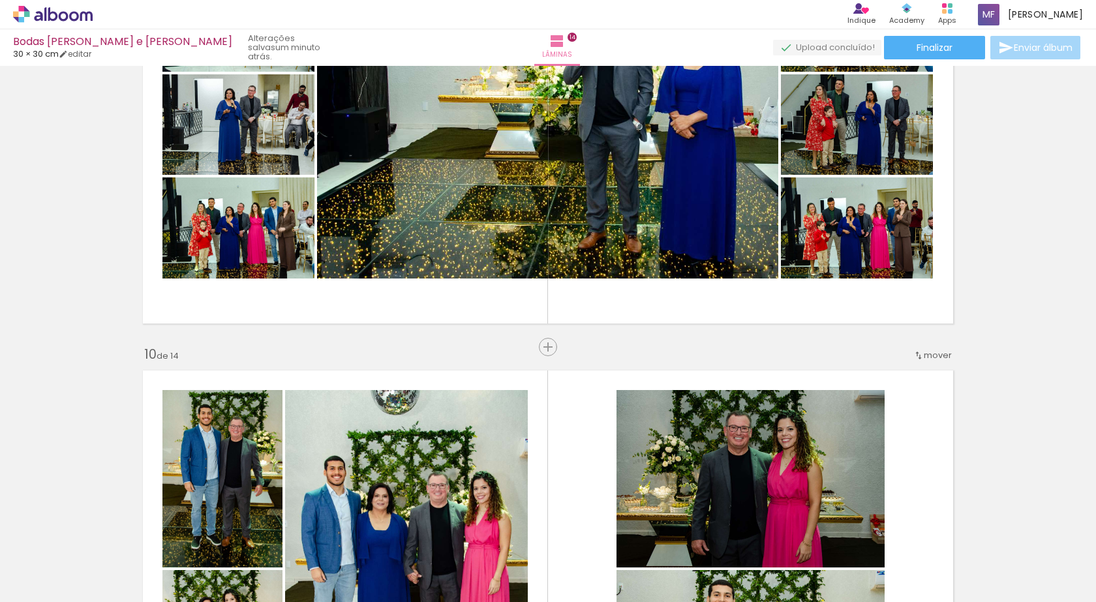
scroll to position [3932, 0]
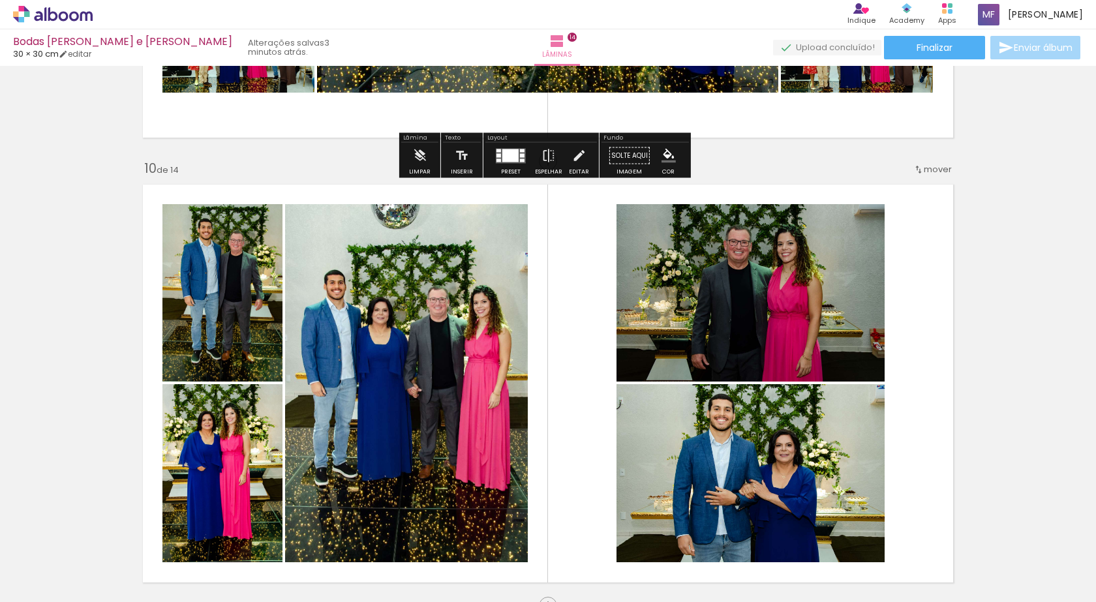
scroll to position [544, 0]
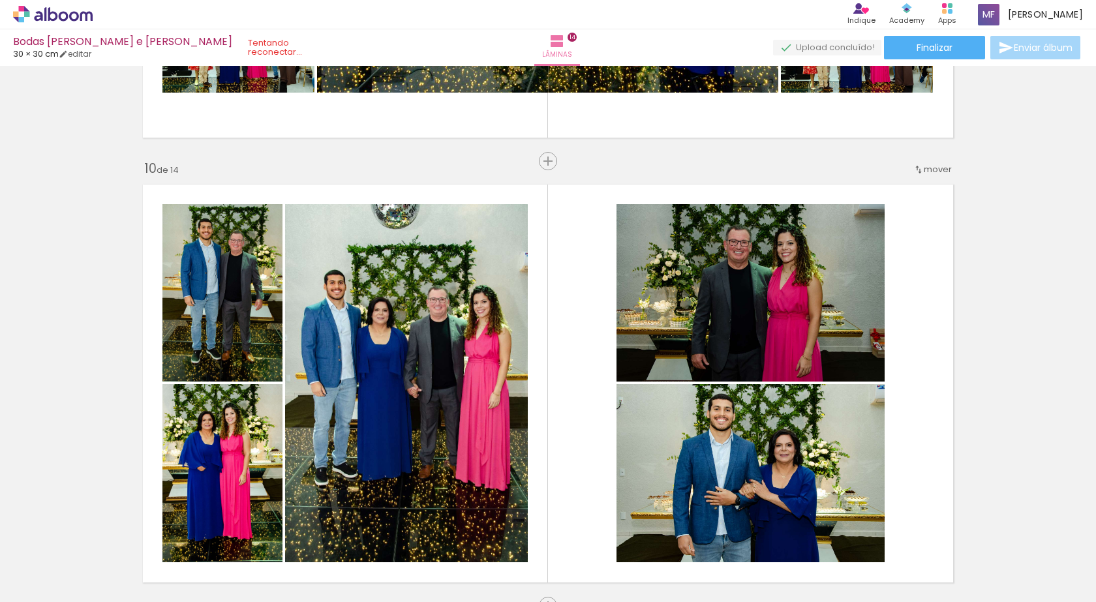
scroll to position [544, 0]
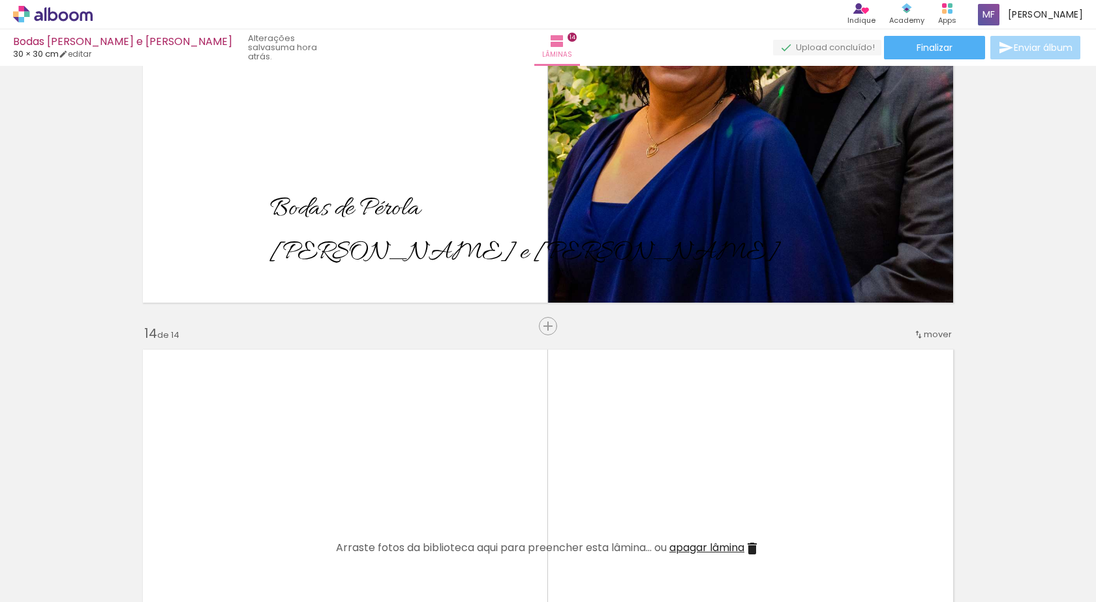
scroll to position [5982, 0]
